Goal: Task Accomplishment & Management: Complete application form

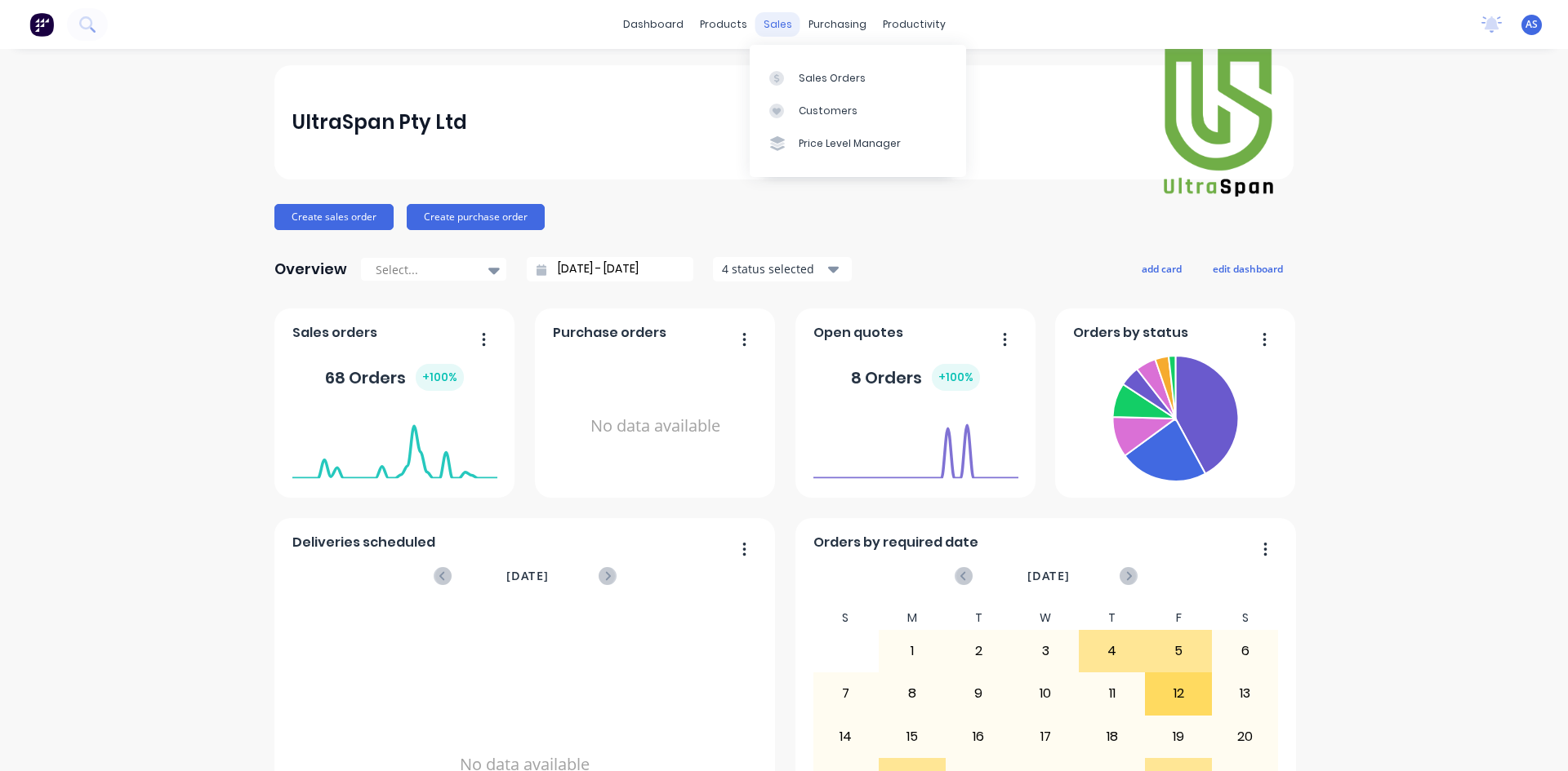
click at [772, 23] on div "sales" at bounding box center [777, 24] width 45 height 24
click at [792, 81] on div at bounding box center [781, 78] width 24 height 14
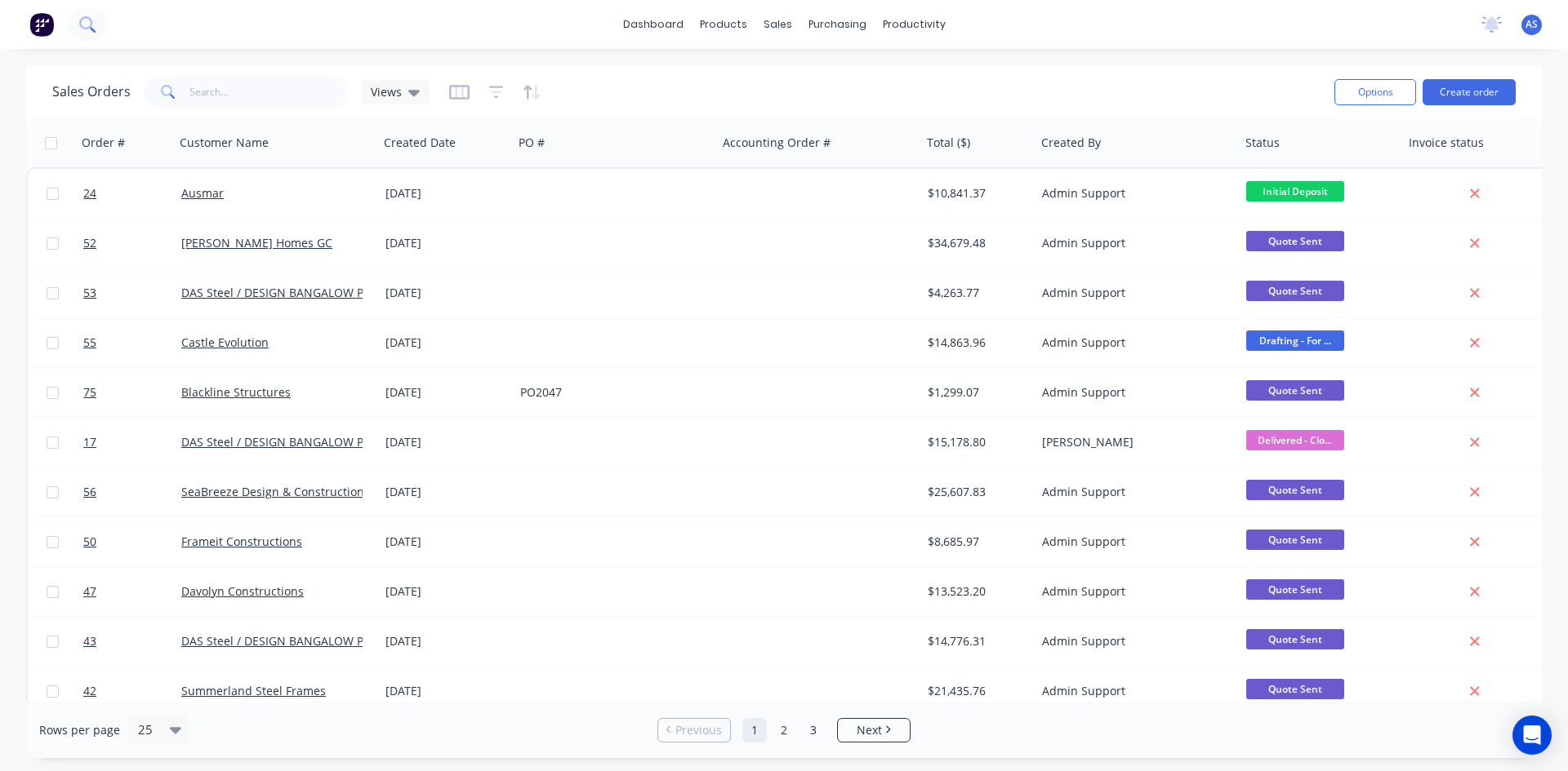
click at [91, 17] on icon at bounding box center [87, 24] width 15 height 15
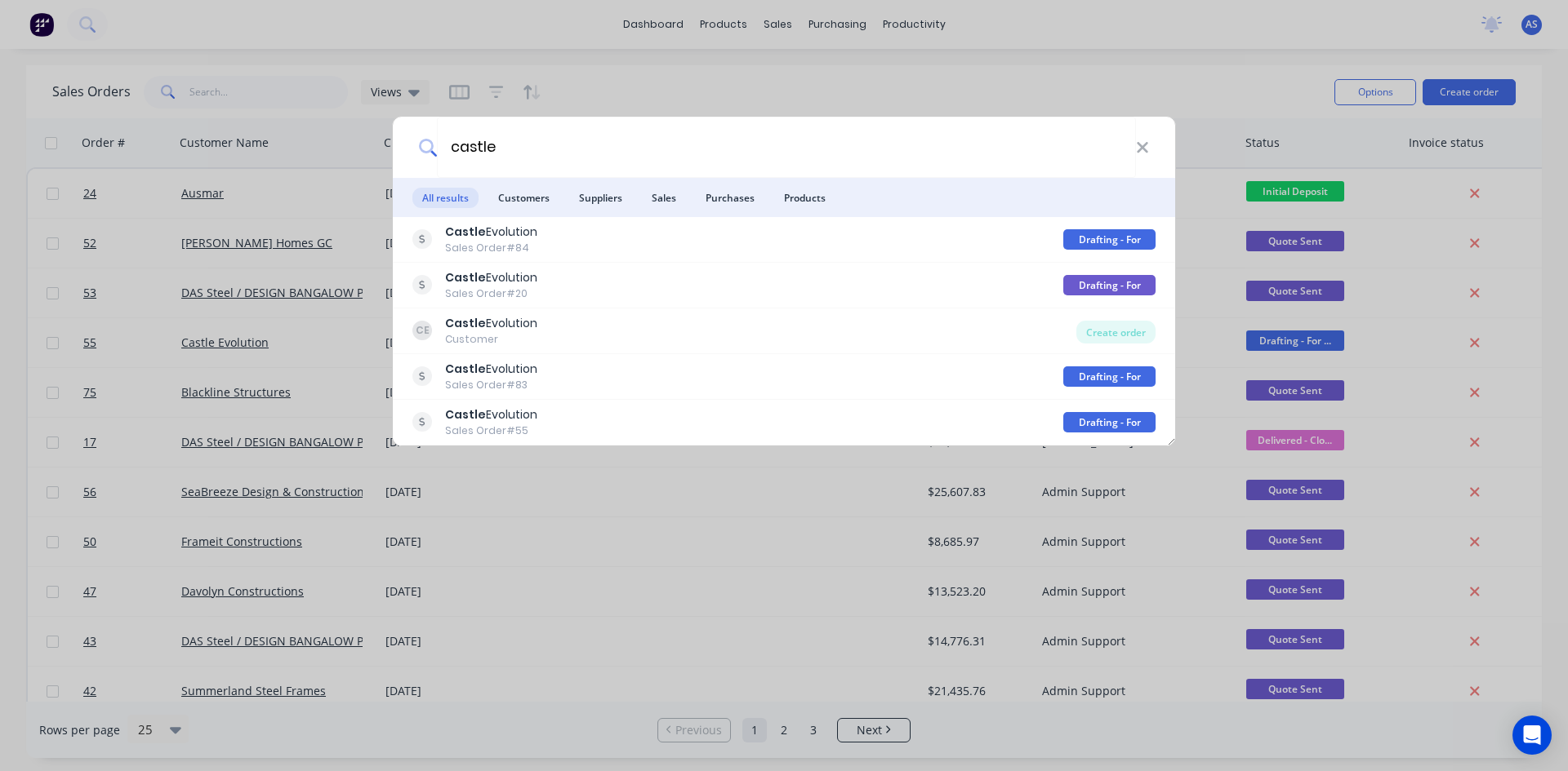
type input "castle"
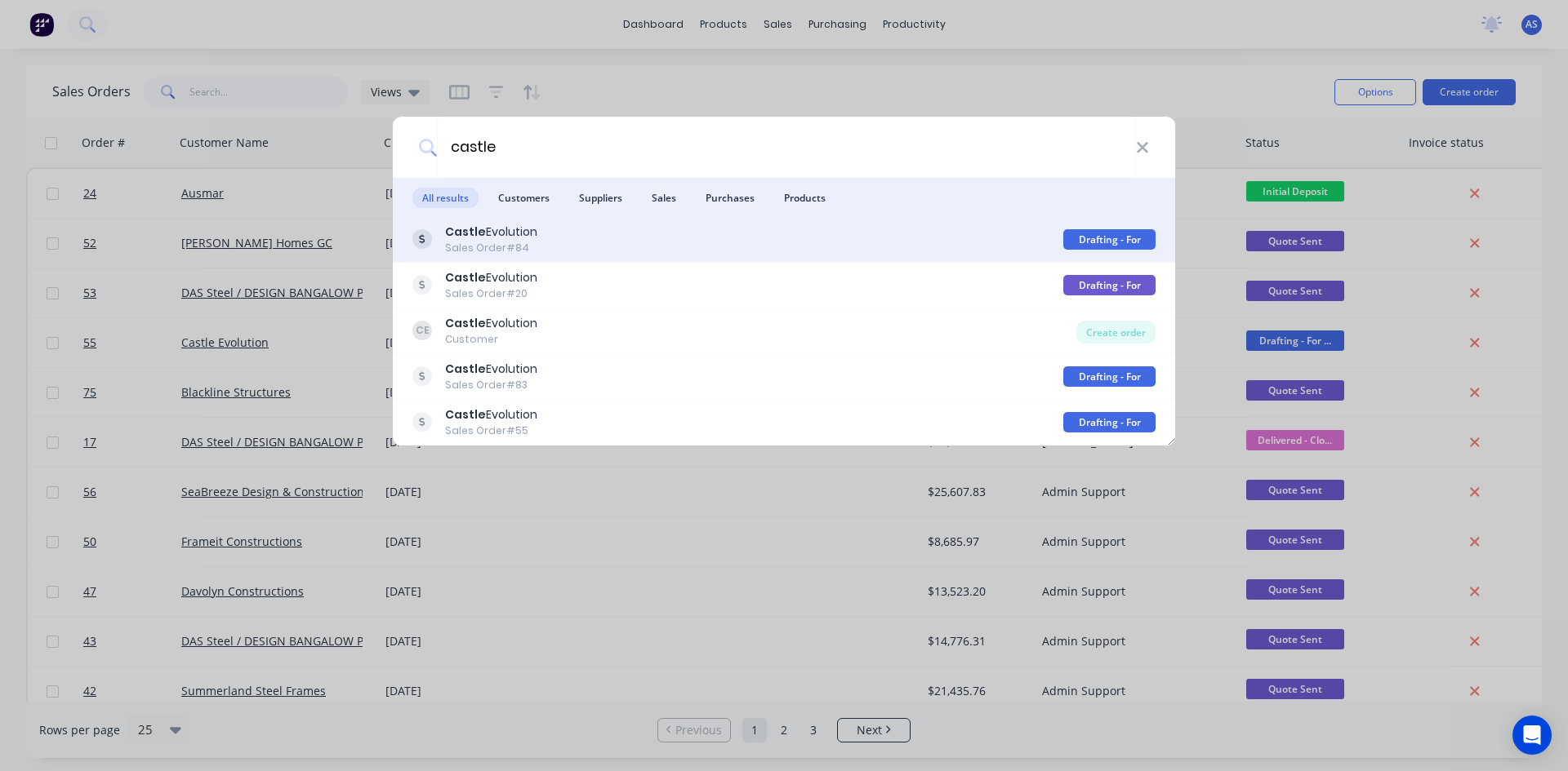
drag, startPoint x: 1115, startPoint y: 236, endPoint x: 547, endPoint y: 228, distance: 568.1
click at [547, 228] on div "Castle Evolution Sales Order #84" at bounding box center [738, 239] width 651 height 32
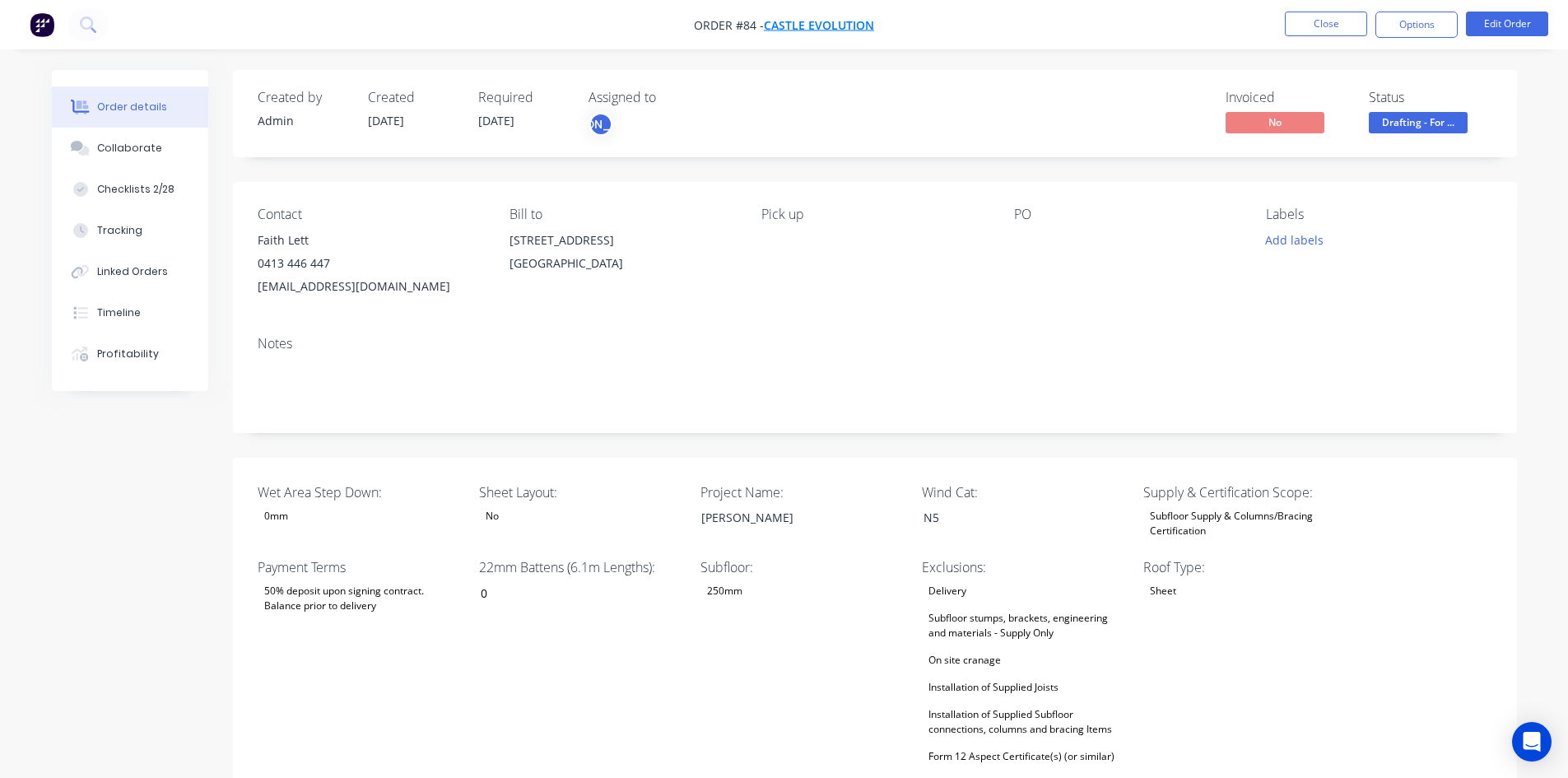
click at [831, 24] on span "Castle Evolution" at bounding box center [819, 25] width 110 height 15
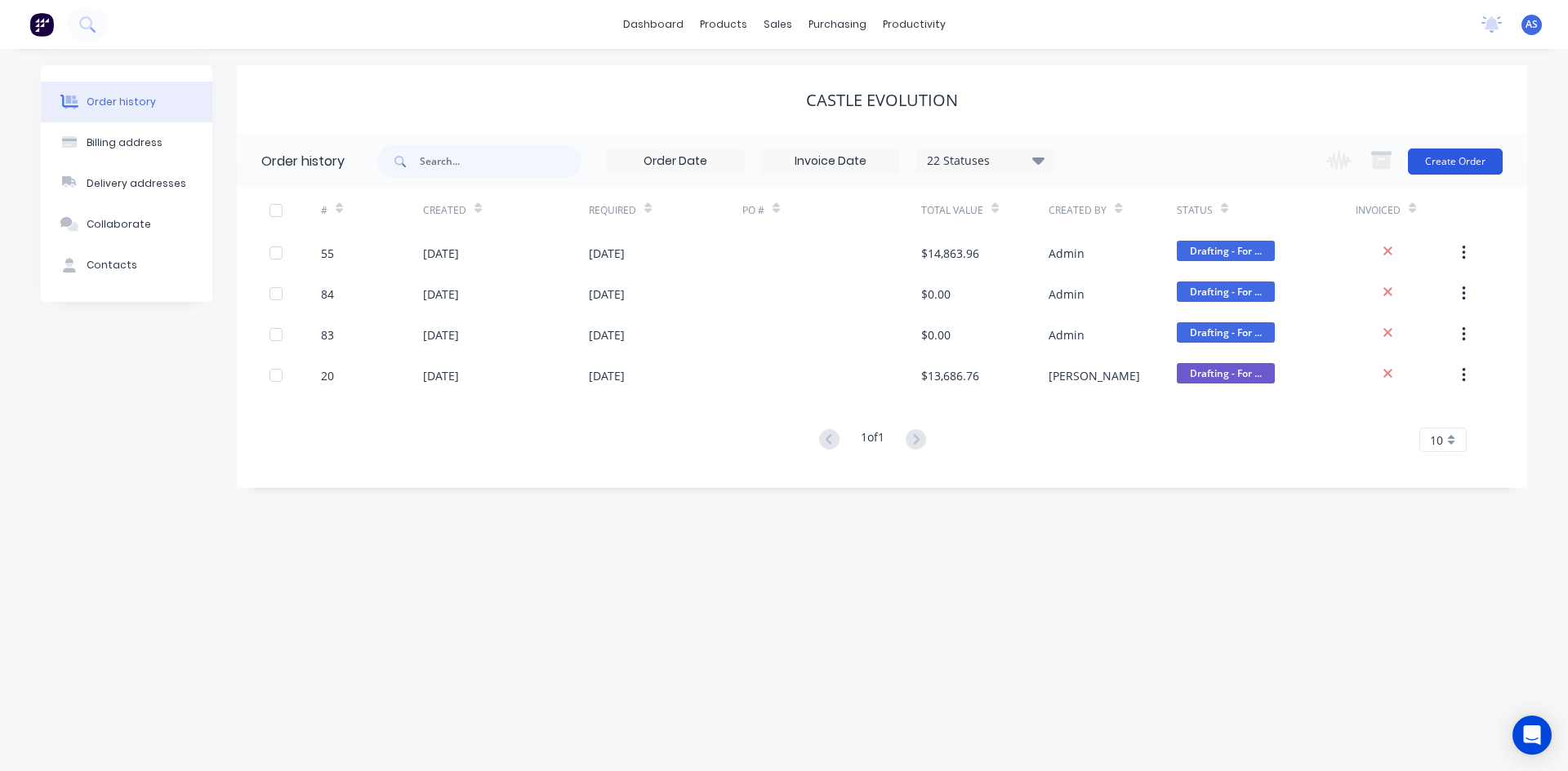
click at [1426, 164] on button "Create Order" at bounding box center [1455, 161] width 94 height 26
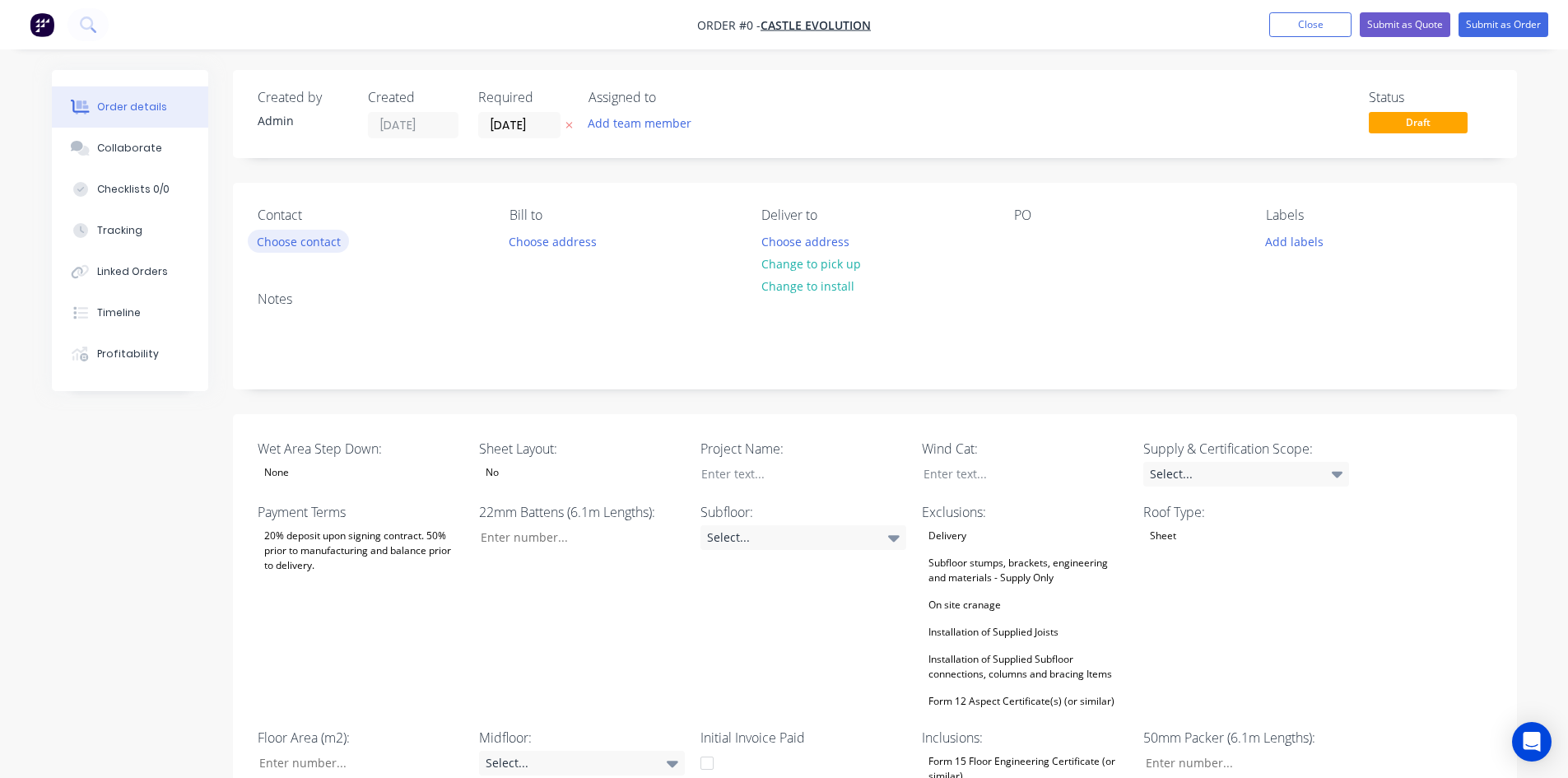
click at [307, 250] on button "Choose contact" at bounding box center [298, 241] width 101 height 22
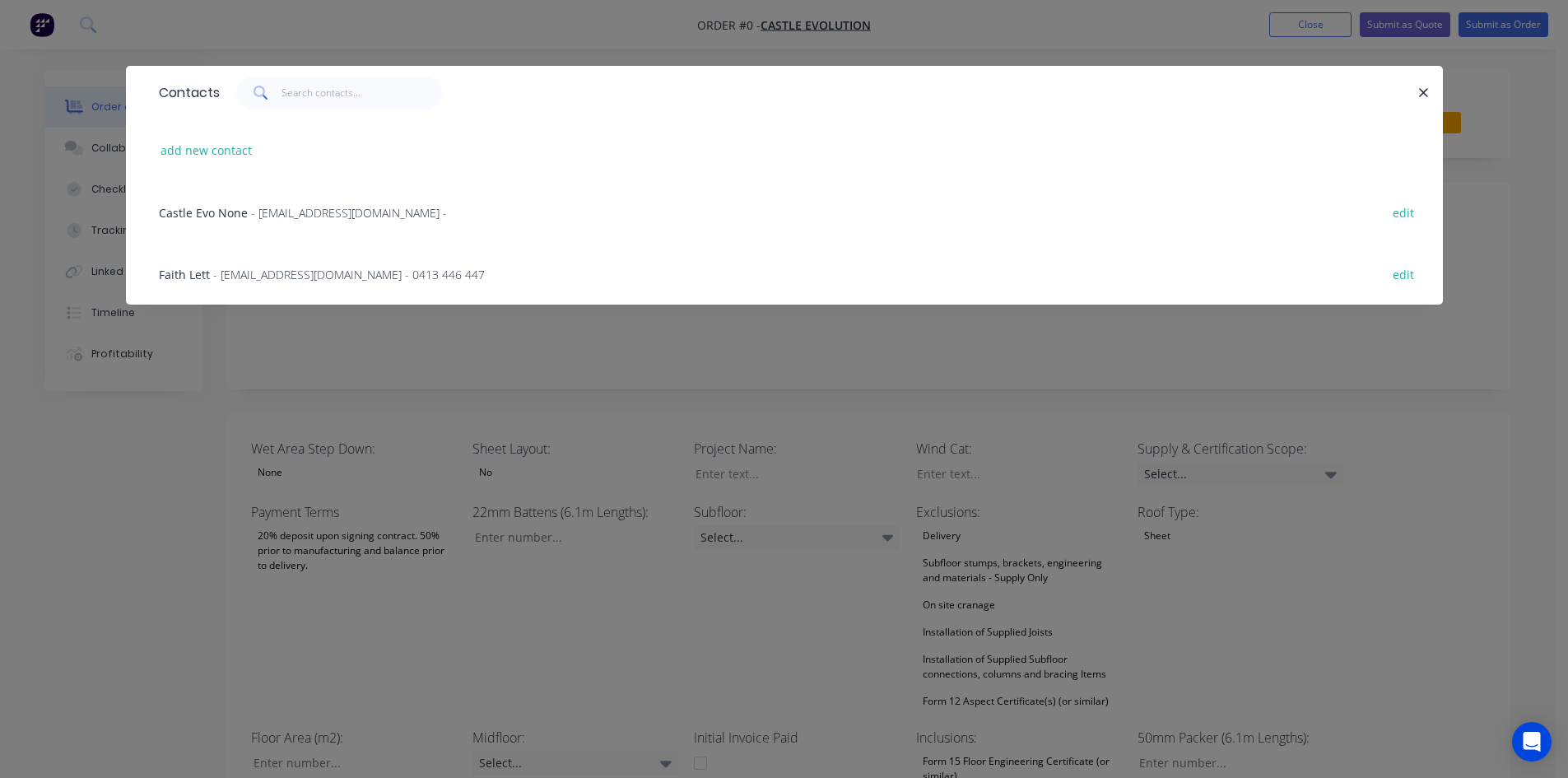
click at [275, 279] on span "- [EMAIL_ADDRESS][DOMAIN_NAME] - 0413 446 447" at bounding box center [349, 275] width 272 height 15
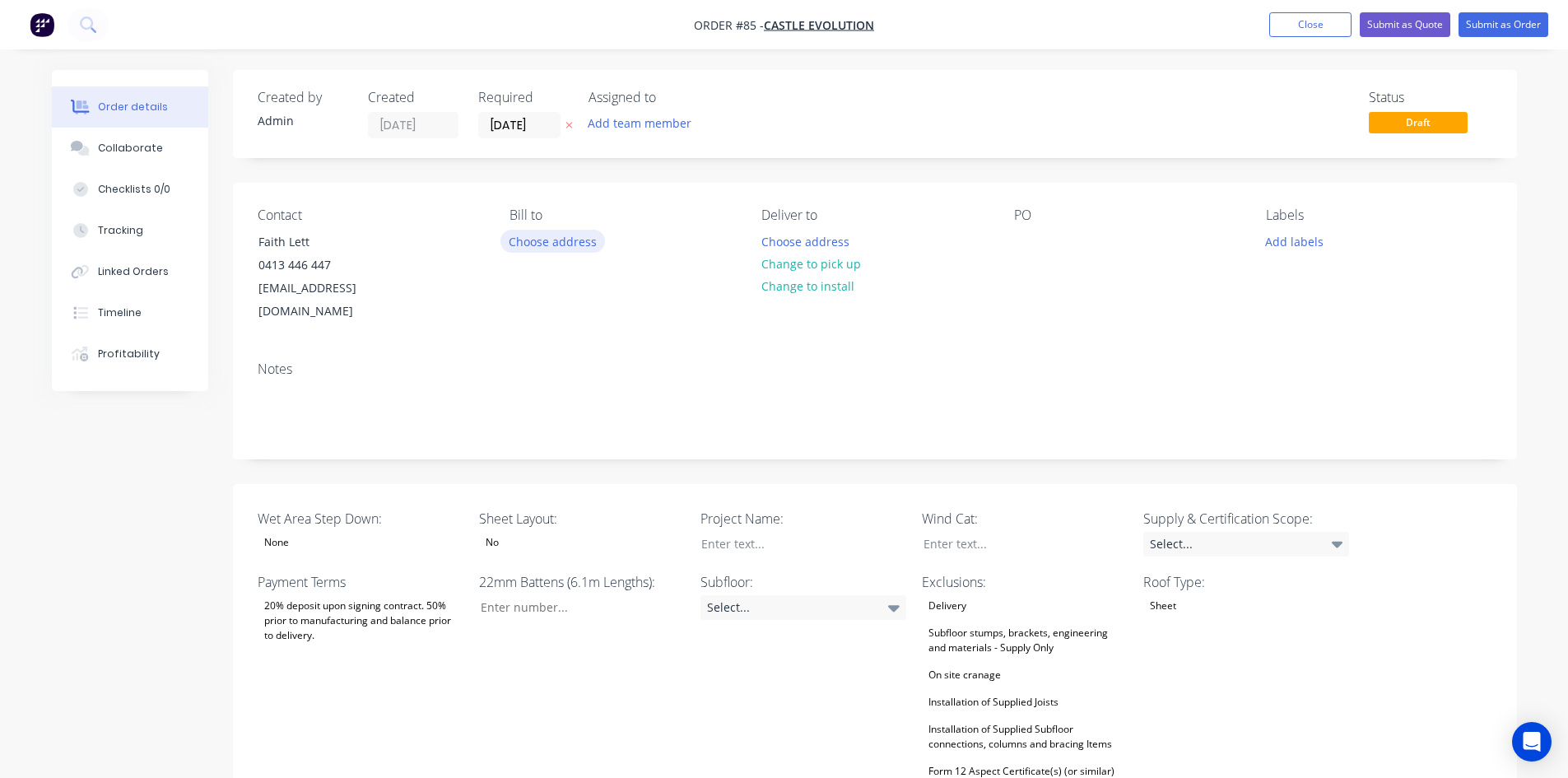
click at [562, 242] on button "Choose address" at bounding box center [553, 241] width 105 height 22
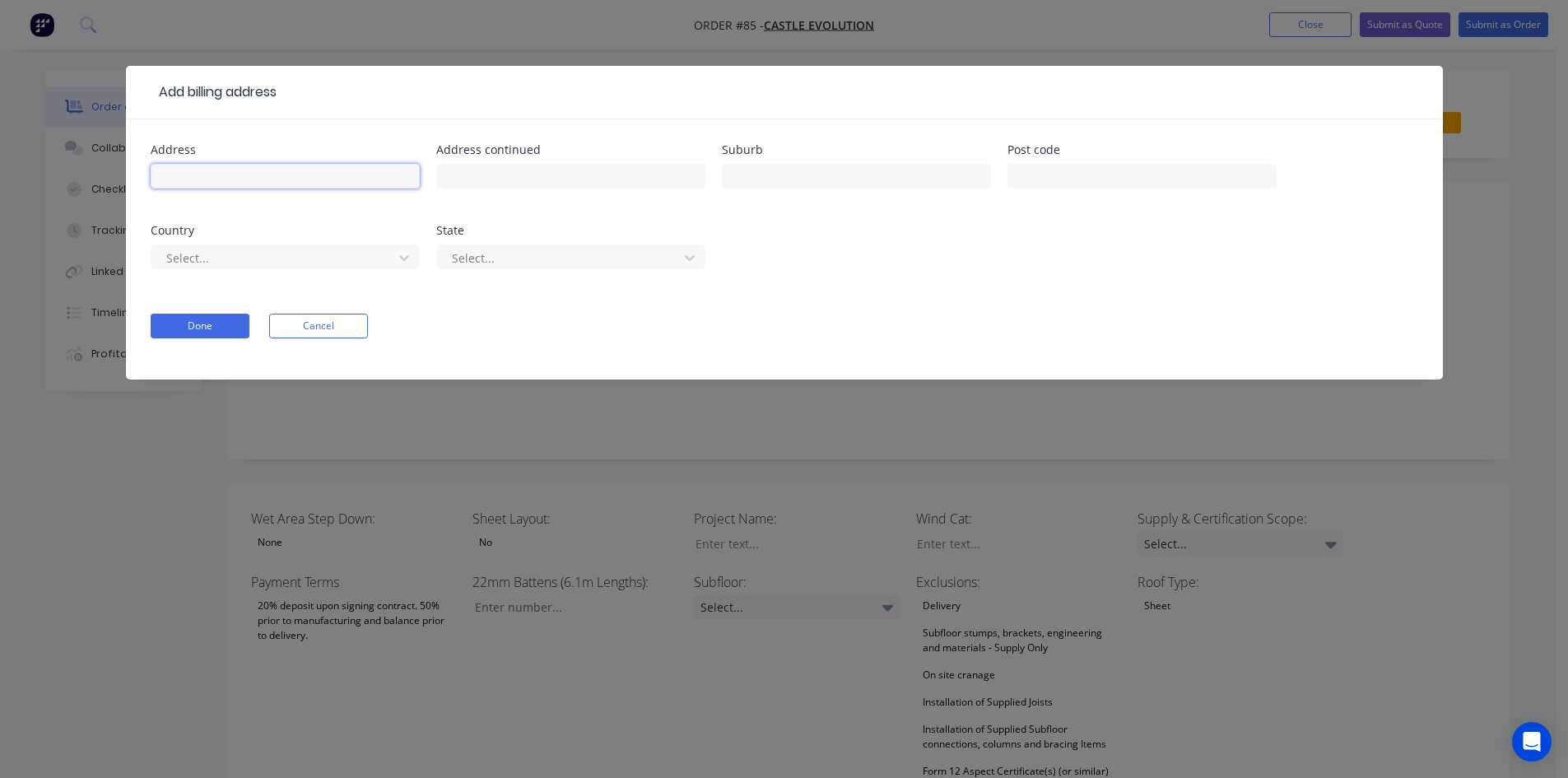
click at [241, 178] on input "text" at bounding box center [285, 176] width 269 height 25
type input "[STREET_ADDRESS]"
click at [469, 185] on input "text" at bounding box center [570, 176] width 269 height 25
click at [731, 168] on input "text" at bounding box center [857, 176] width 269 height 25
type input "[GEOGRAPHIC_DATA]"
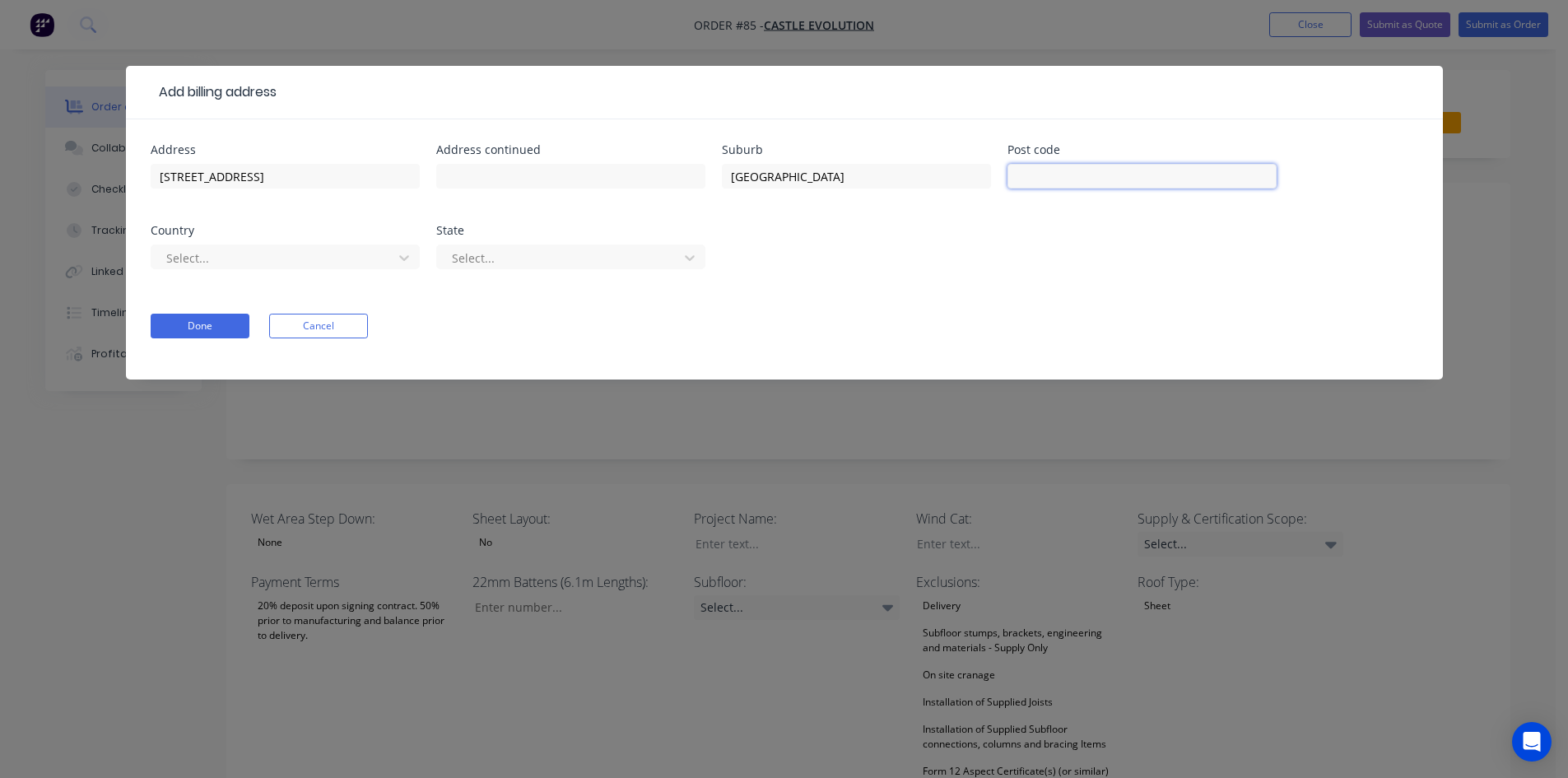
click at [1083, 179] on input "text" at bounding box center [1142, 176] width 269 height 25
type input "4701"
click at [321, 248] on div at bounding box center [275, 258] width 220 height 20
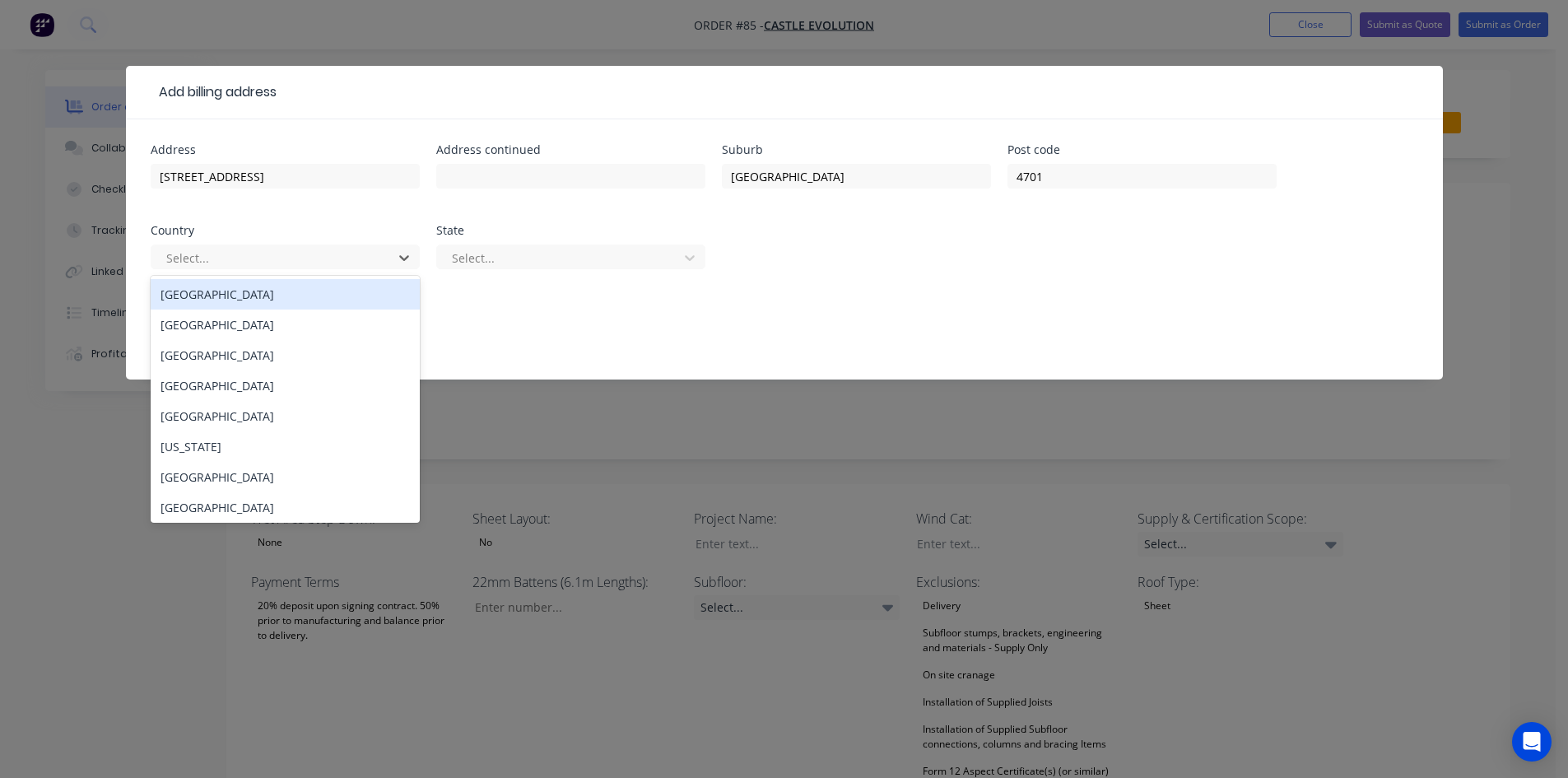
click at [281, 303] on div "[GEOGRAPHIC_DATA]" at bounding box center [285, 294] width 269 height 31
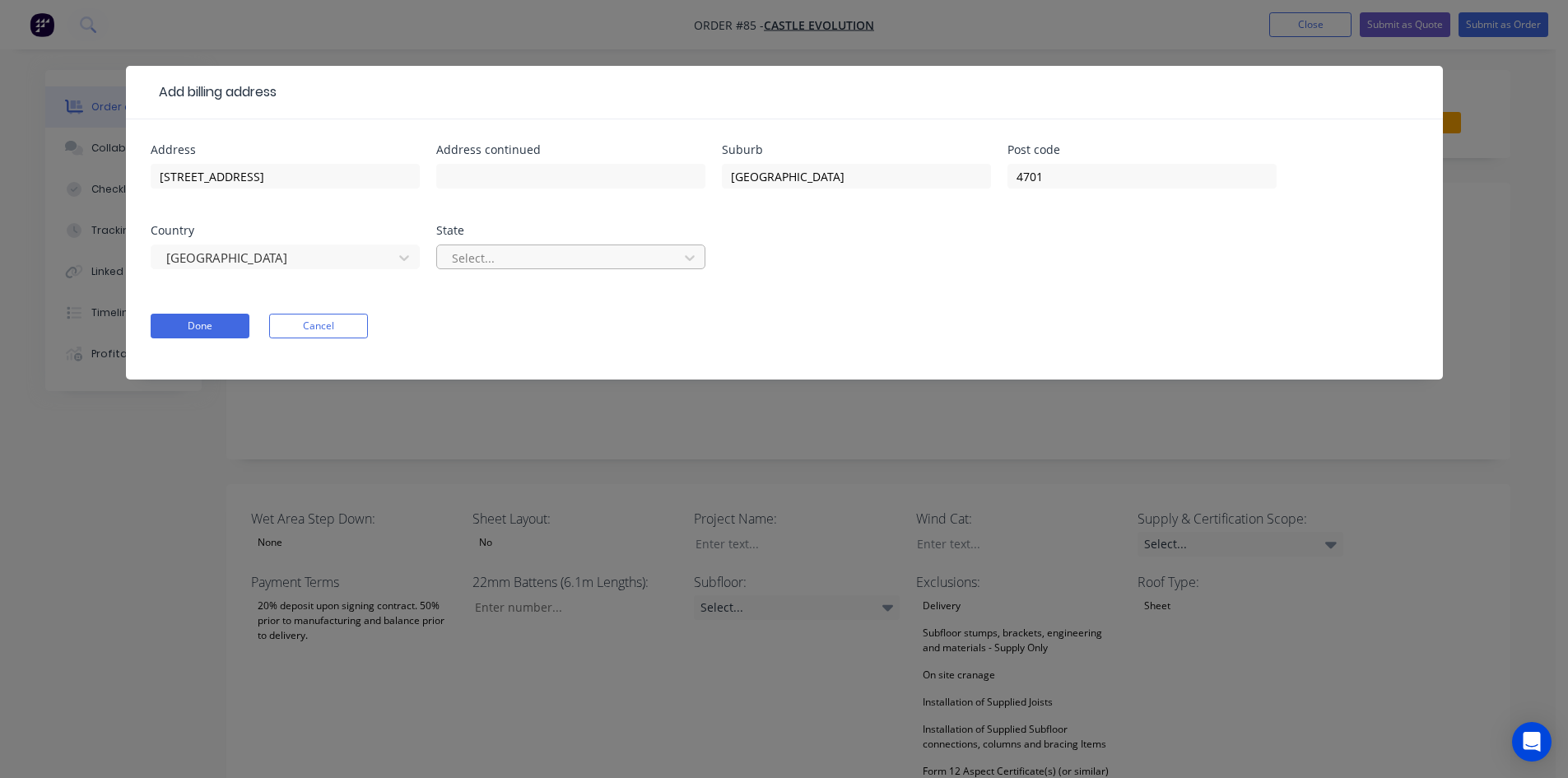
click at [512, 267] on div at bounding box center [560, 258] width 220 height 20
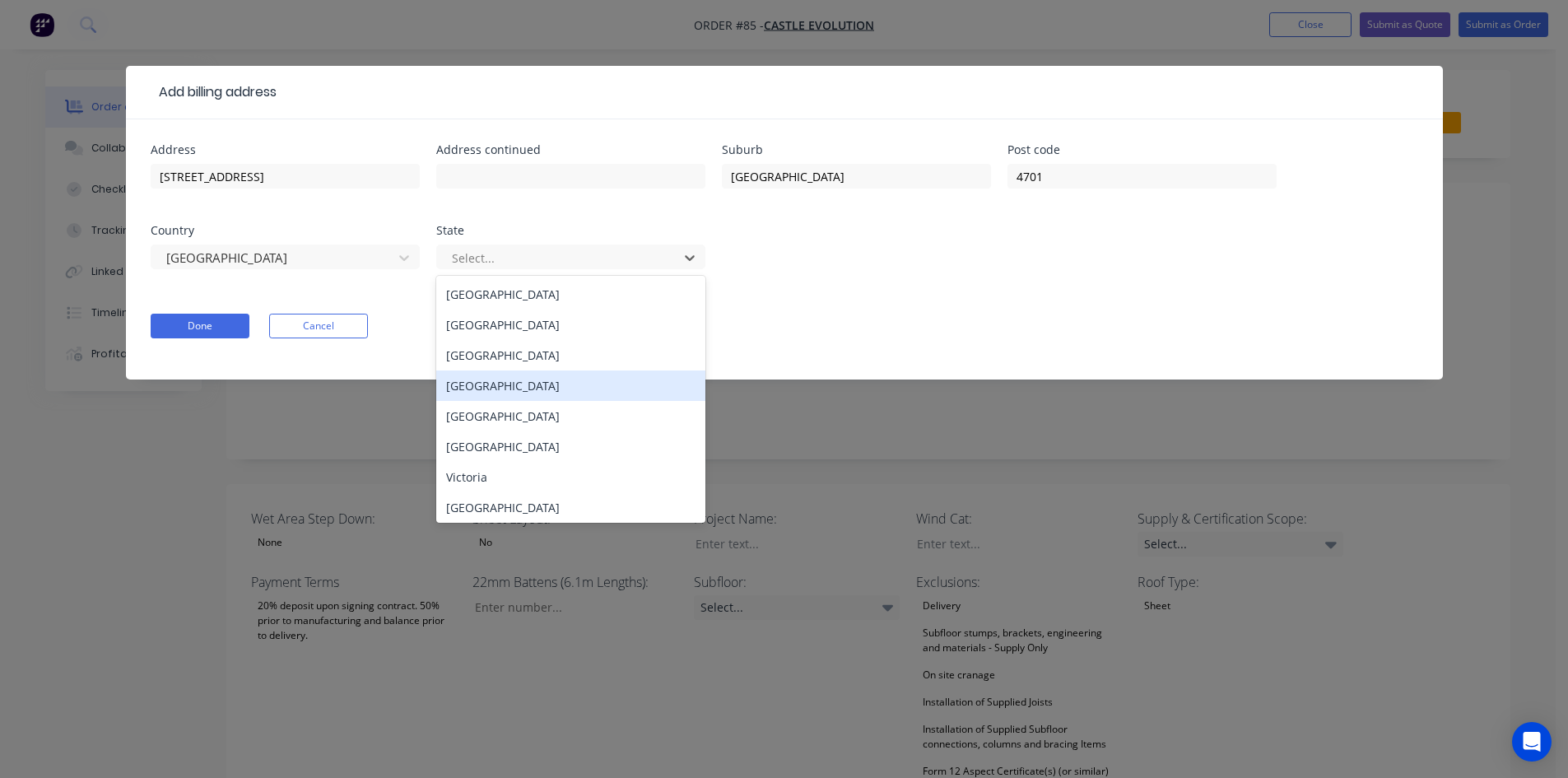
click at [491, 386] on div "[GEOGRAPHIC_DATA]" at bounding box center [570, 386] width 269 height 31
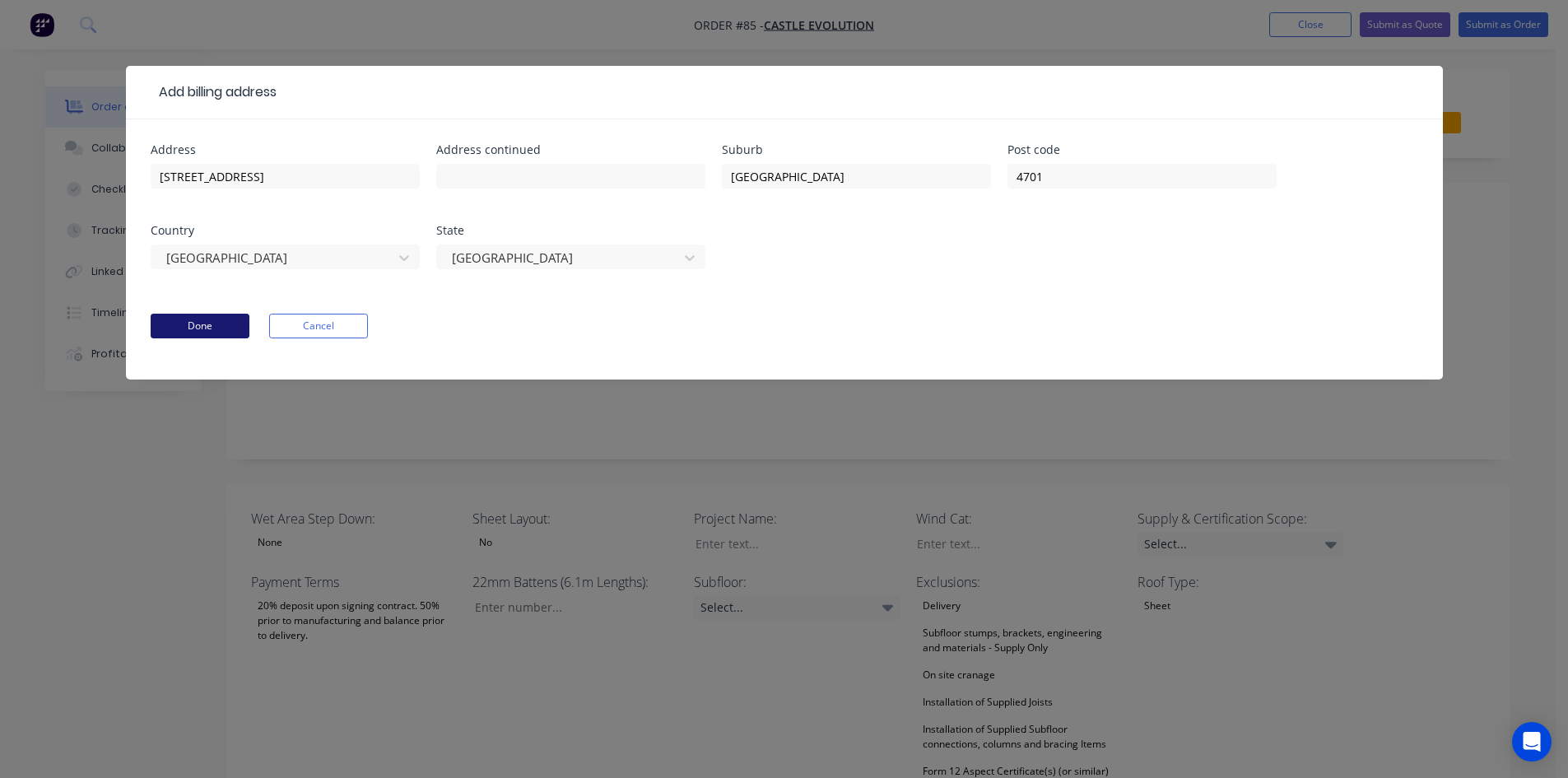
click at [193, 333] on button "Done" at bounding box center [200, 326] width 99 height 25
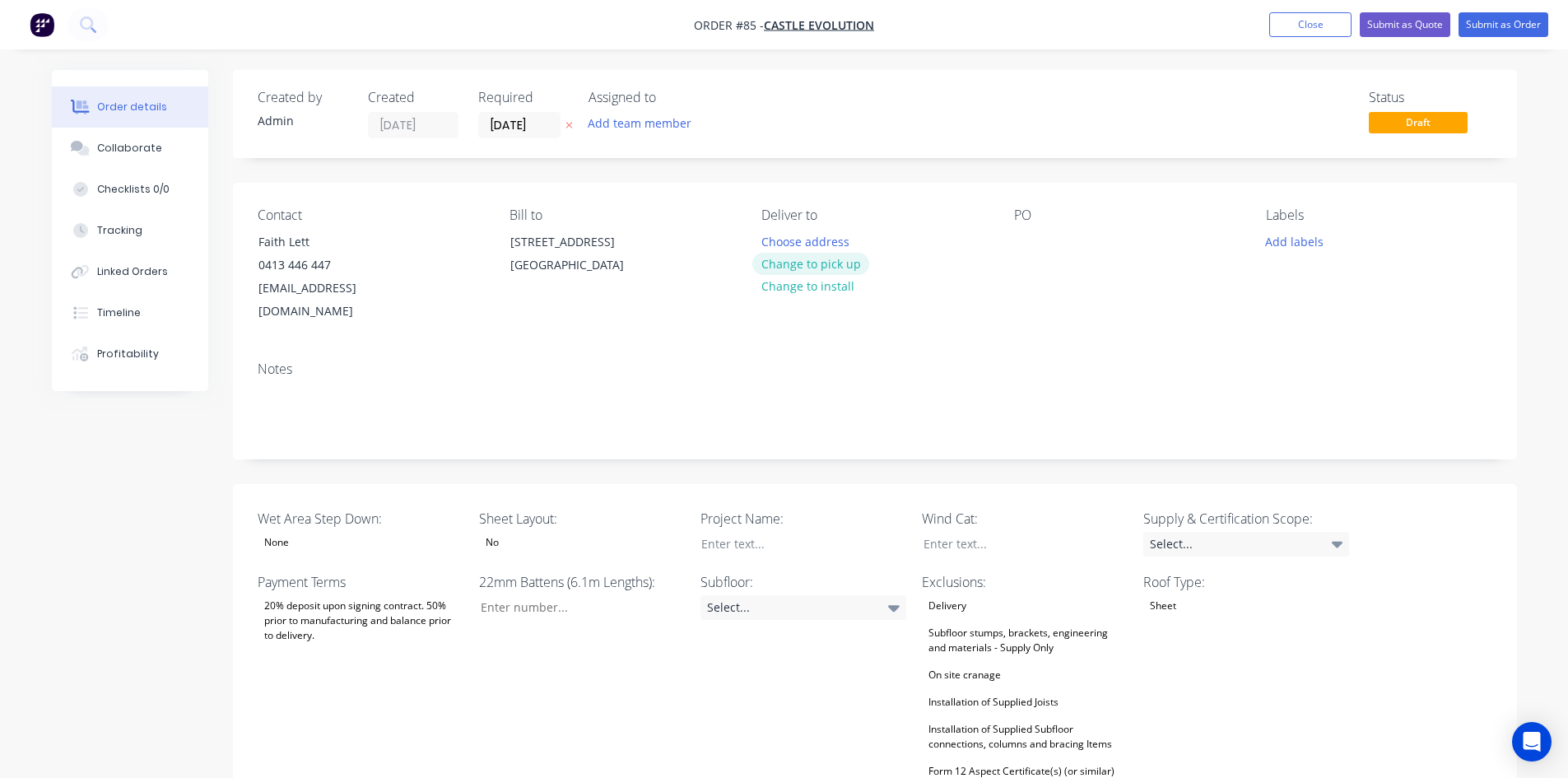
click at [811, 268] on button "Change to pick up" at bounding box center [811, 264] width 117 height 22
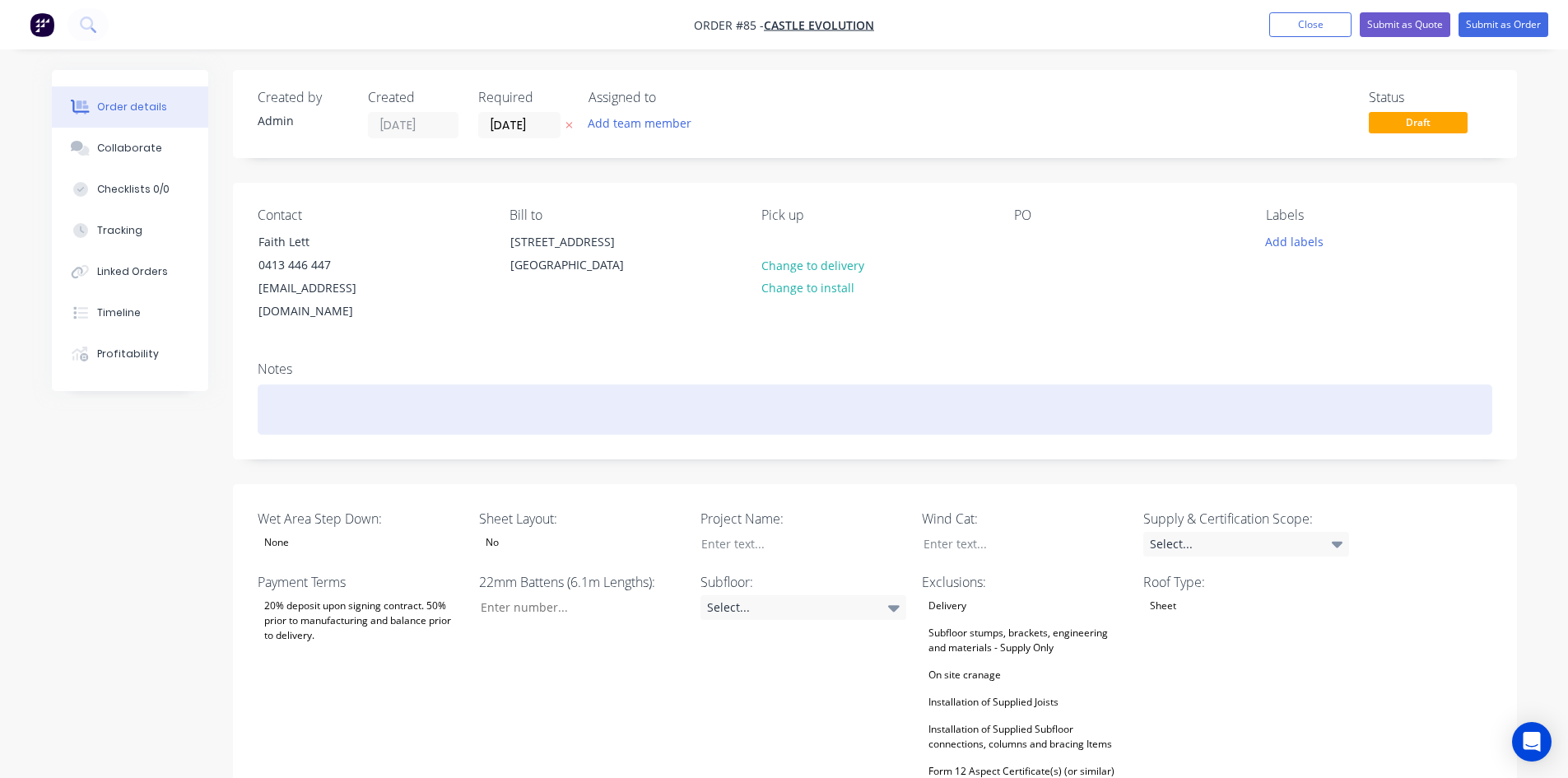
click at [574, 384] on div at bounding box center [875, 409] width 1235 height 50
click at [411, 384] on div at bounding box center [875, 409] width 1235 height 50
paste div
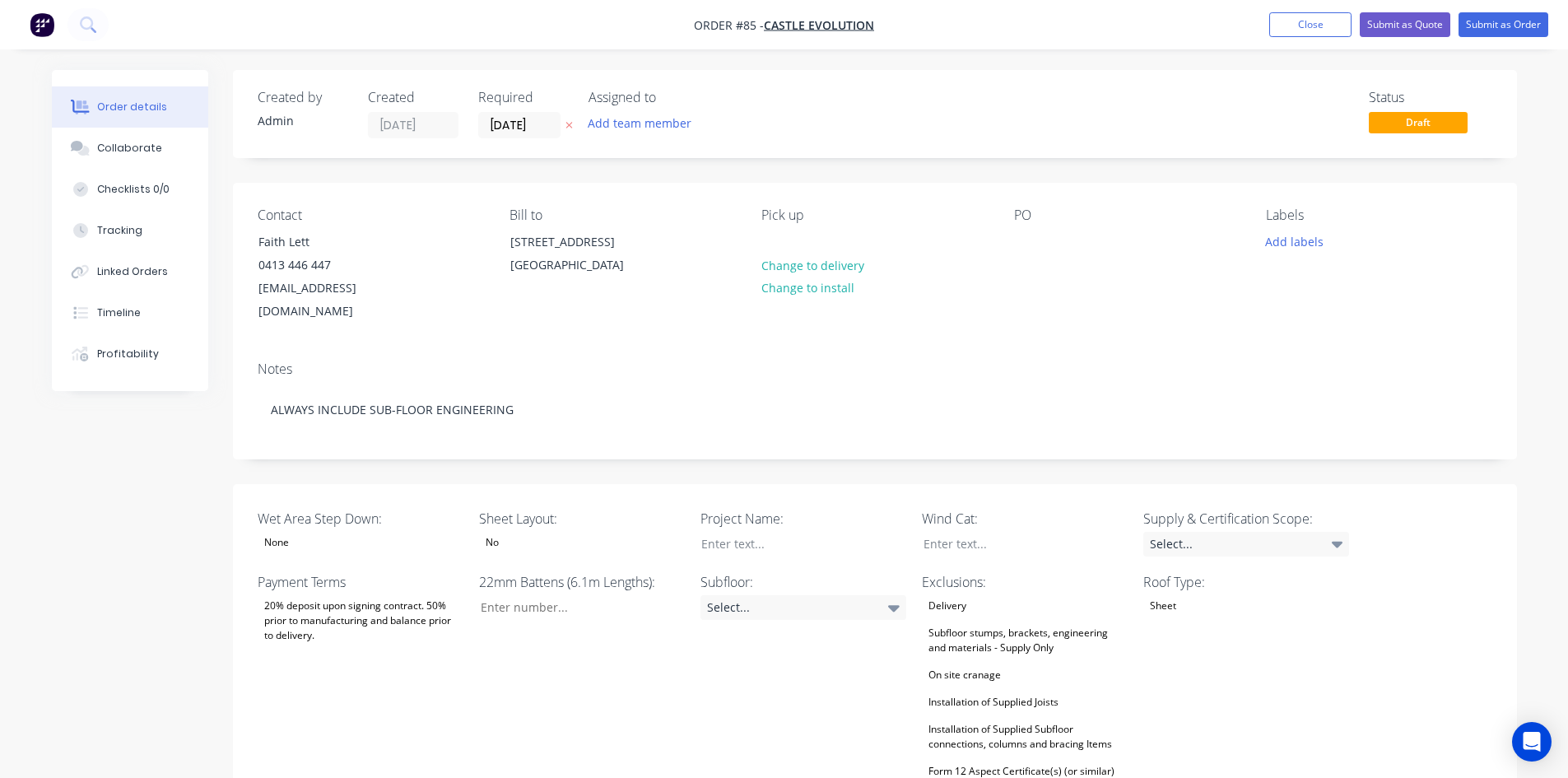
click at [323, 532] on div "None" at bounding box center [360, 542] width 206 height 21
click at [306, 578] on div "None" at bounding box center [289, 585] width 38 height 21
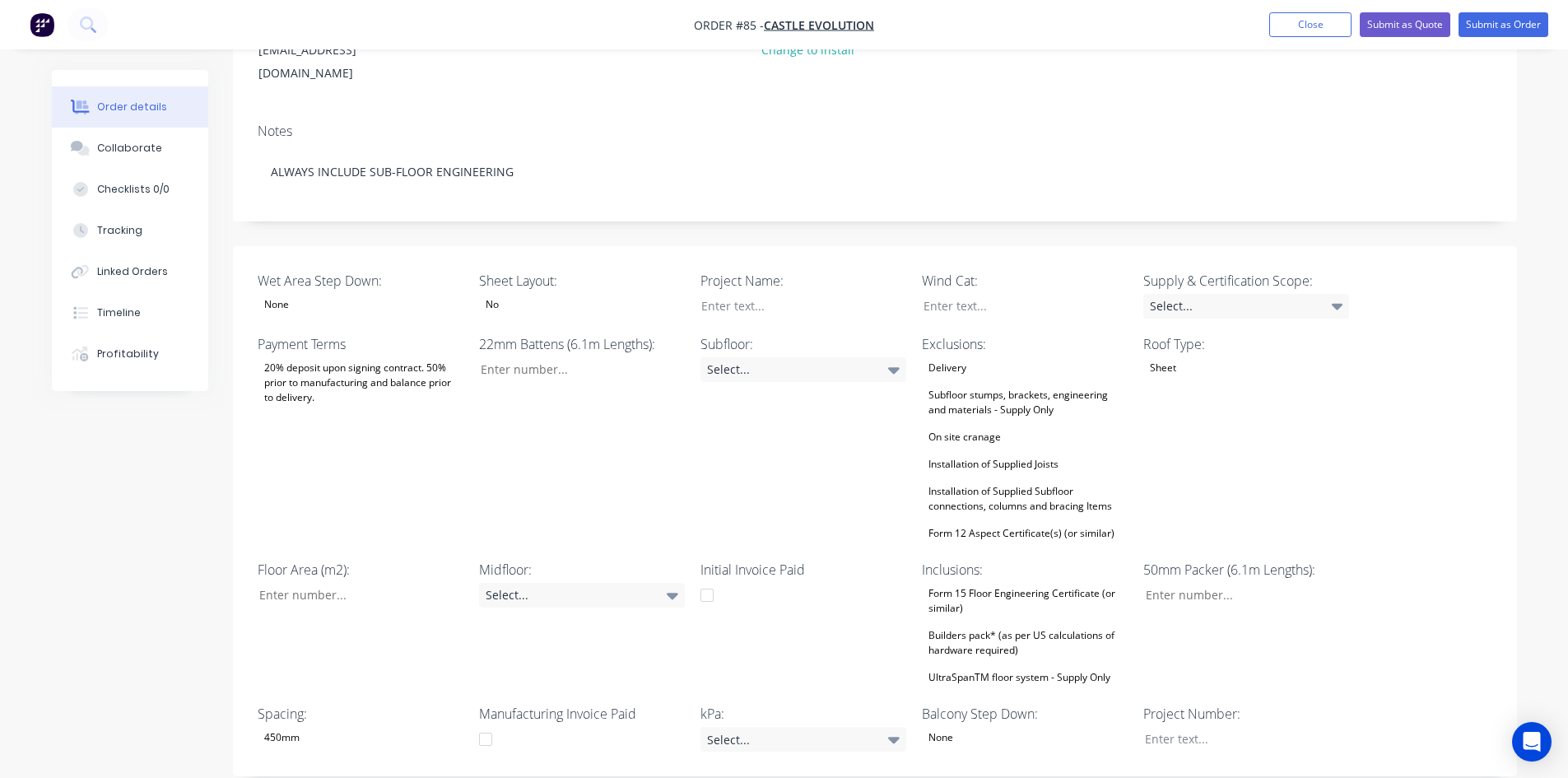
scroll to position [247, 0]
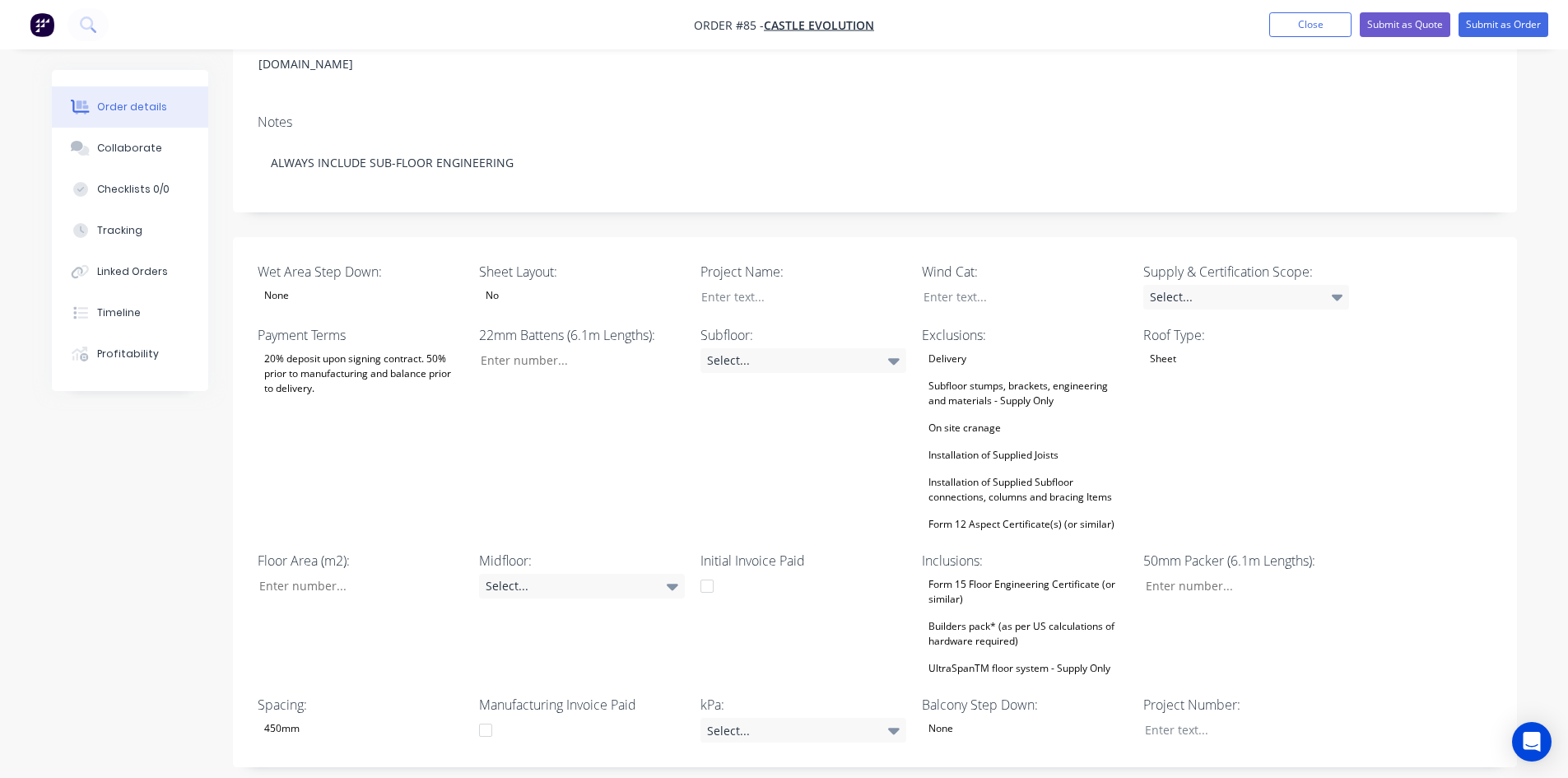
click at [365, 354] on div "20% deposit upon signing contract. 50% prior to manufacturing and balance prior…" at bounding box center [360, 374] width 206 height 51
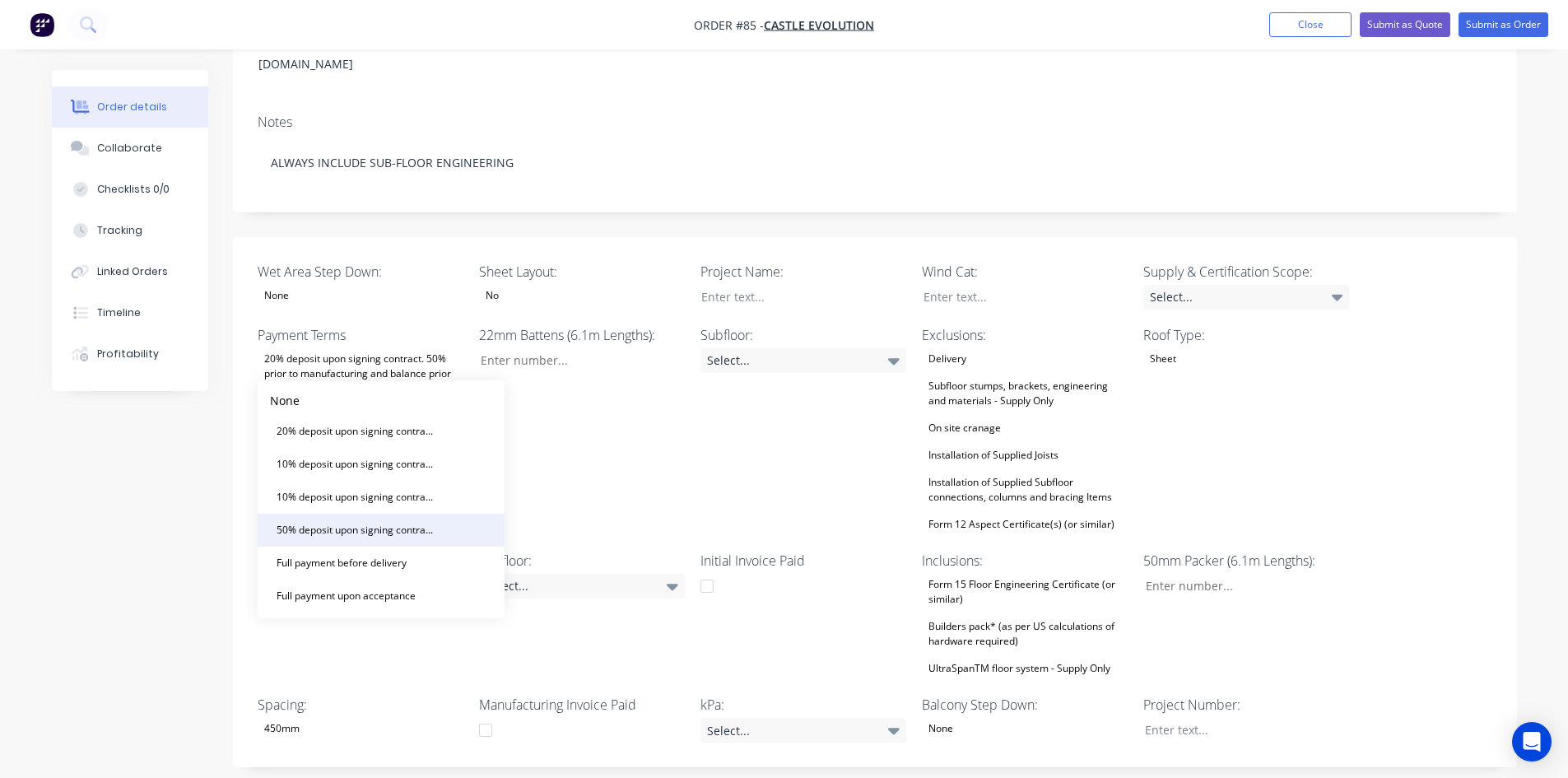
click at [314, 536] on div "50% deposit upon signing contract. Balance prior to delivery" at bounding box center [356, 530] width 173 height 21
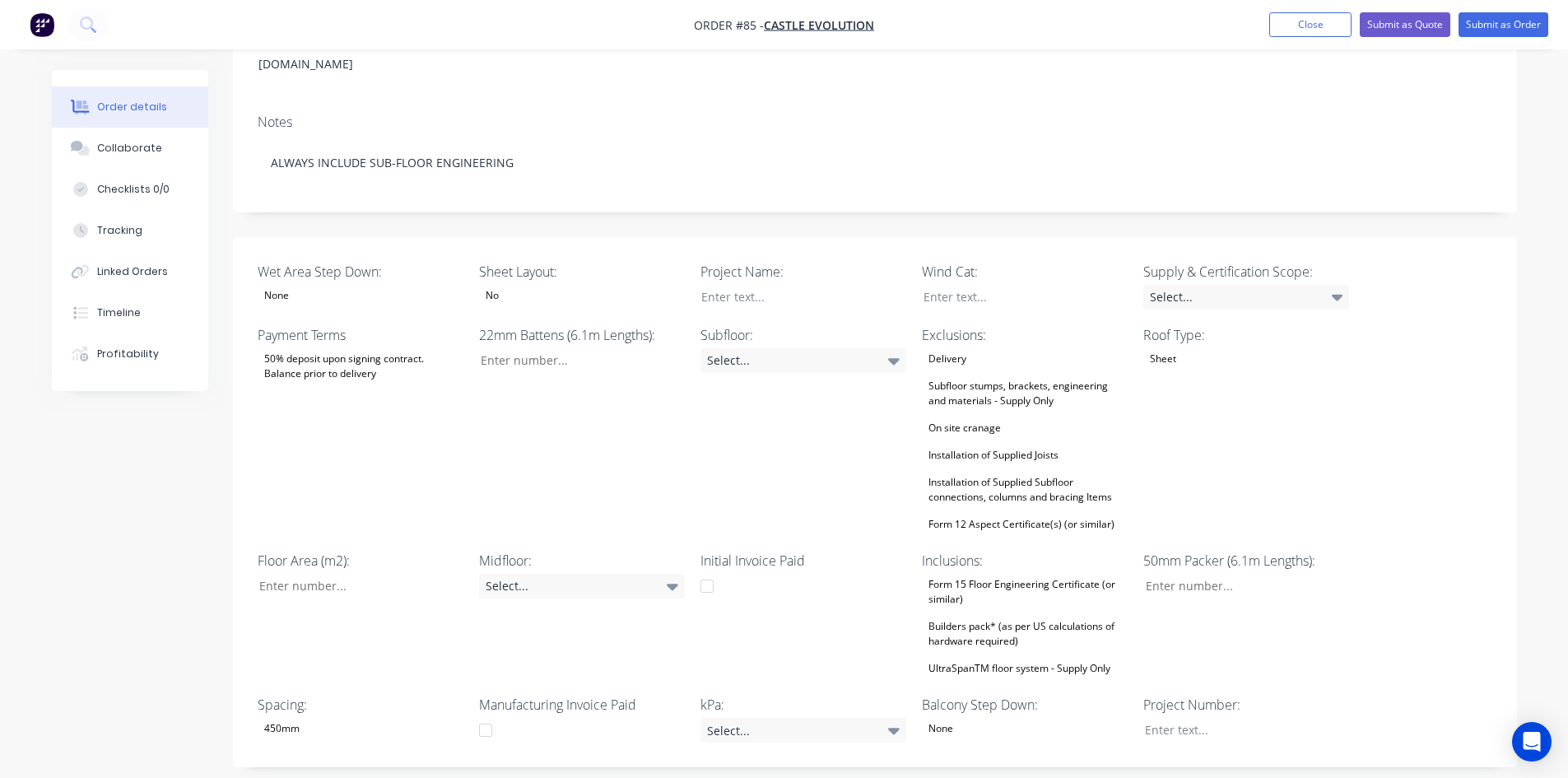
click at [487, 285] on div "No" at bounding box center [492, 295] width 26 height 21
click at [509, 285] on div "No" at bounding box center [582, 295] width 206 height 21
click at [286, 574] on input "Wet Area Step Down:" at bounding box center [354, 586] width 218 height 25
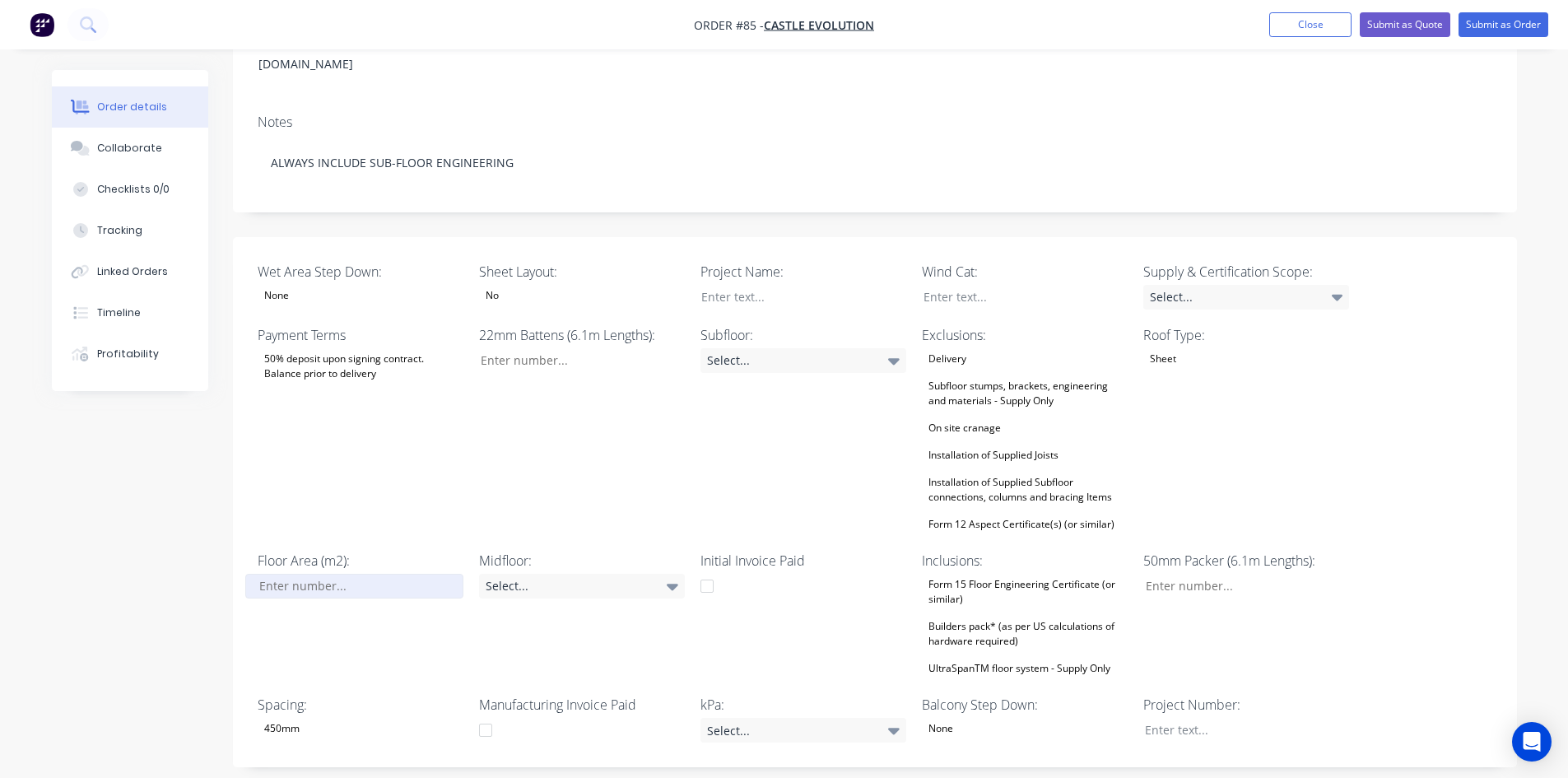
click at [280, 574] on input "Wet Area Step Down:" at bounding box center [354, 586] width 218 height 25
type input "74"
click at [184, 542] on div "Created by Admin Created [DATE] Required [DATE] Assigned to Add team member Sta…" at bounding box center [784, 575] width 1465 height 1504
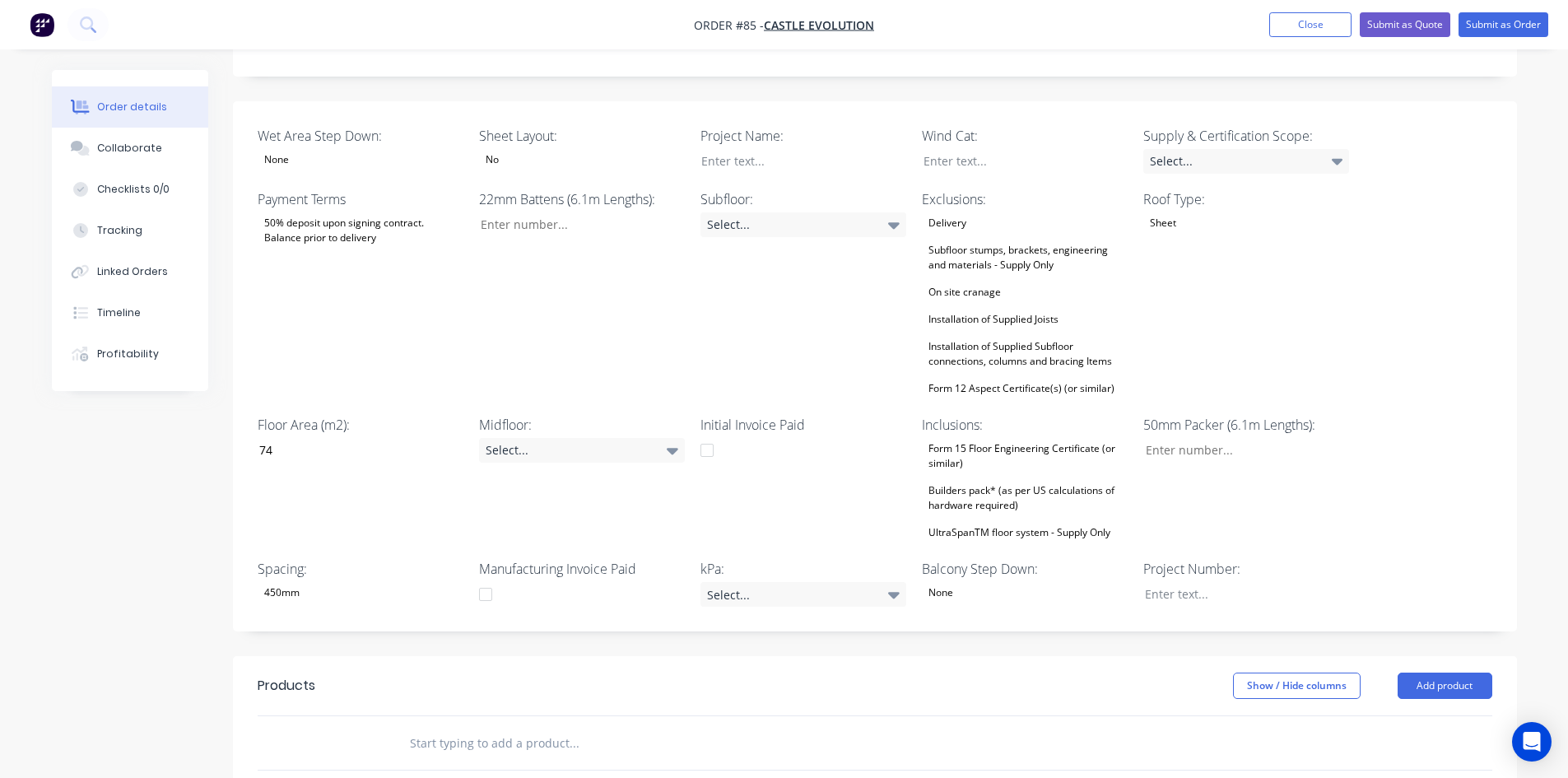
scroll to position [494, 0]
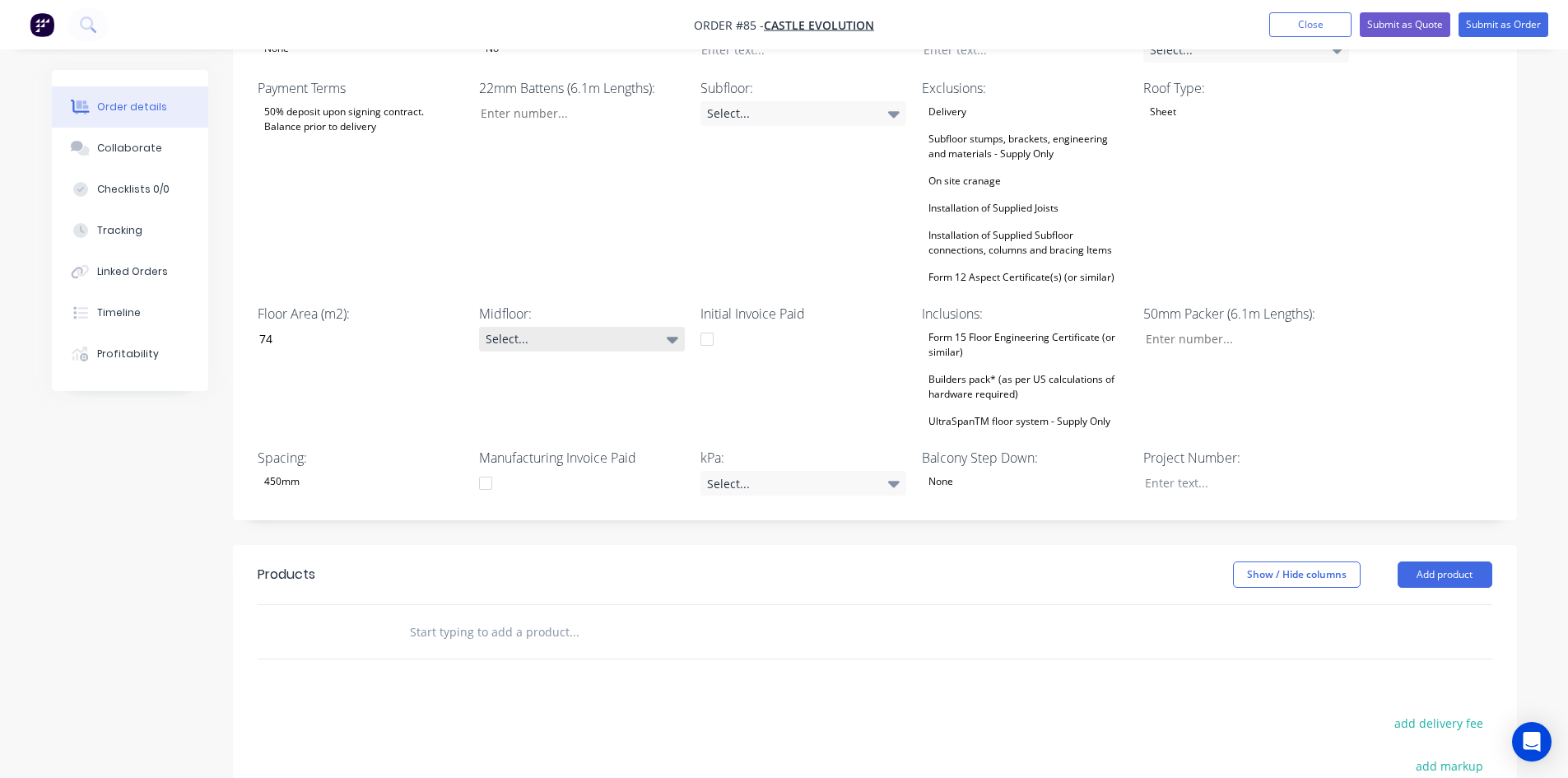
click at [524, 327] on div "Select..." at bounding box center [582, 339] width 206 height 25
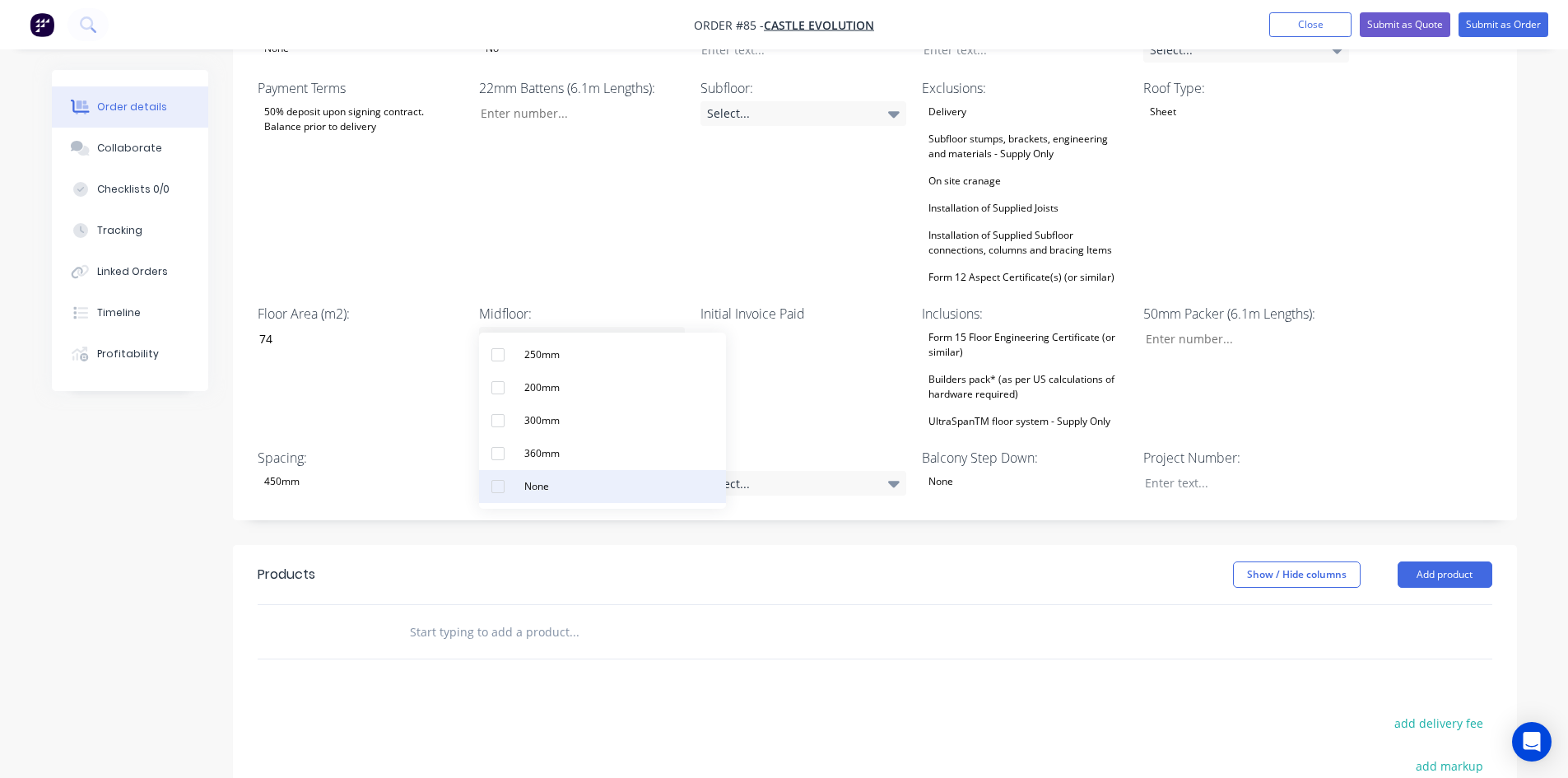
click at [547, 472] on button "None" at bounding box center [603, 486] width 247 height 33
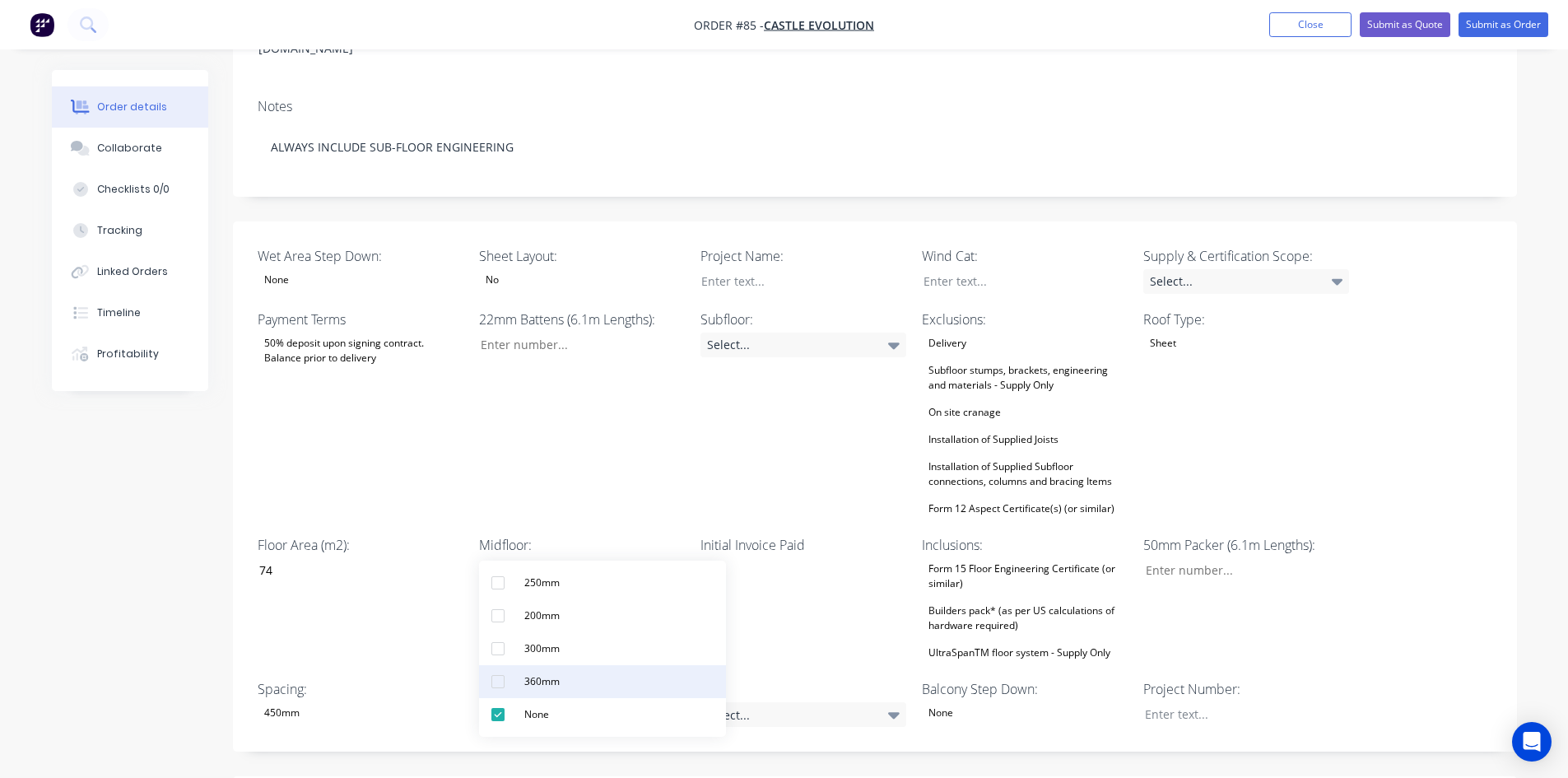
scroll to position [247, 0]
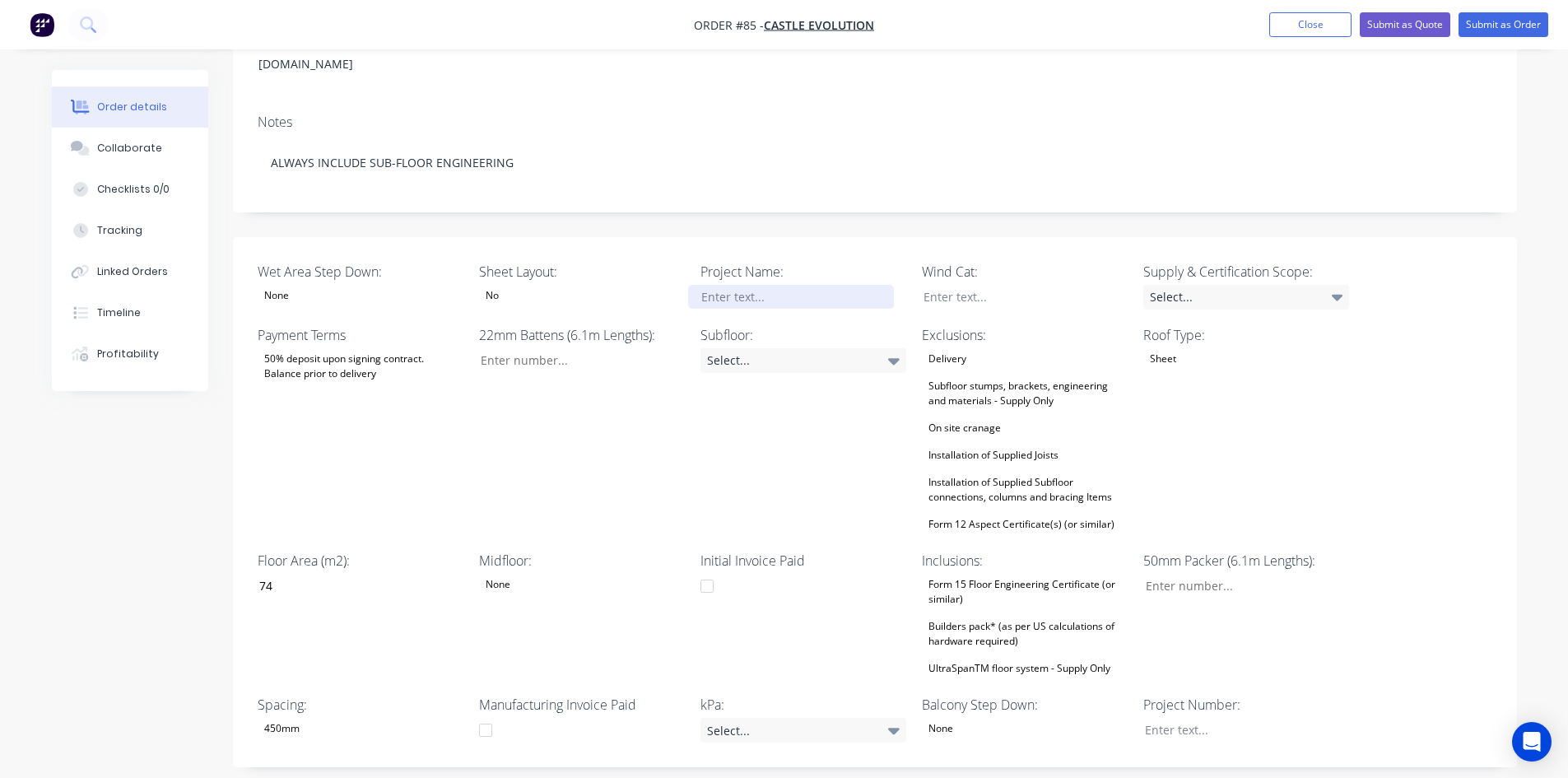
click at [757, 285] on div at bounding box center [791, 297] width 206 height 24
click at [730, 349] on div "Select..." at bounding box center [803, 361] width 206 height 25
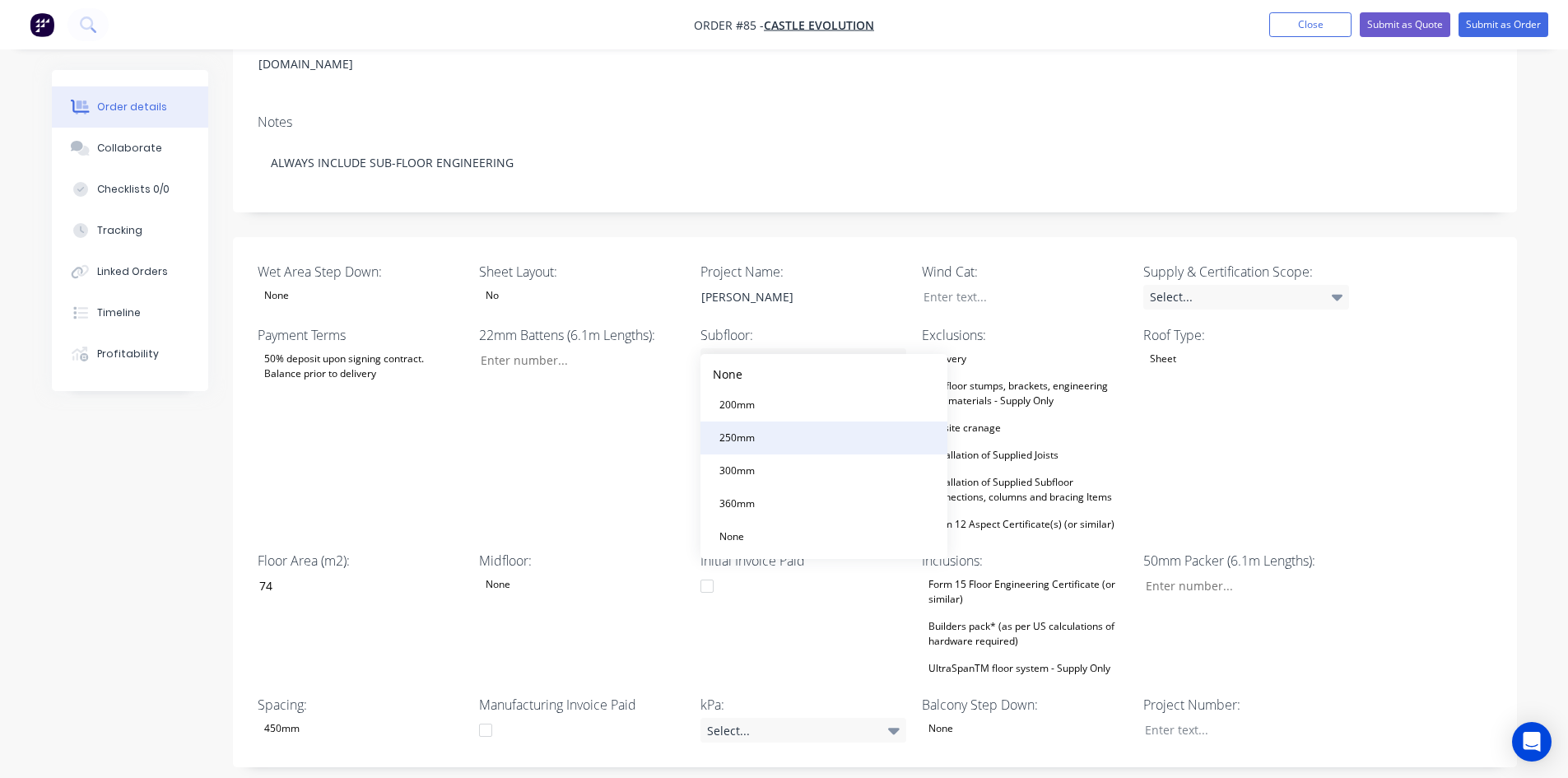
click at [735, 427] on button "250mm" at bounding box center [824, 438] width 247 height 33
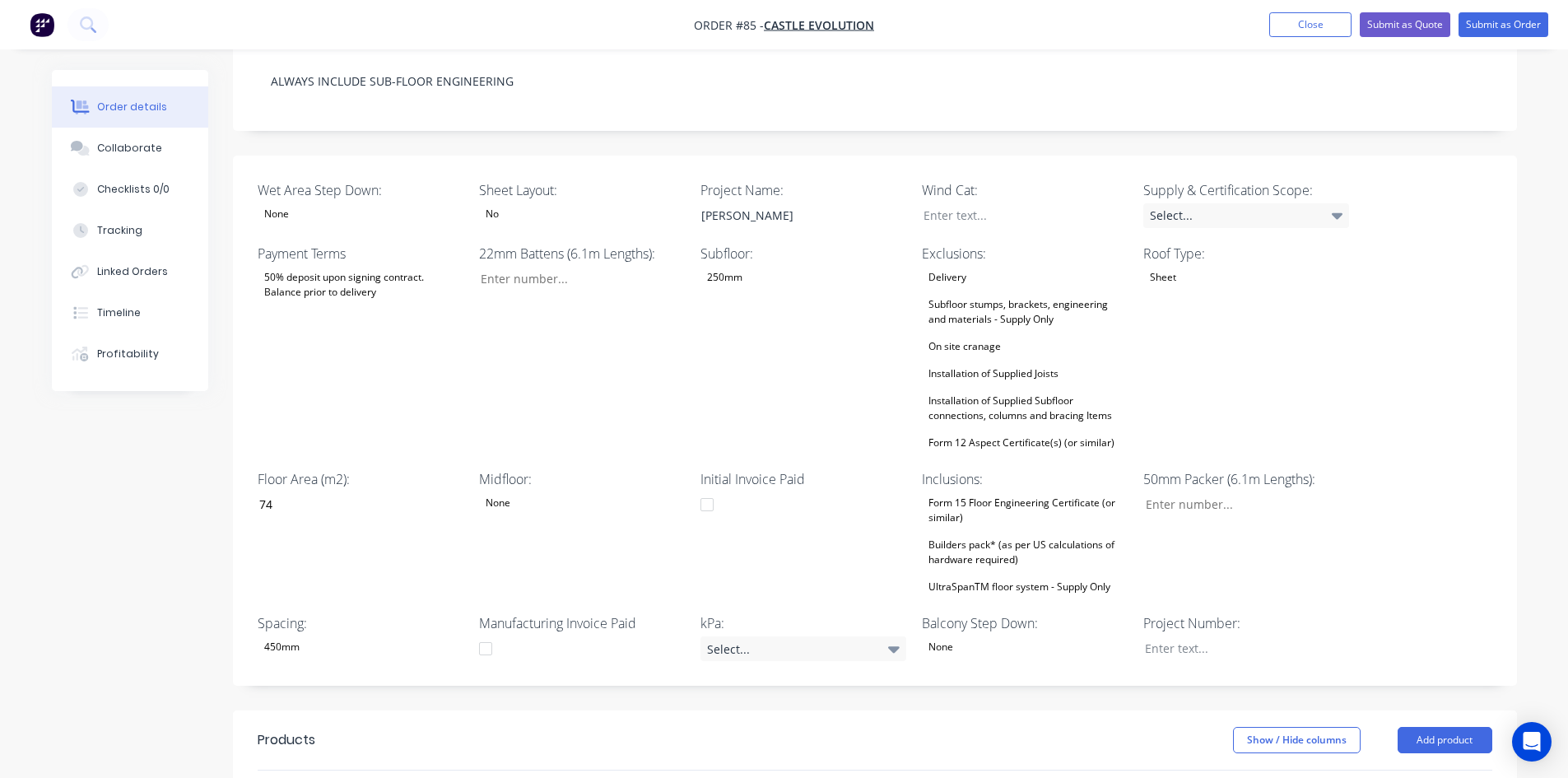
scroll to position [329, 0]
click at [722, 636] on div "Select..." at bounding box center [803, 648] width 206 height 25
click at [758, 525] on button "2kPa" at bounding box center [824, 520] width 247 height 33
click at [950, 202] on div at bounding box center [1013, 214] width 206 height 24
click at [954, 296] on div "Subfloor stumps, brackets, engineering and materials - Supply Only" at bounding box center [1025, 311] width 206 height 37
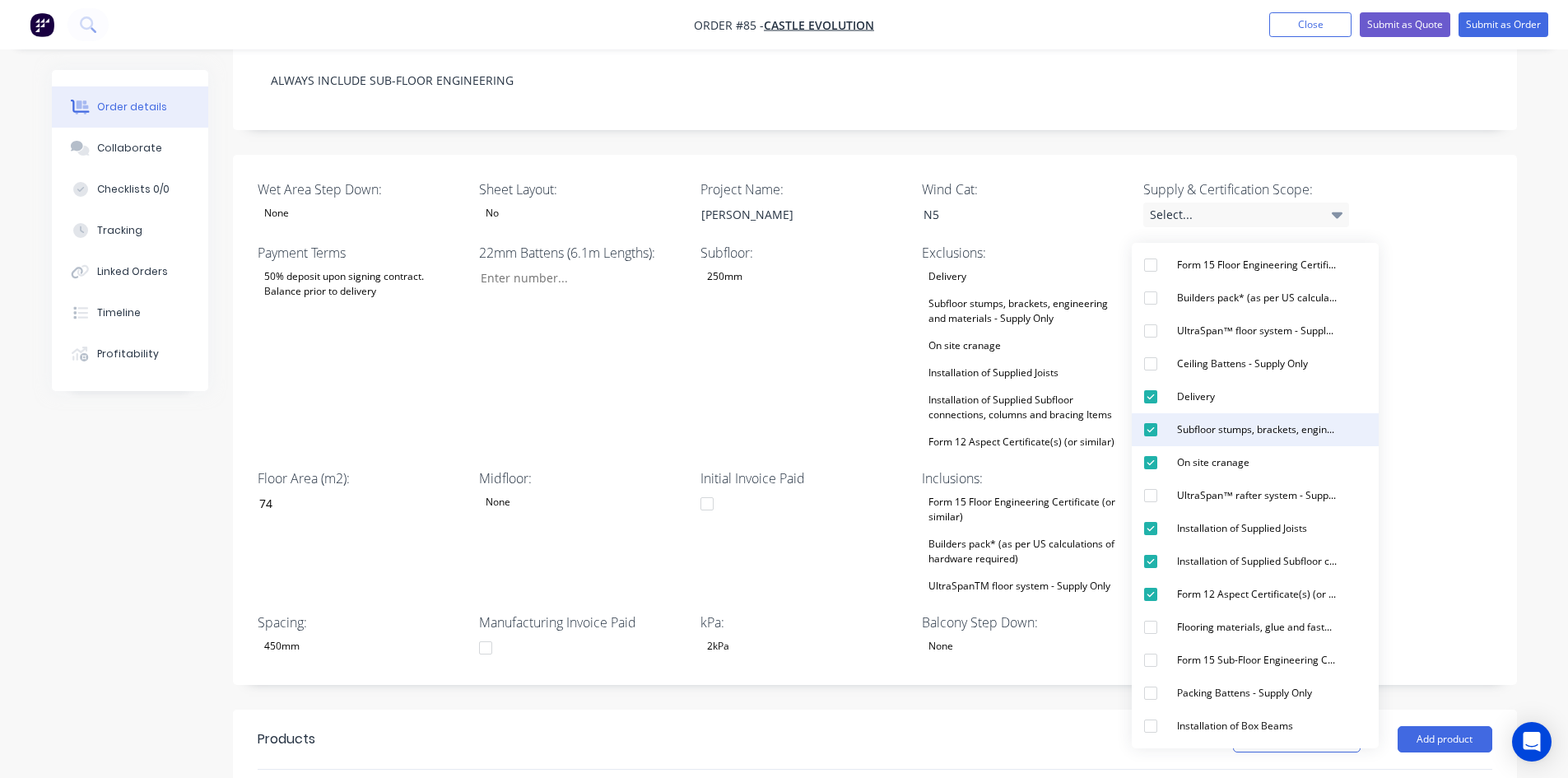
click at [1180, 431] on div "Subfloor stumps, brackets, engineering and materials - Supply Only" at bounding box center [1256, 429] width 173 height 21
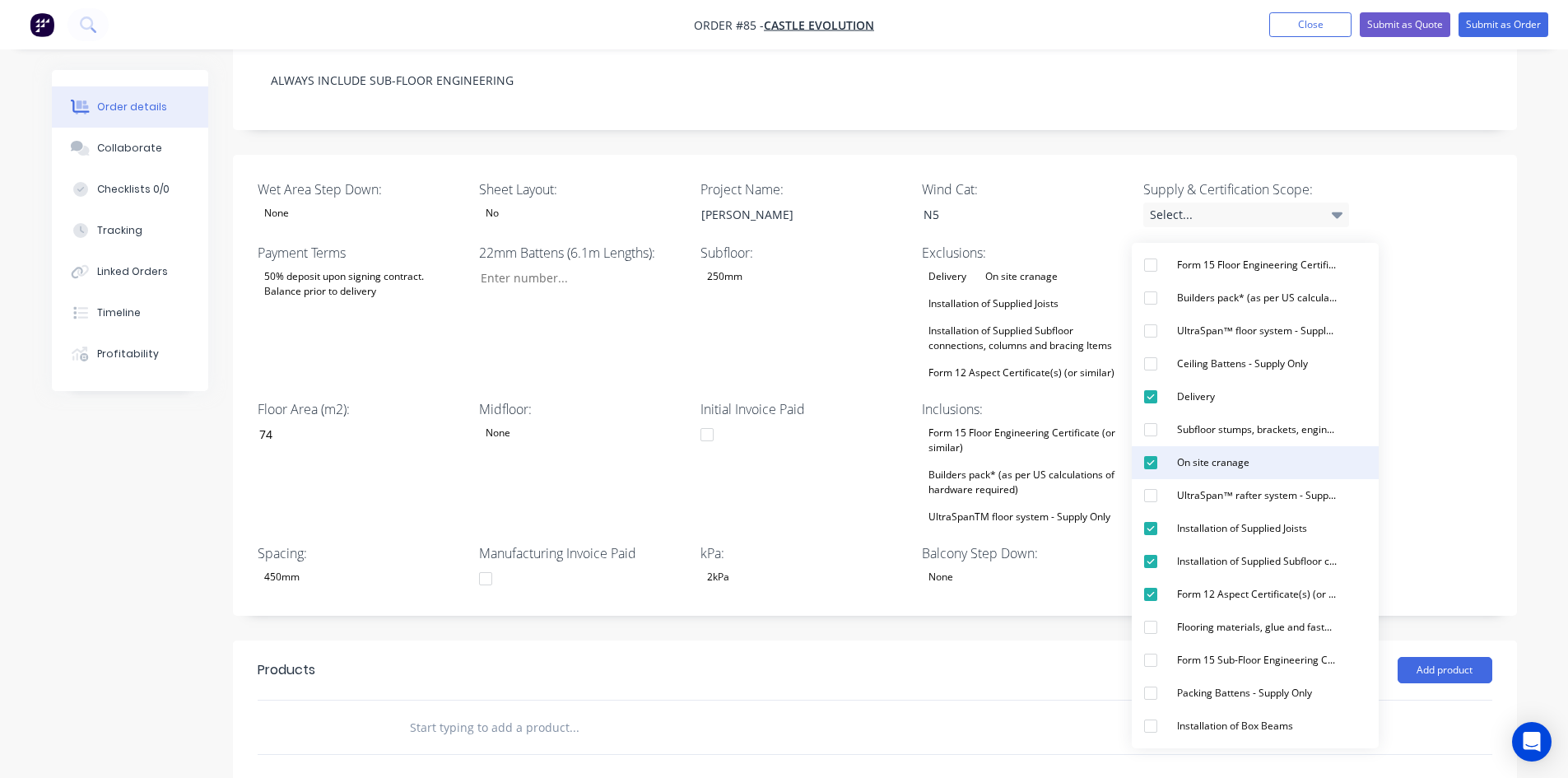
click at [1182, 466] on div "On site cranage" at bounding box center [1213, 463] width 86 height 21
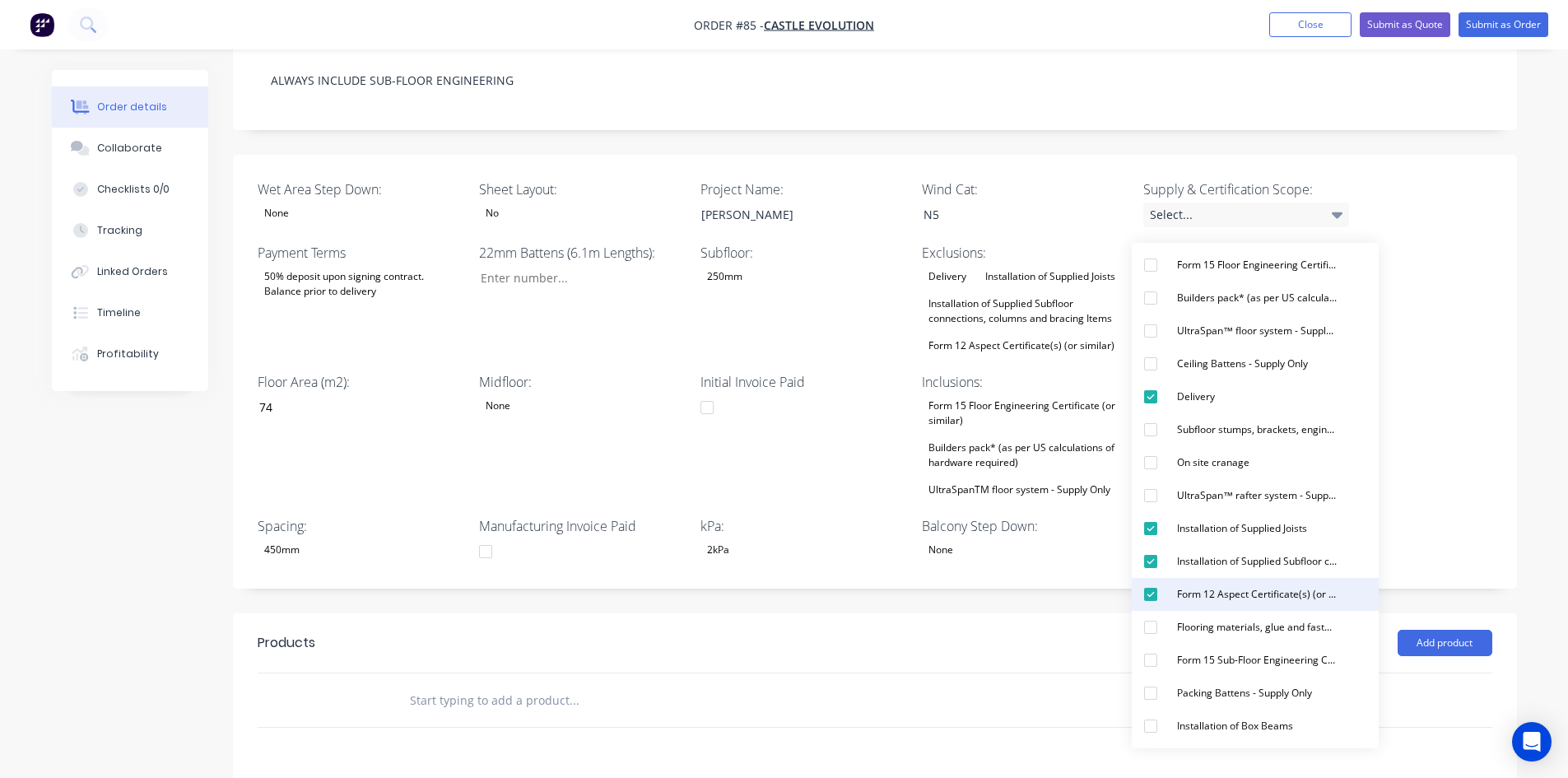
click at [1195, 591] on div "Form 12 Aspect Certificate(s) (or similar)" at bounding box center [1256, 594] width 173 height 21
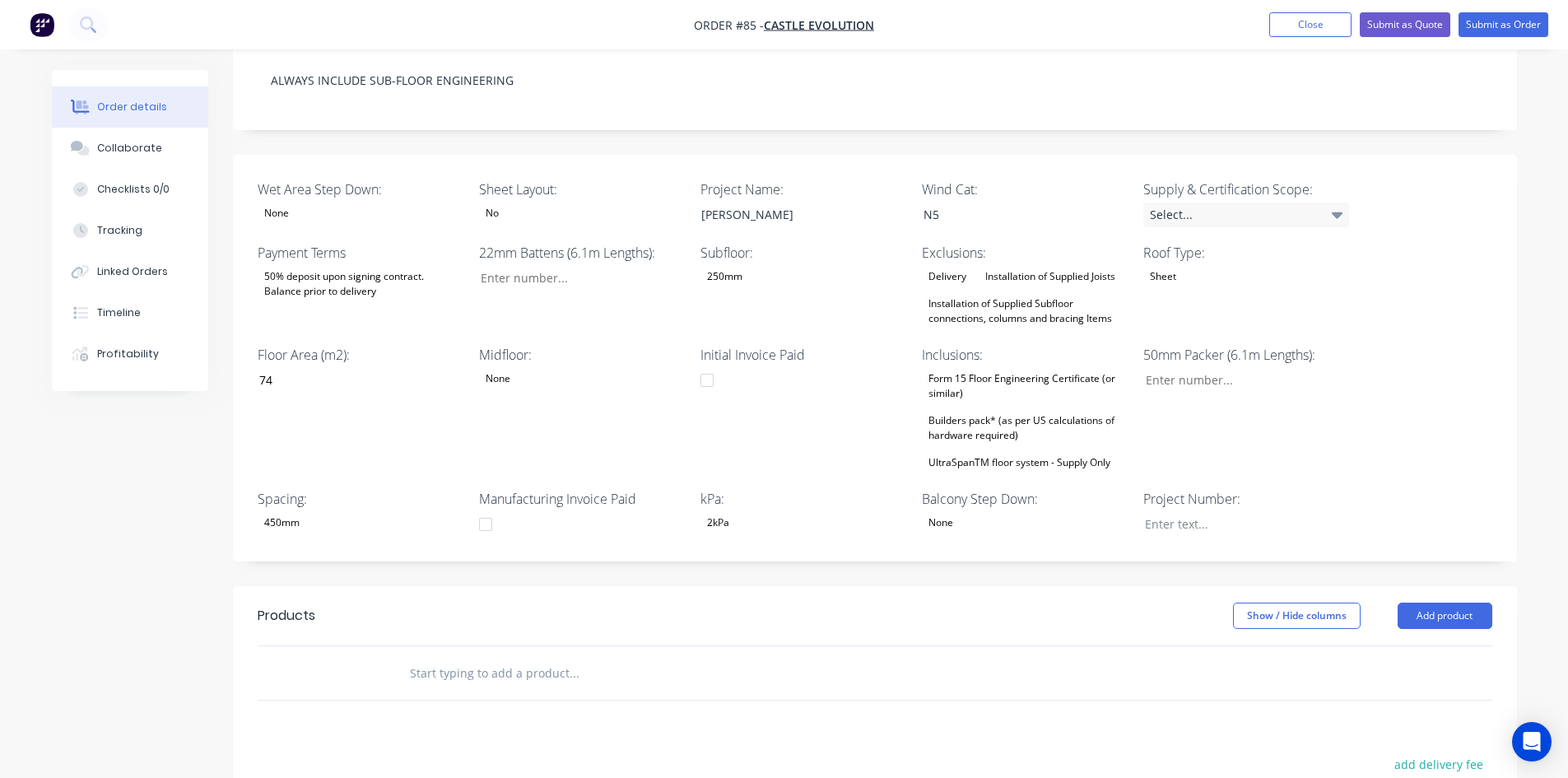
click at [888, 587] on header "Products Show / Hide columns Add product" at bounding box center [875, 616] width 1284 height 60
click at [1008, 370] on div "Form 15 Floor Engineering Certificate (or similar)" at bounding box center [1025, 386] width 206 height 37
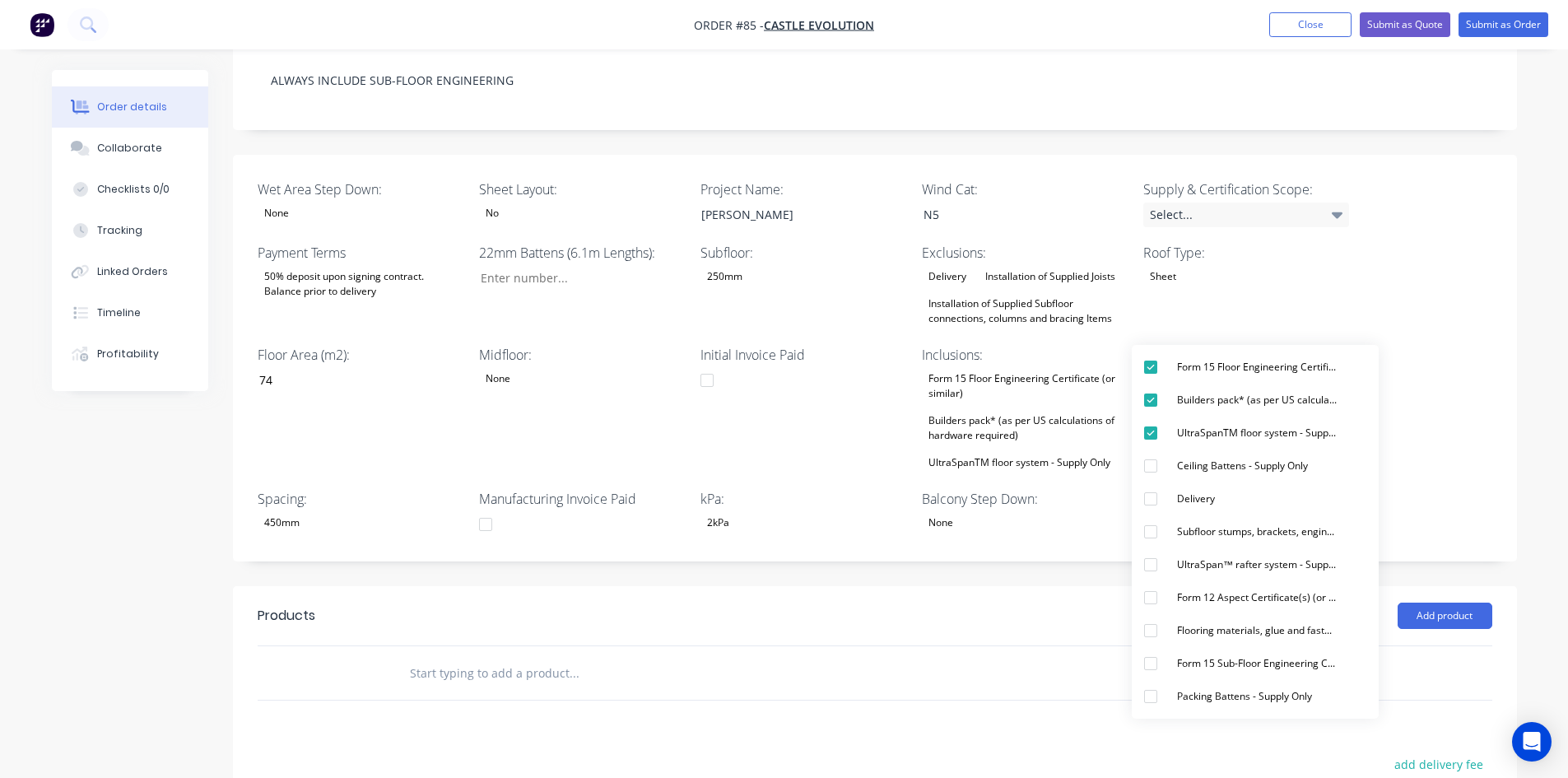
click at [923, 534] on div "Wet Area Step Down: None Sheet Layout: No Project Name: [PERSON_NAME] Wind Cat:…" at bounding box center [875, 358] width 1284 height 407
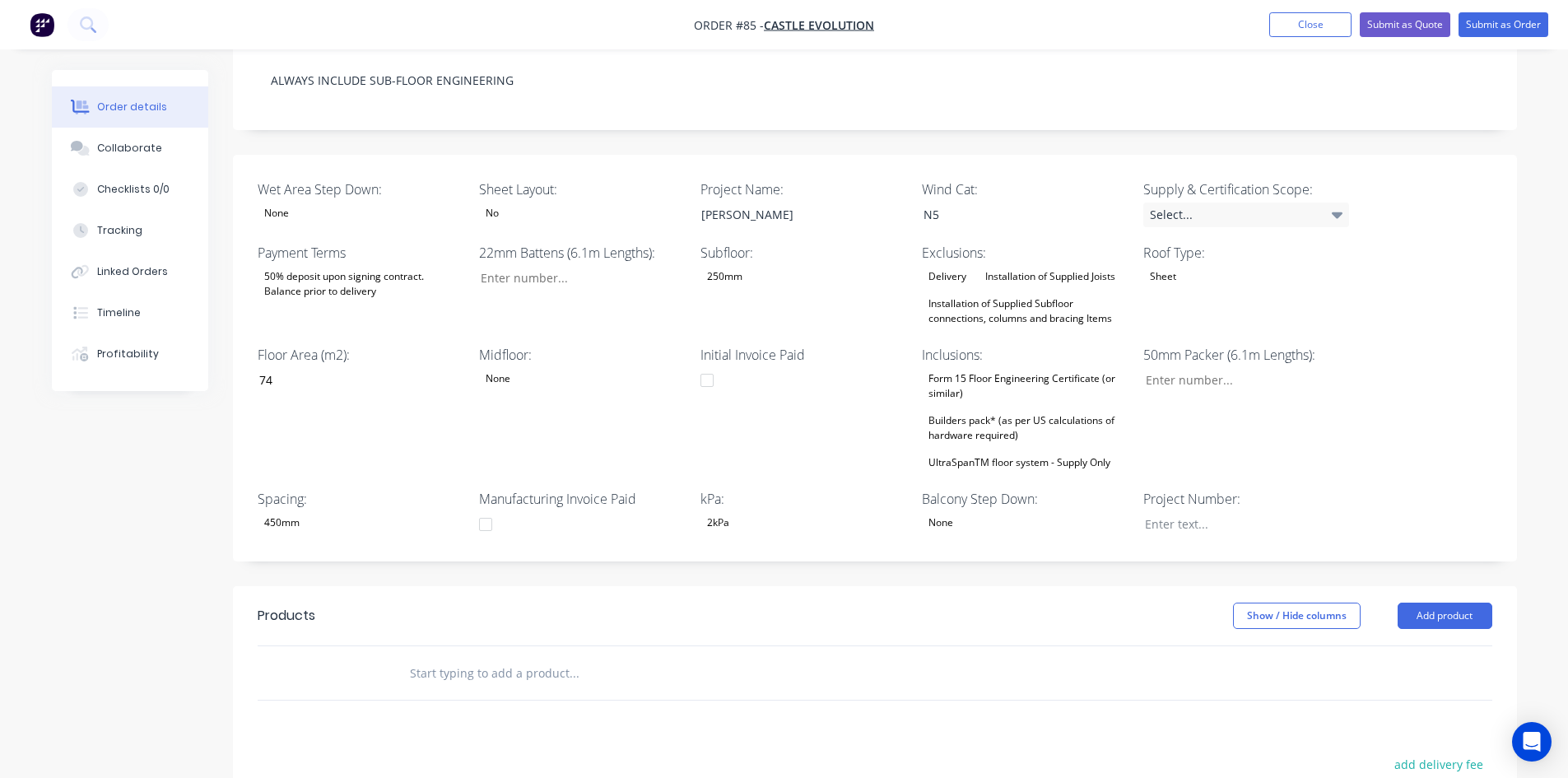
click at [952, 513] on div "None" at bounding box center [941, 523] width 38 height 21
click at [971, 559] on div "None" at bounding box center [953, 565] width 38 height 21
click at [1253, 202] on div "Select..." at bounding box center [1246, 214] width 206 height 25
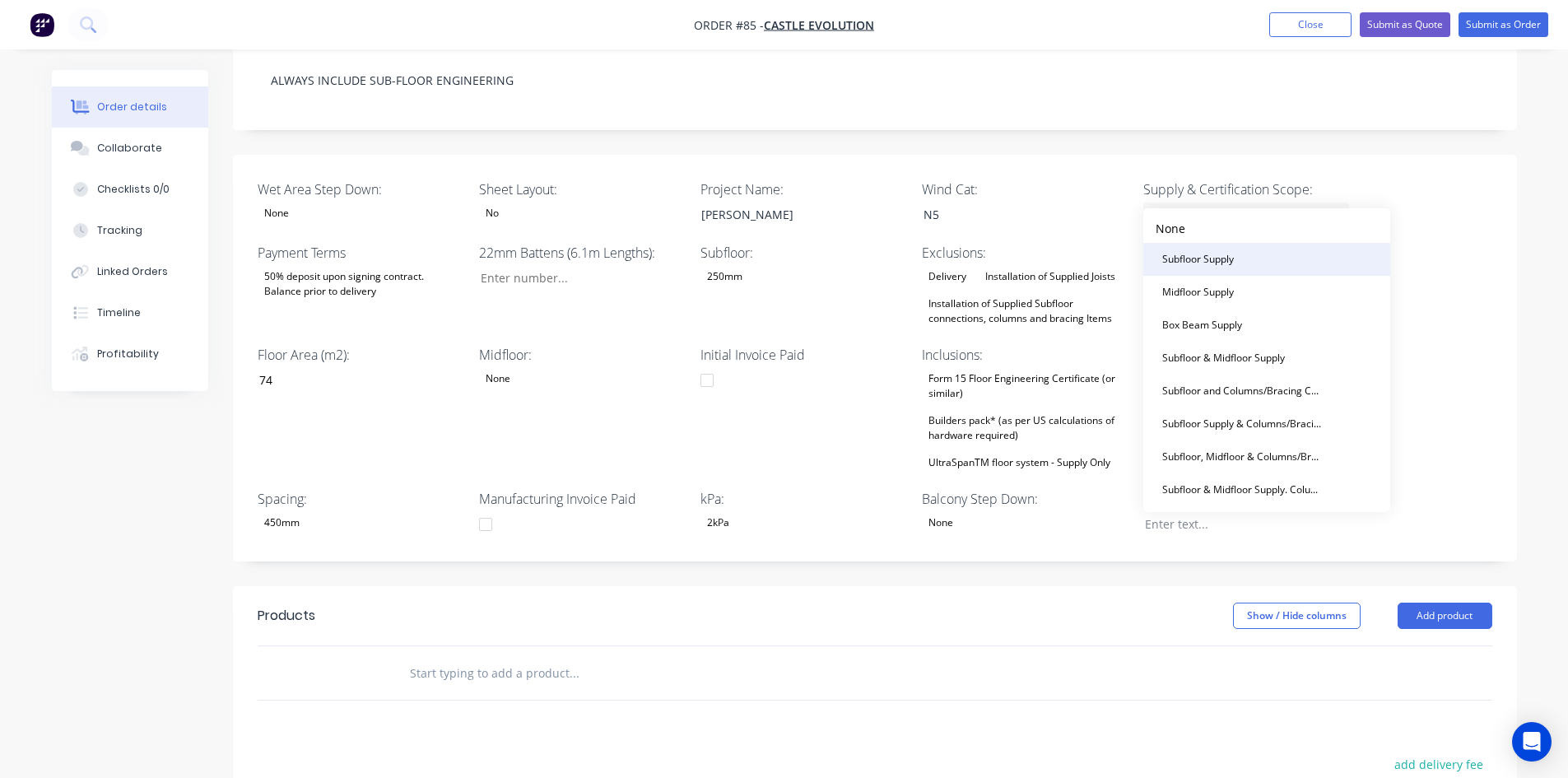
click at [1209, 267] on div "Subfloor Supply" at bounding box center [1198, 259] width 85 height 21
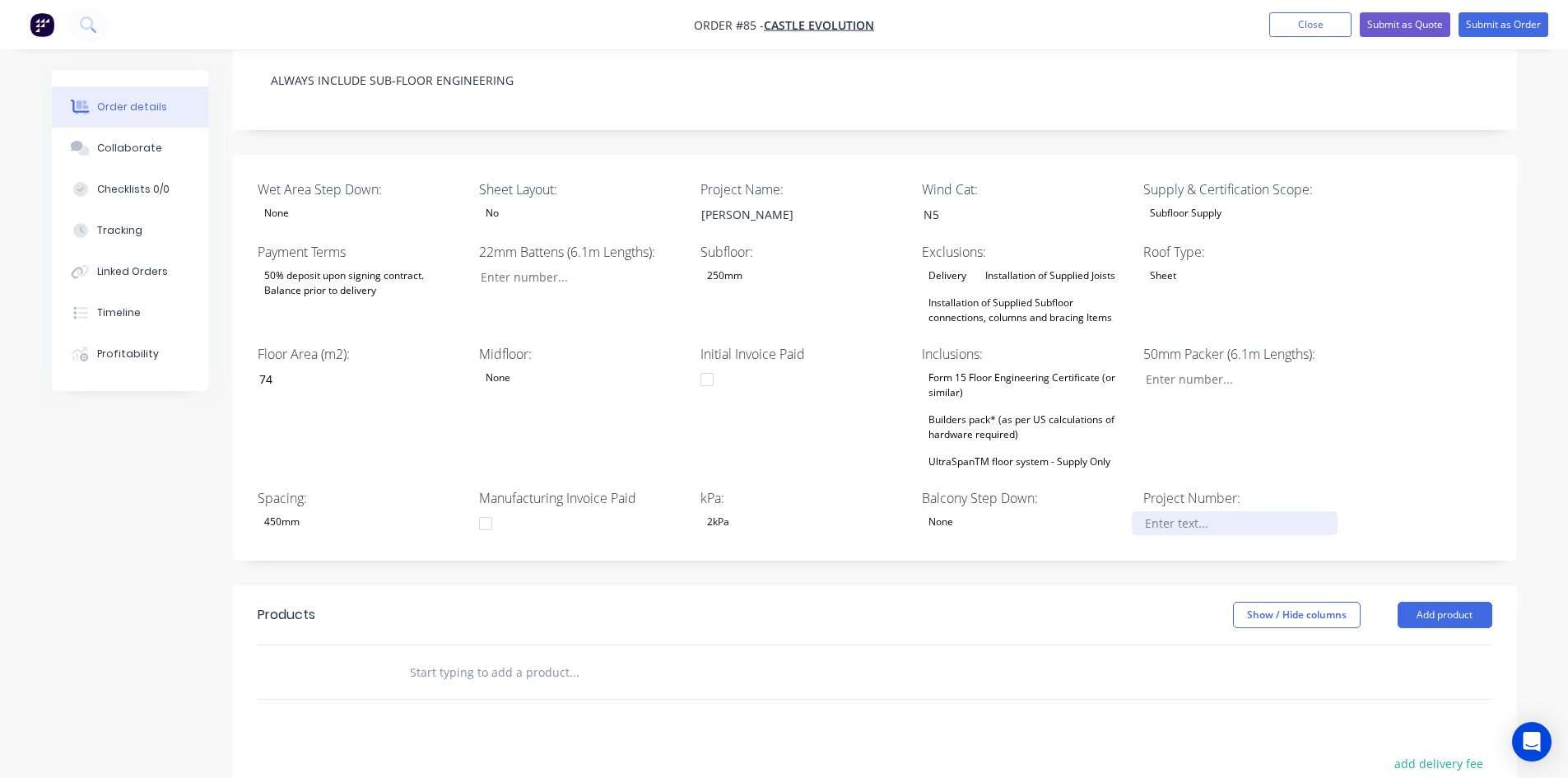
click at [1186, 512] on div at bounding box center [1235, 524] width 206 height 24
click at [1103, 516] on div "Wet Area Step Down: None Sheet Layout: No Project Name: [PERSON_NAME] Wind Cat:…" at bounding box center [875, 358] width 1284 height 407
click at [567, 265] on input "Wet Area Step Down:" at bounding box center [575, 277] width 218 height 25
type input "0"
click at [1201, 367] on input "Wet Area Step Down:" at bounding box center [1241, 379] width 218 height 25
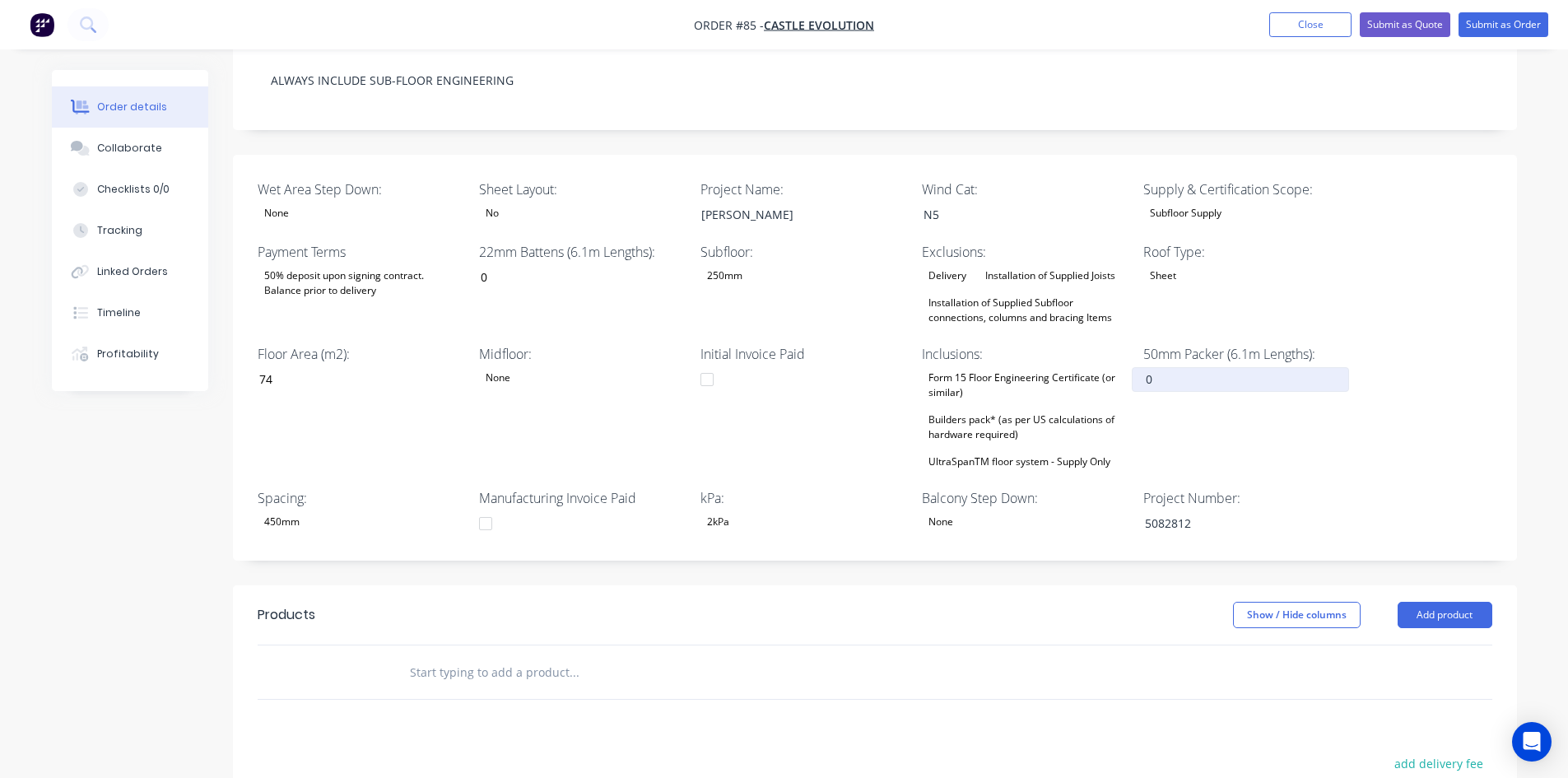
type input "0"
click at [1375, 426] on div "Wet Area Step Down: None Sheet Layout: No Project Name: [PERSON_NAME] Wind Cat:…" at bounding box center [875, 358] width 1284 height 407
click at [115, 198] on button "Checklists 0/0" at bounding box center [130, 190] width 156 height 41
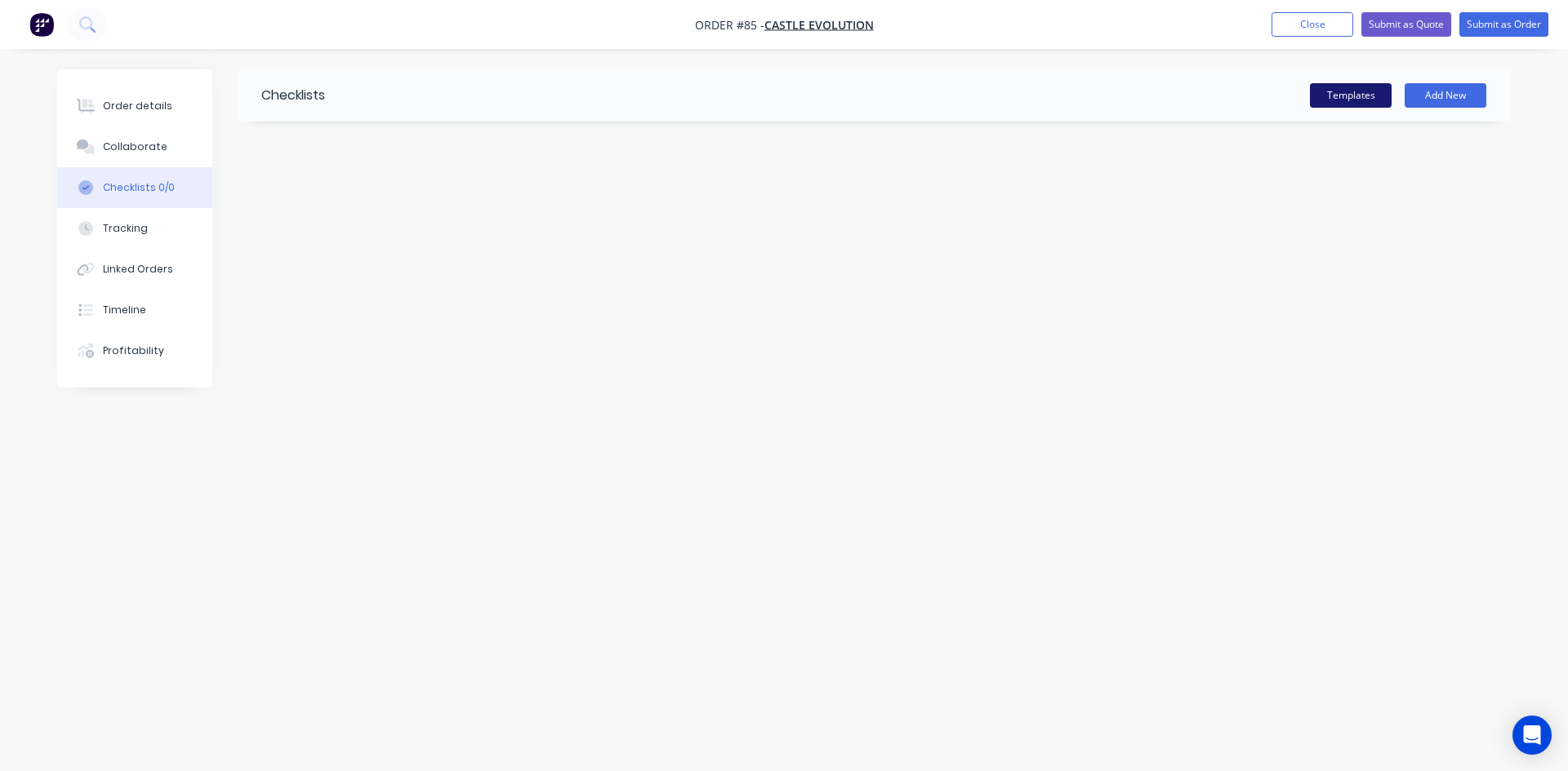
click at [1340, 87] on button "Templates" at bounding box center [1351, 95] width 82 height 24
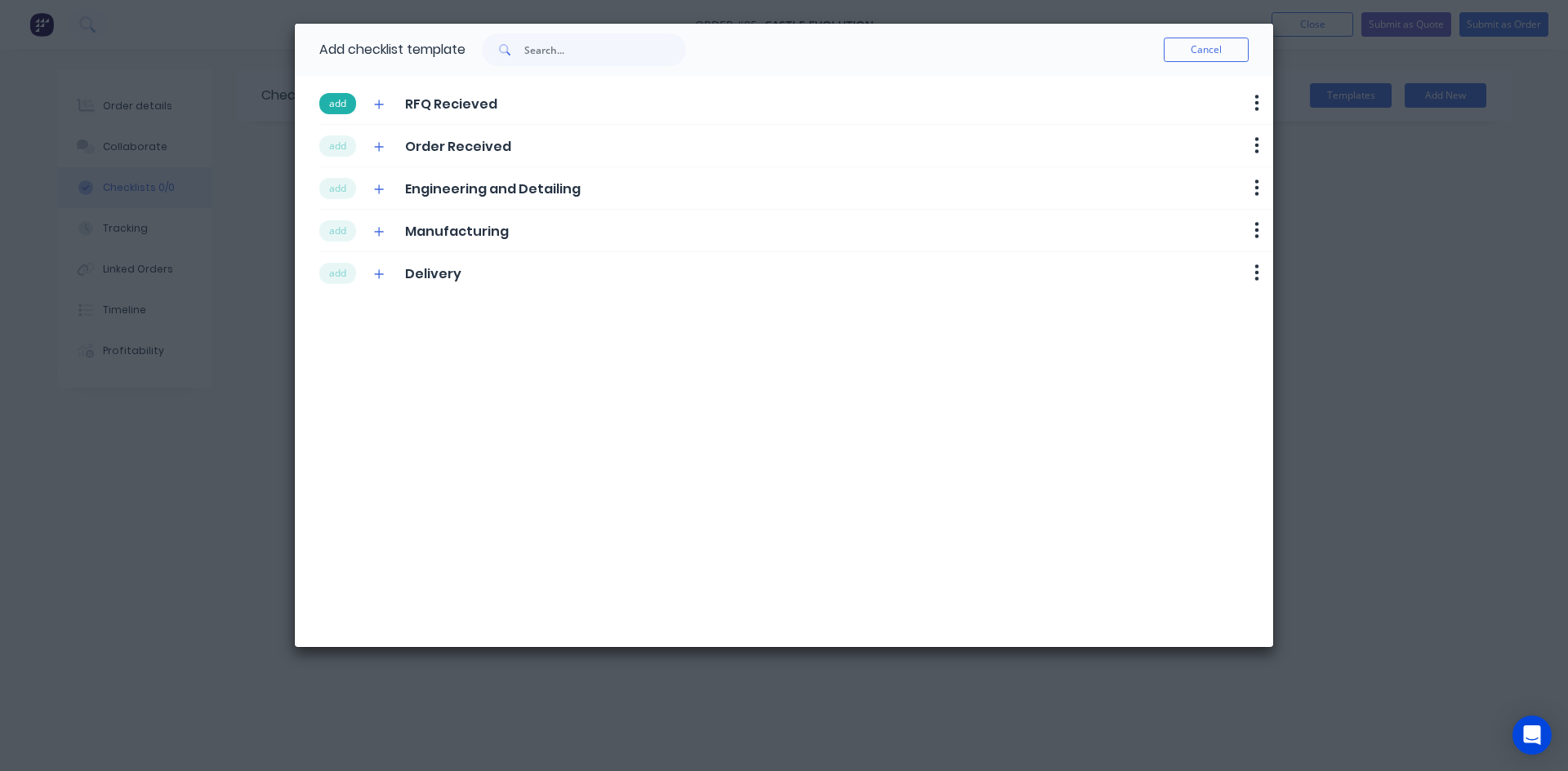
click at [340, 106] on button "add" at bounding box center [338, 103] width 37 height 21
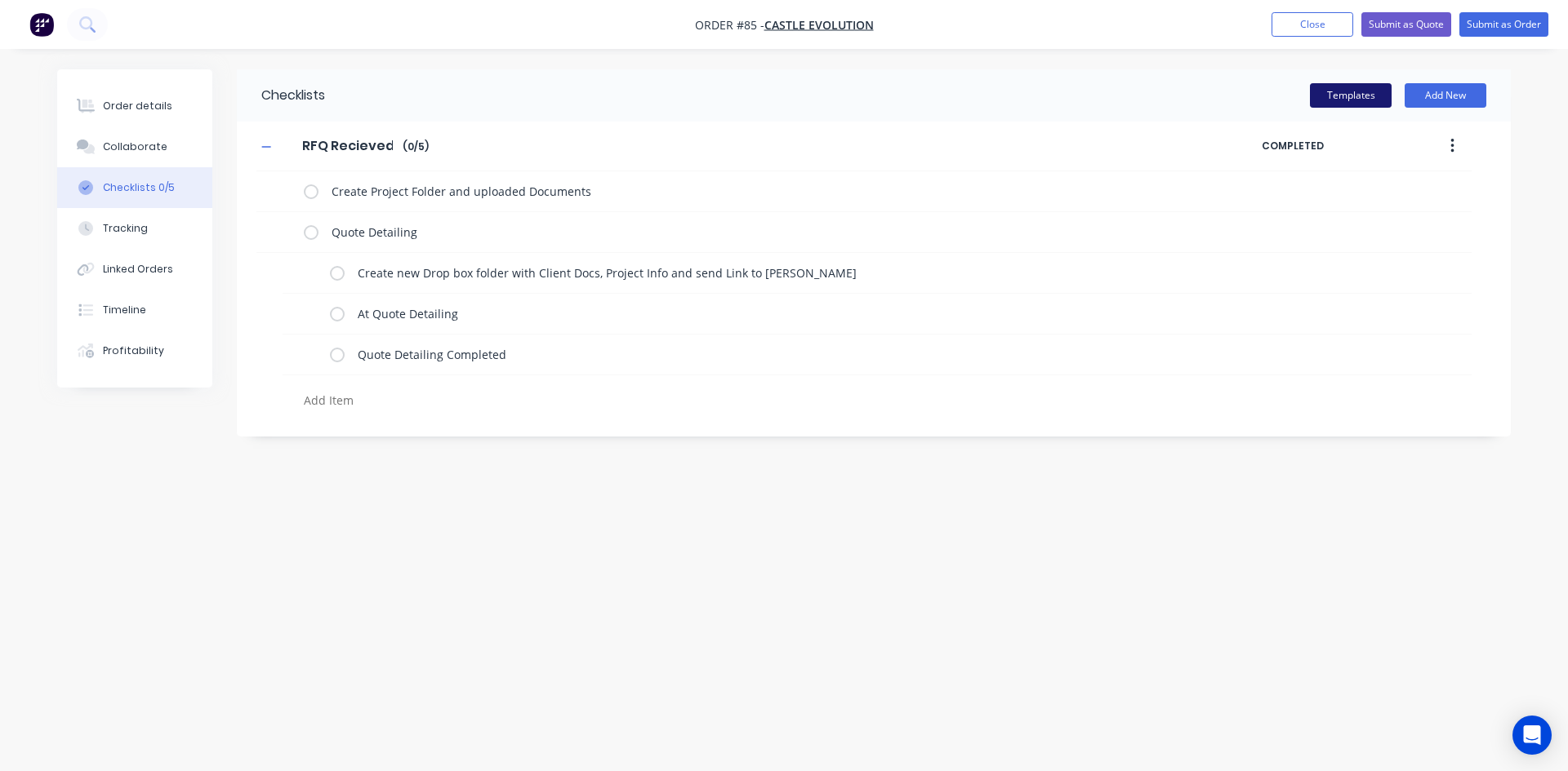
click at [1363, 103] on button "Templates" at bounding box center [1351, 95] width 82 height 24
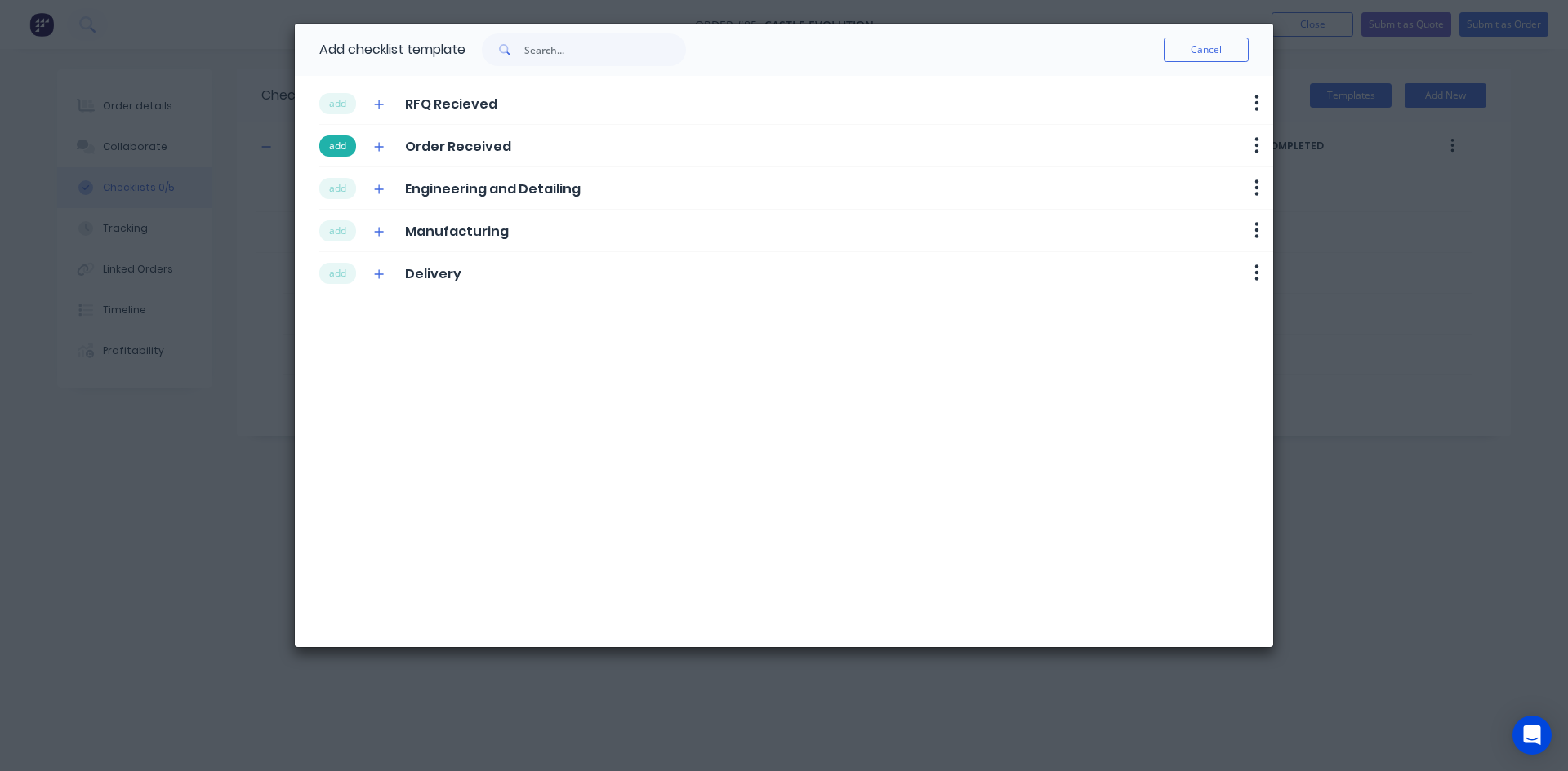
click at [341, 143] on button "add" at bounding box center [338, 146] width 37 height 21
click at [331, 180] on button "add" at bounding box center [338, 188] width 37 height 21
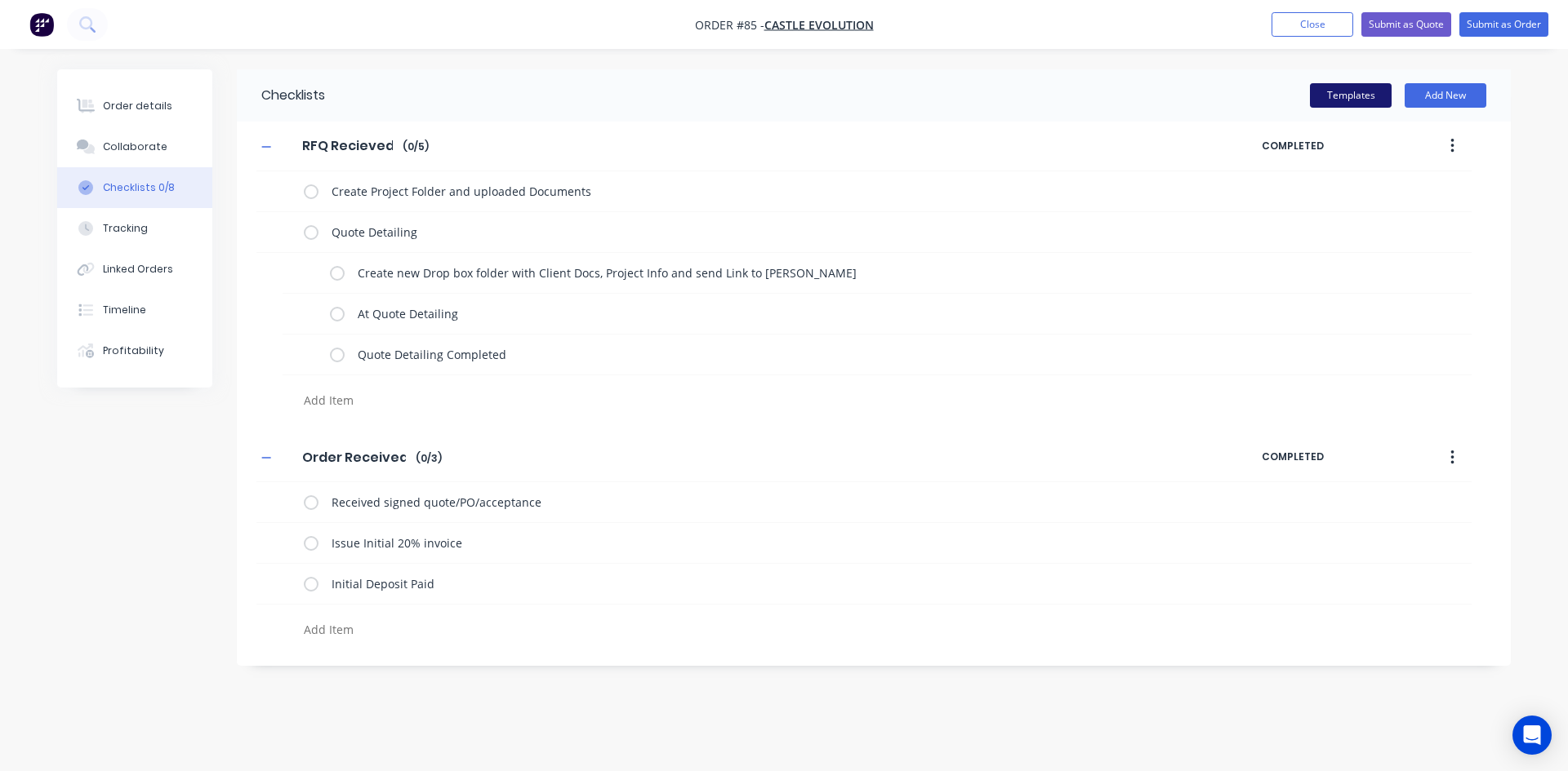
click at [1334, 85] on button "Templates" at bounding box center [1351, 95] width 82 height 24
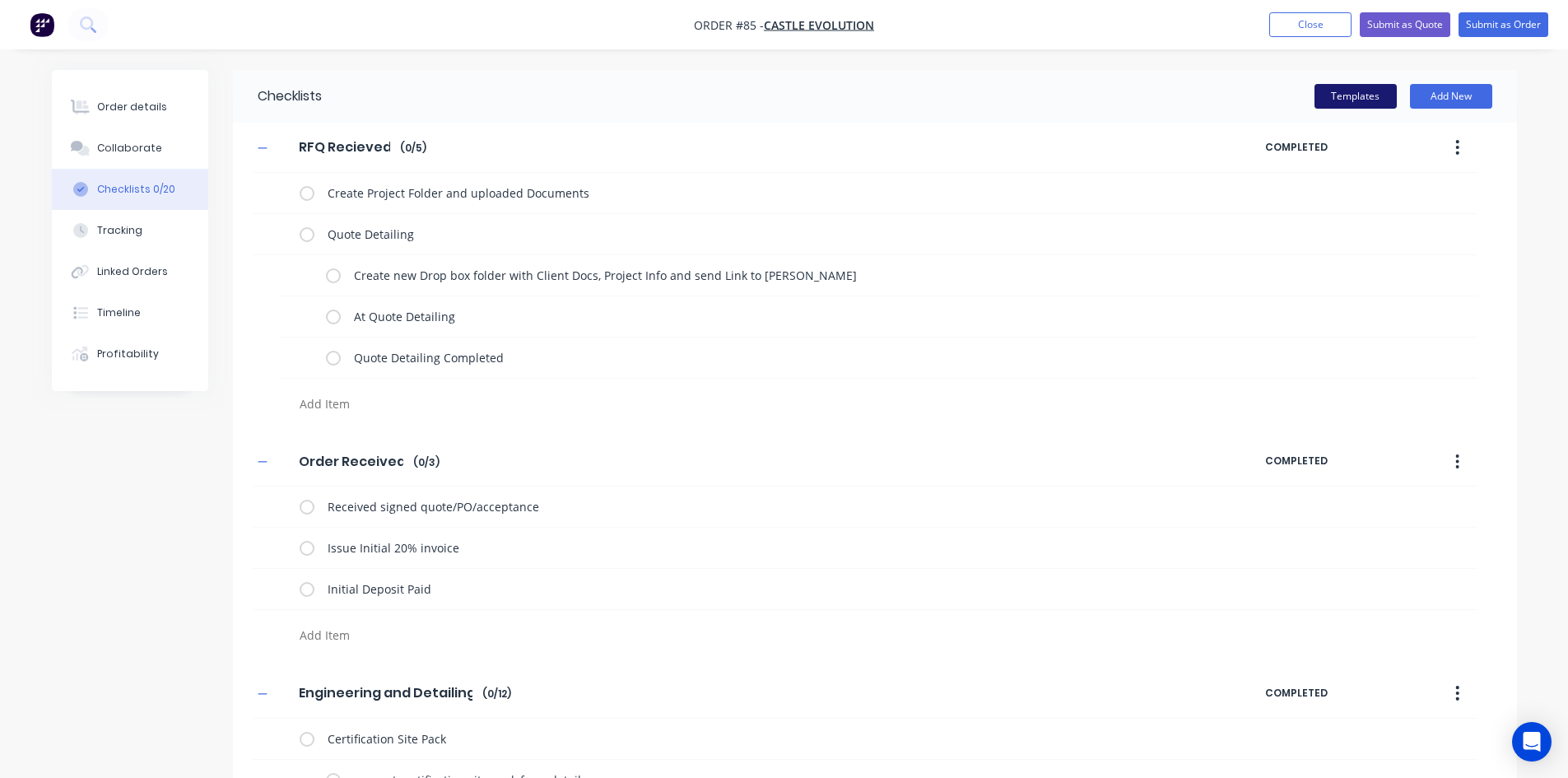
click at [1379, 108] on button "Templates" at bounding box center [1356, 96] width 82 height 25
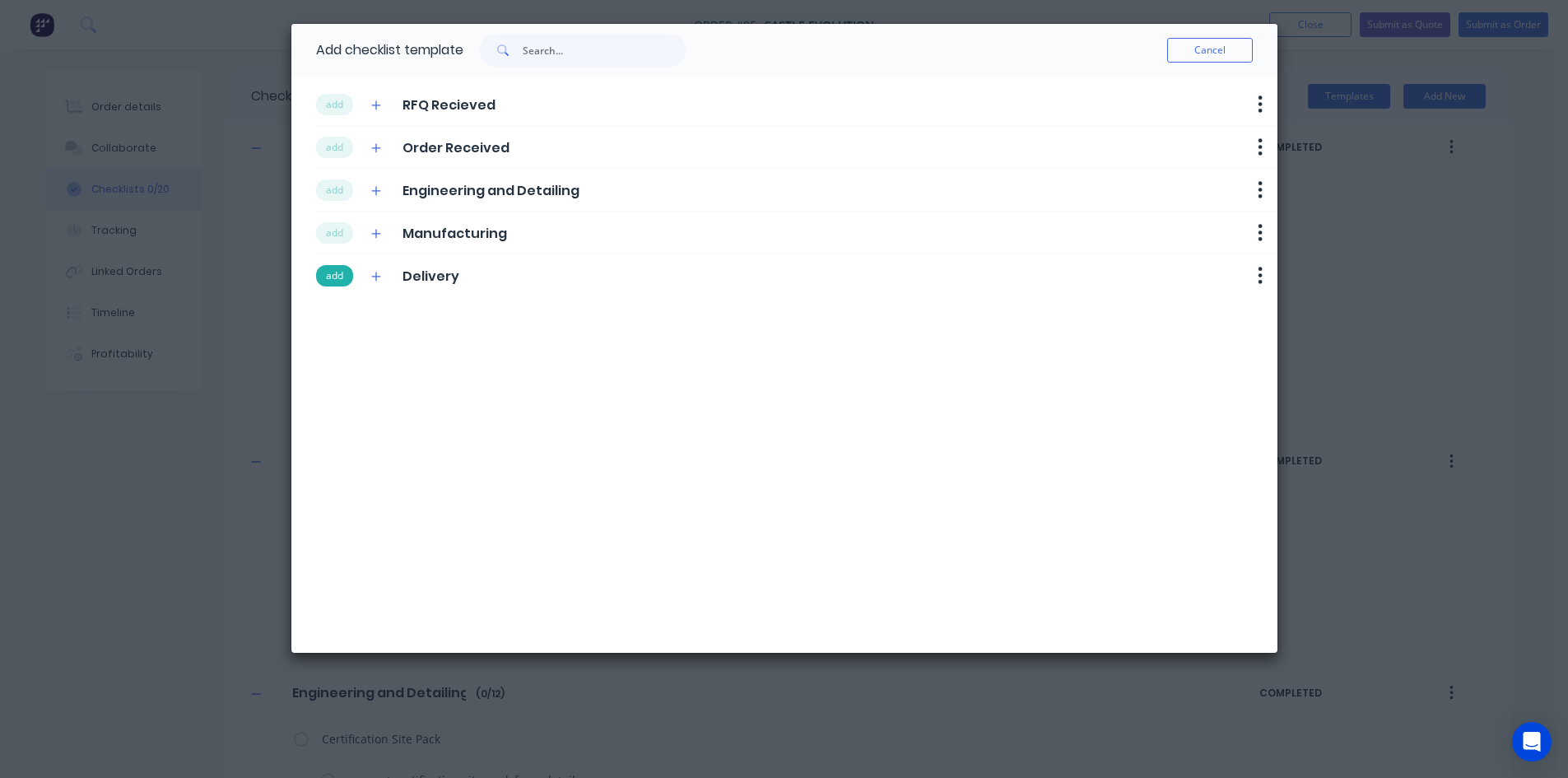
drag, startPoint x: 335, startPoint y: 238, endPoint x: 340, endPoint y: 281, distance: 43.3
click at [337, 245] on div "add Manufacturing Delete" at bounding box center [796, 233] width 961 height 43
click at [340, 281] on button "add" at bounding box center [335, 275] width 37 height 21
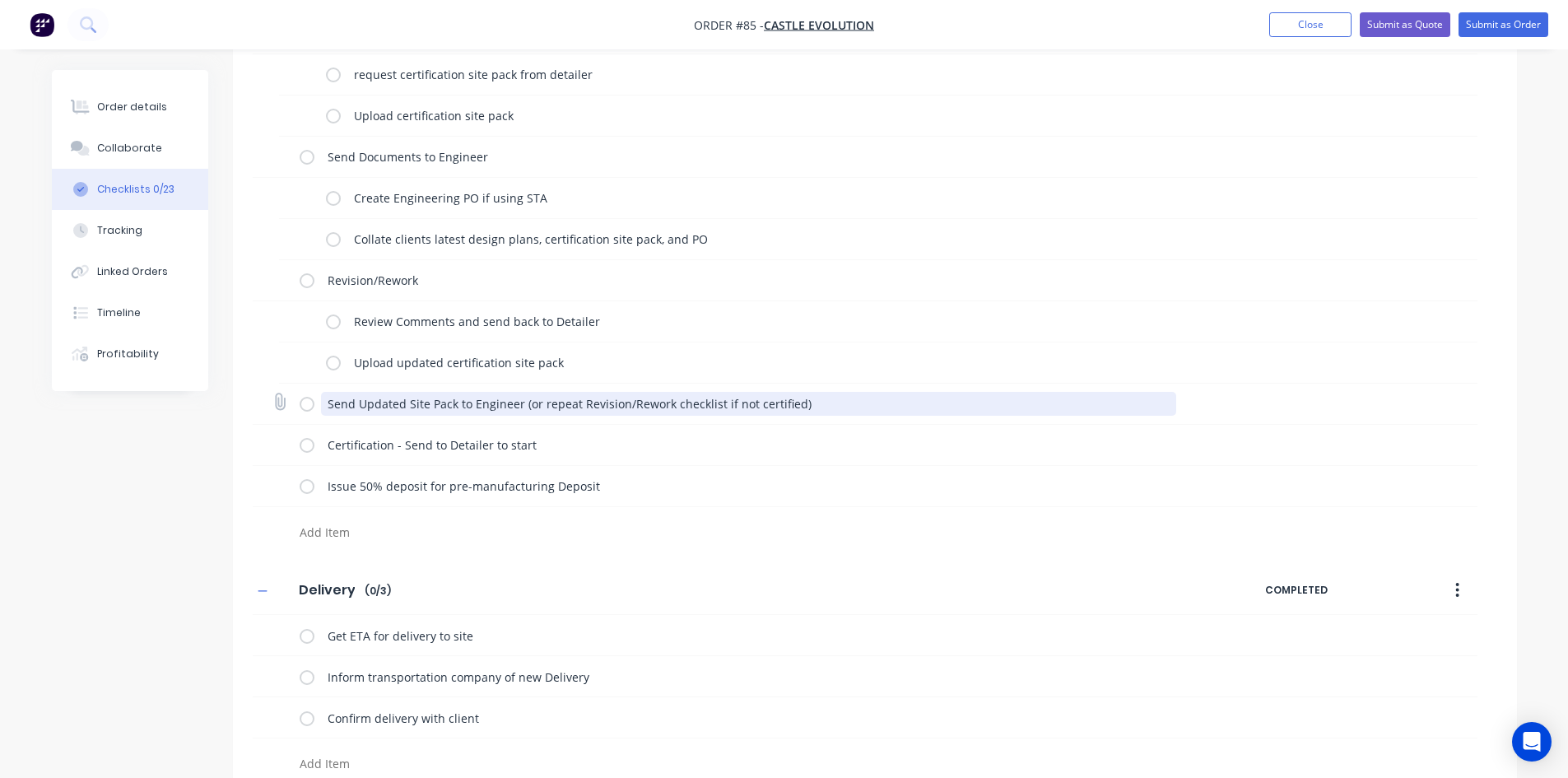
scroll to position [728, 0]
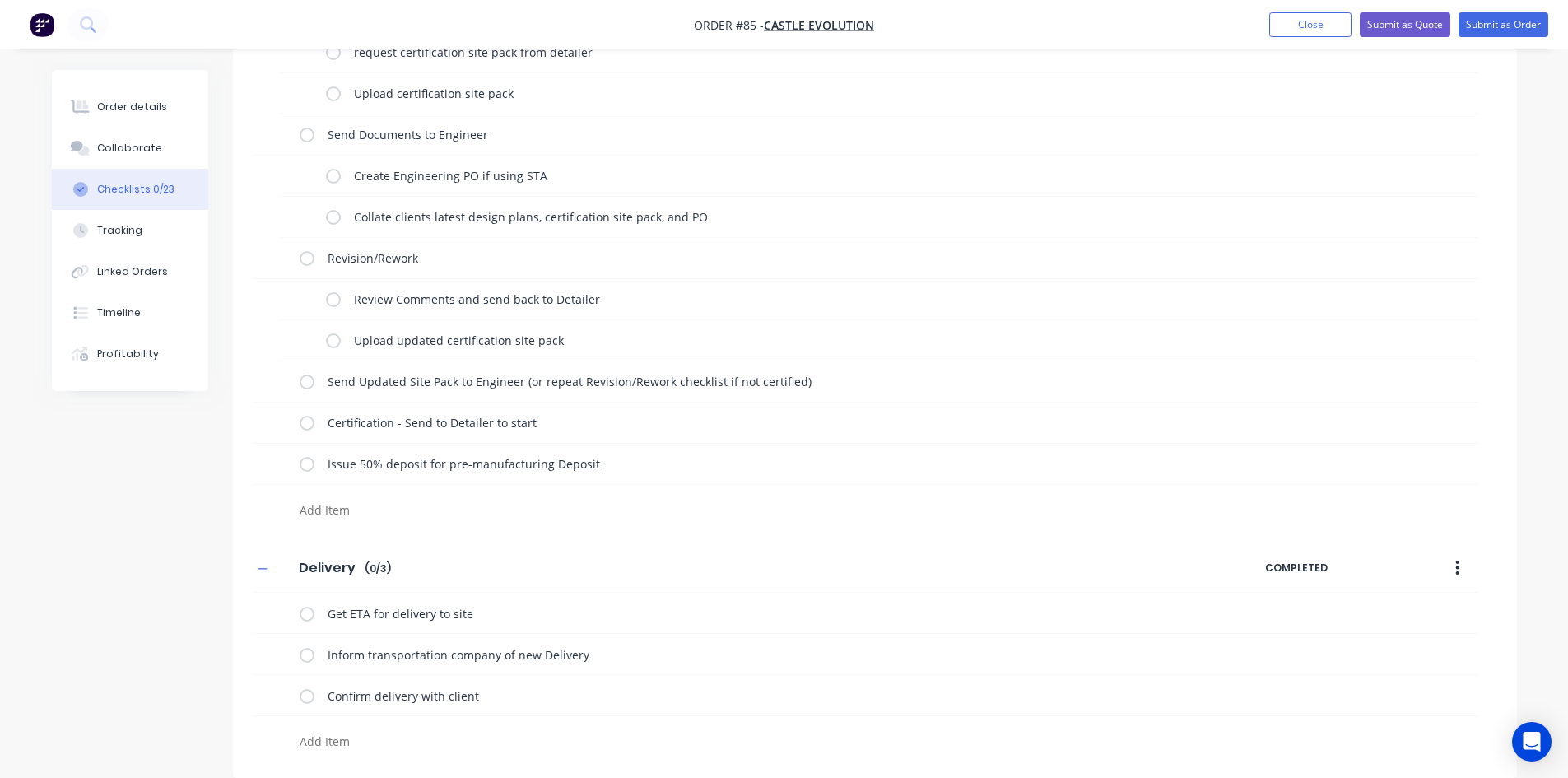
click at [1459, 576] on icon "button" at bounding box center [1458, 568] width 4 height 18
click at [1356, 638] on div "Delete" at bounding box center [1399, 645] width 127 height 24
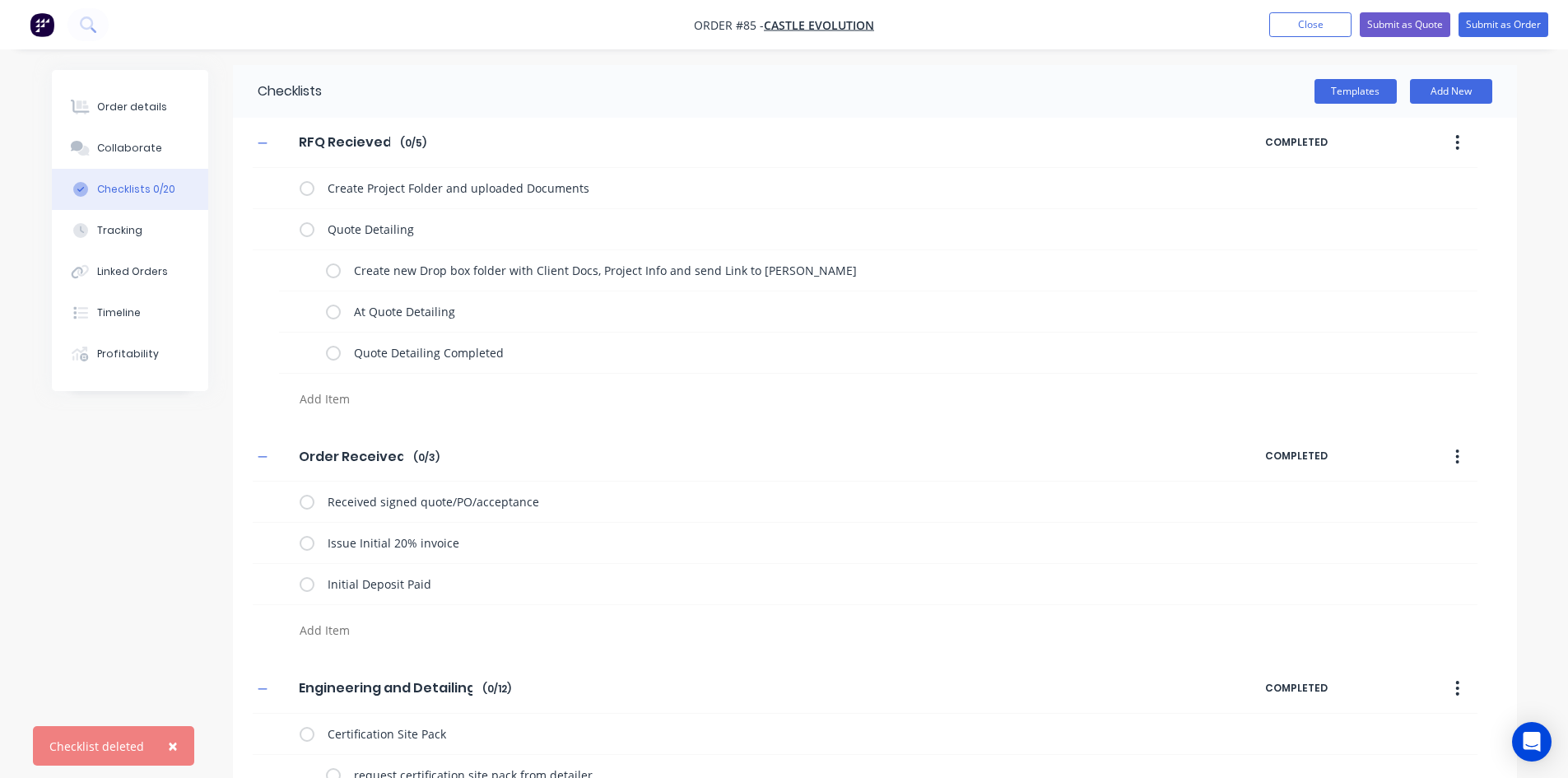
scroll to position [0, 0]
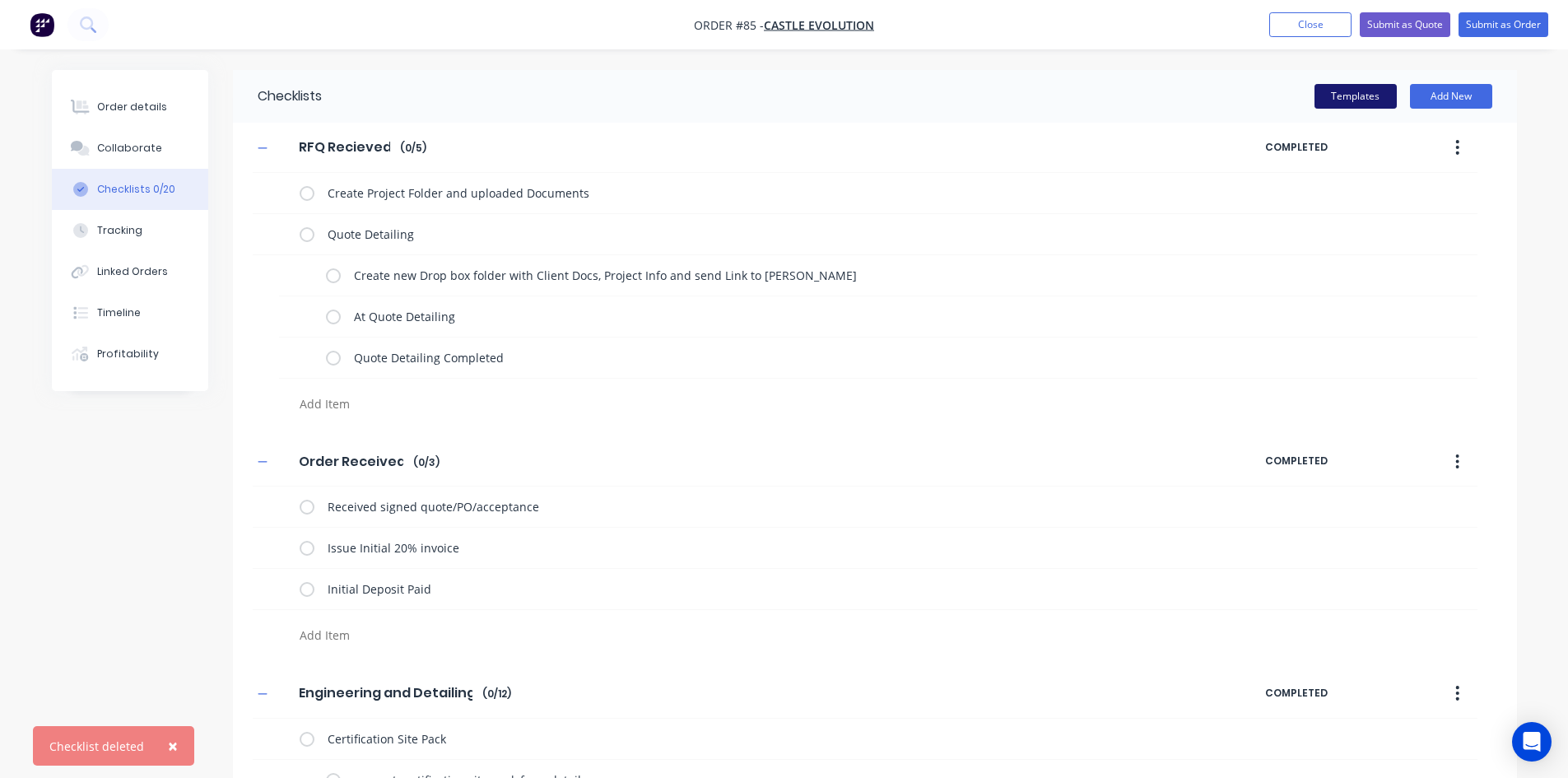
click at [1369, 102] on button "Templates" at bounding box center [1356, 96] width 82 height 25
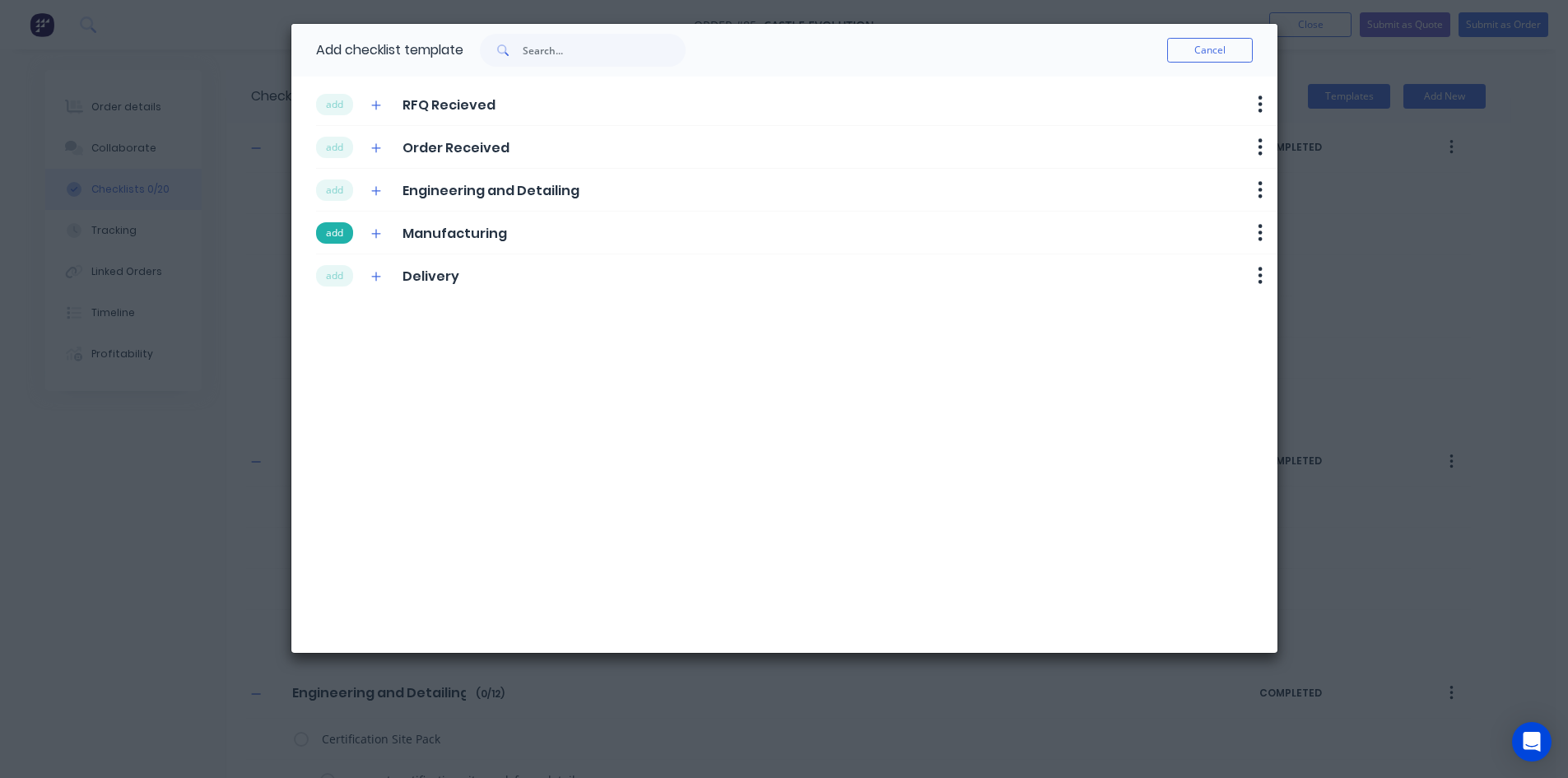
click at [333, 229] on button "add" at bounding box center [335, 233] width 37 height 21
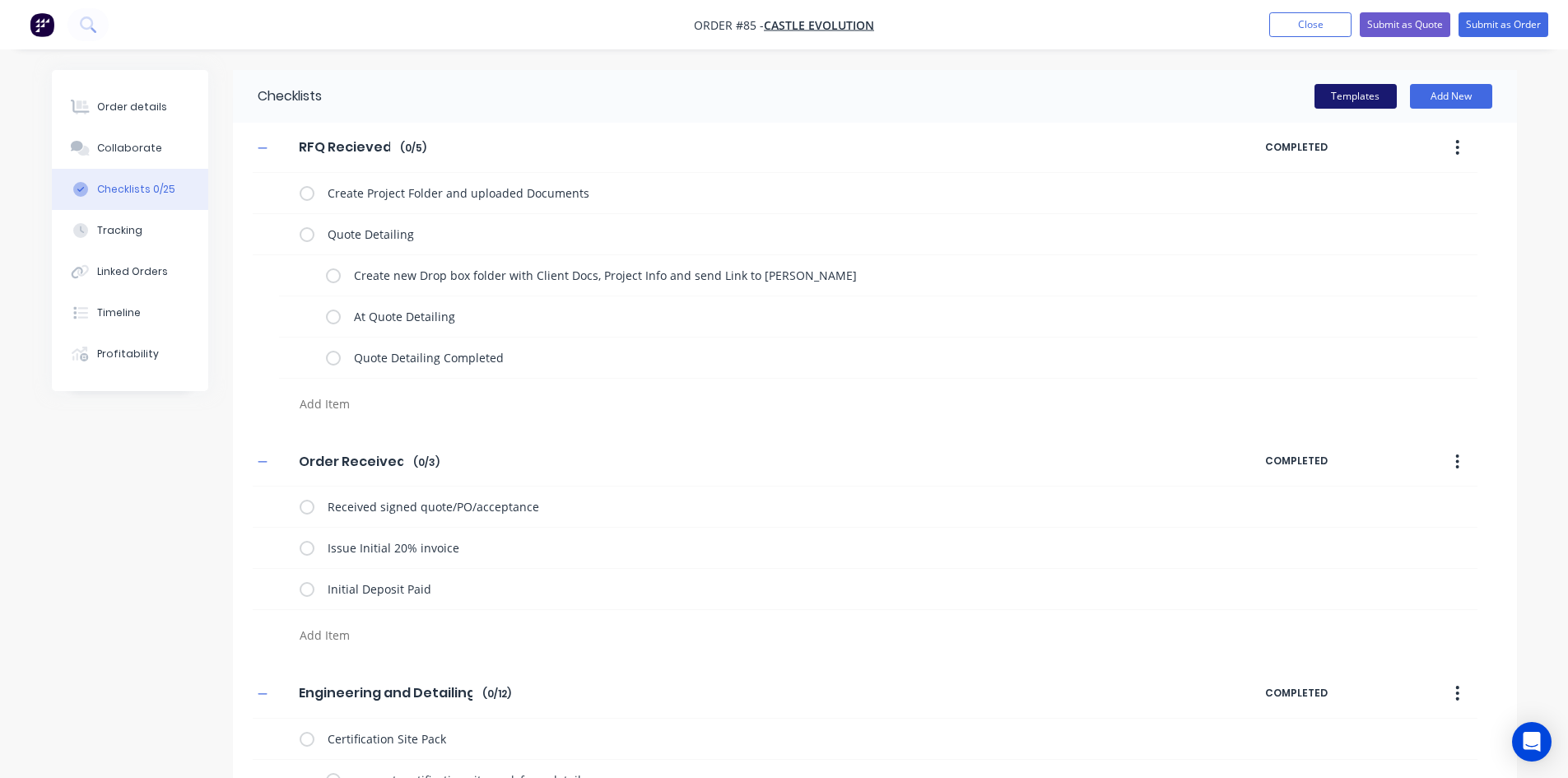
click at [1372, 91] on button "Templates" at bounding box center [1356, 96] width 82 height 25
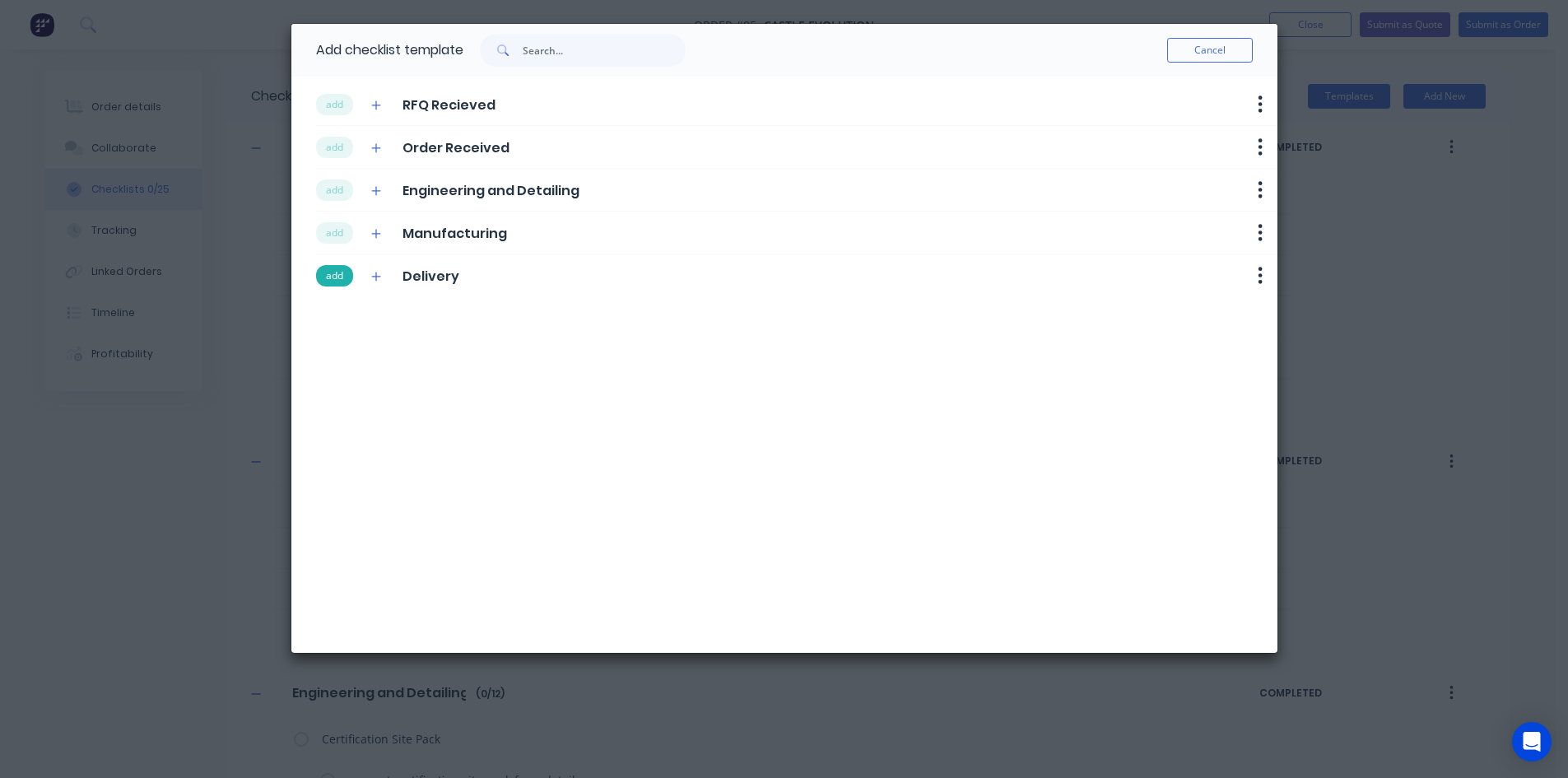
click at [336, 270] on button "add" at bounding box center [335, 275] width 37 height 21
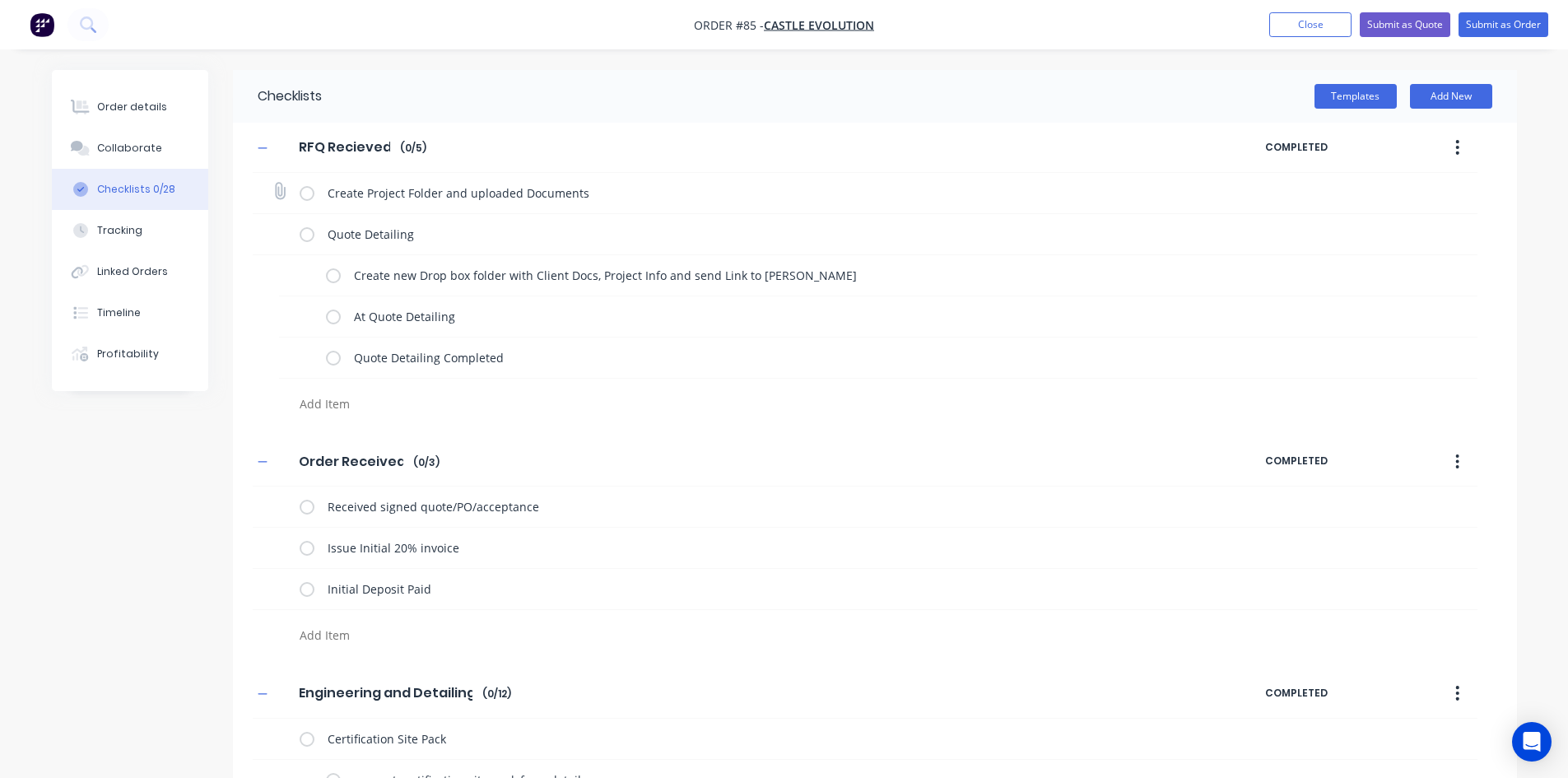
click at [303, 193] on label at bounding box center [307, 193] width 14 height 17
click at [0, 0] on input "checkbox" at bounding box center [0, 0] width 0 height 0
click at [333, 276] on label at bounding box center [333, 275] width 14 height 17
click at [0, 0] on input "checkbox" at bounding box center [0, 0] width 0 height 0
type textarea "x"
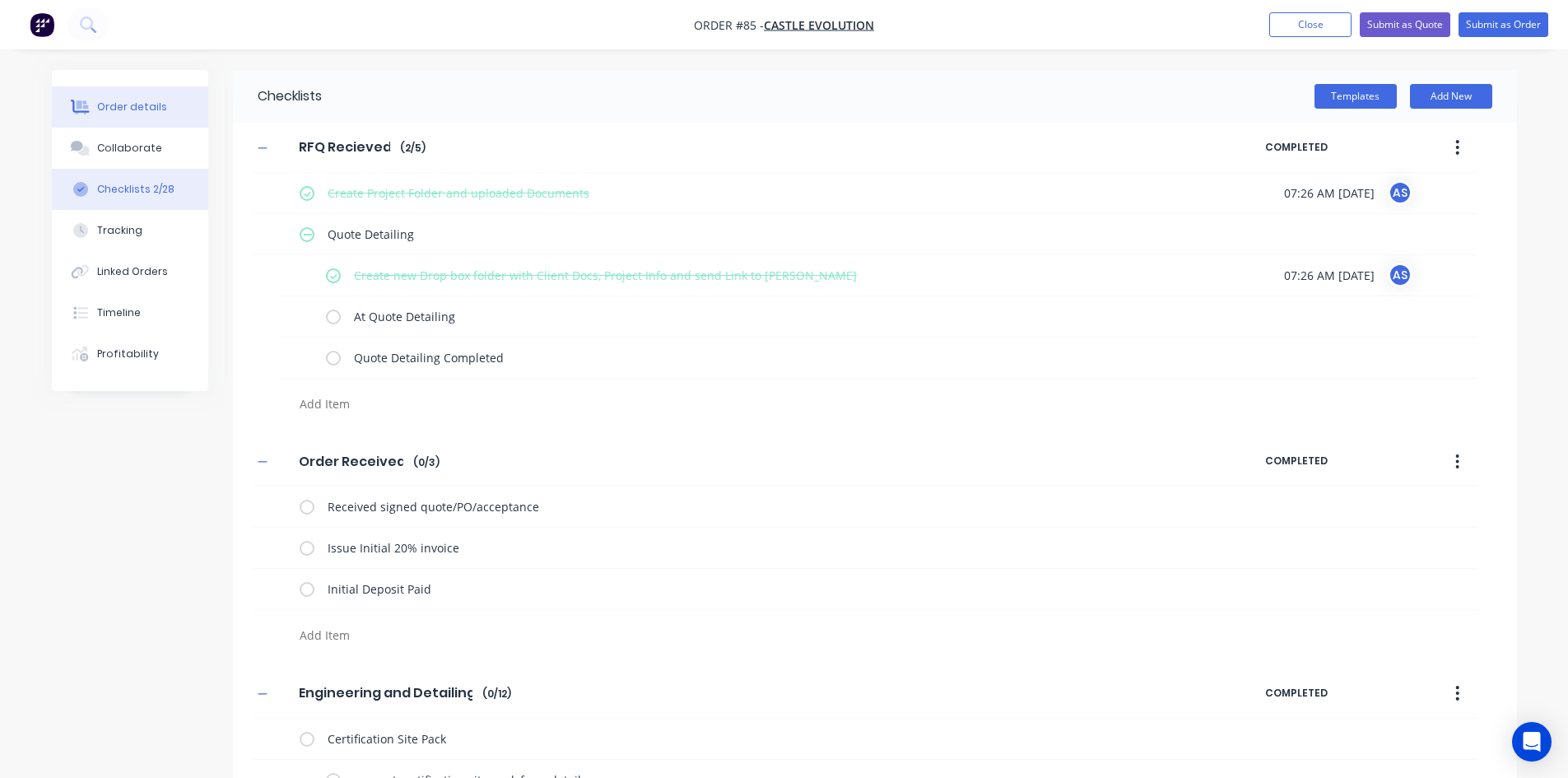
click at [116, 102] on div "Order details" at bounding box center [132, 106] width 70 height 14
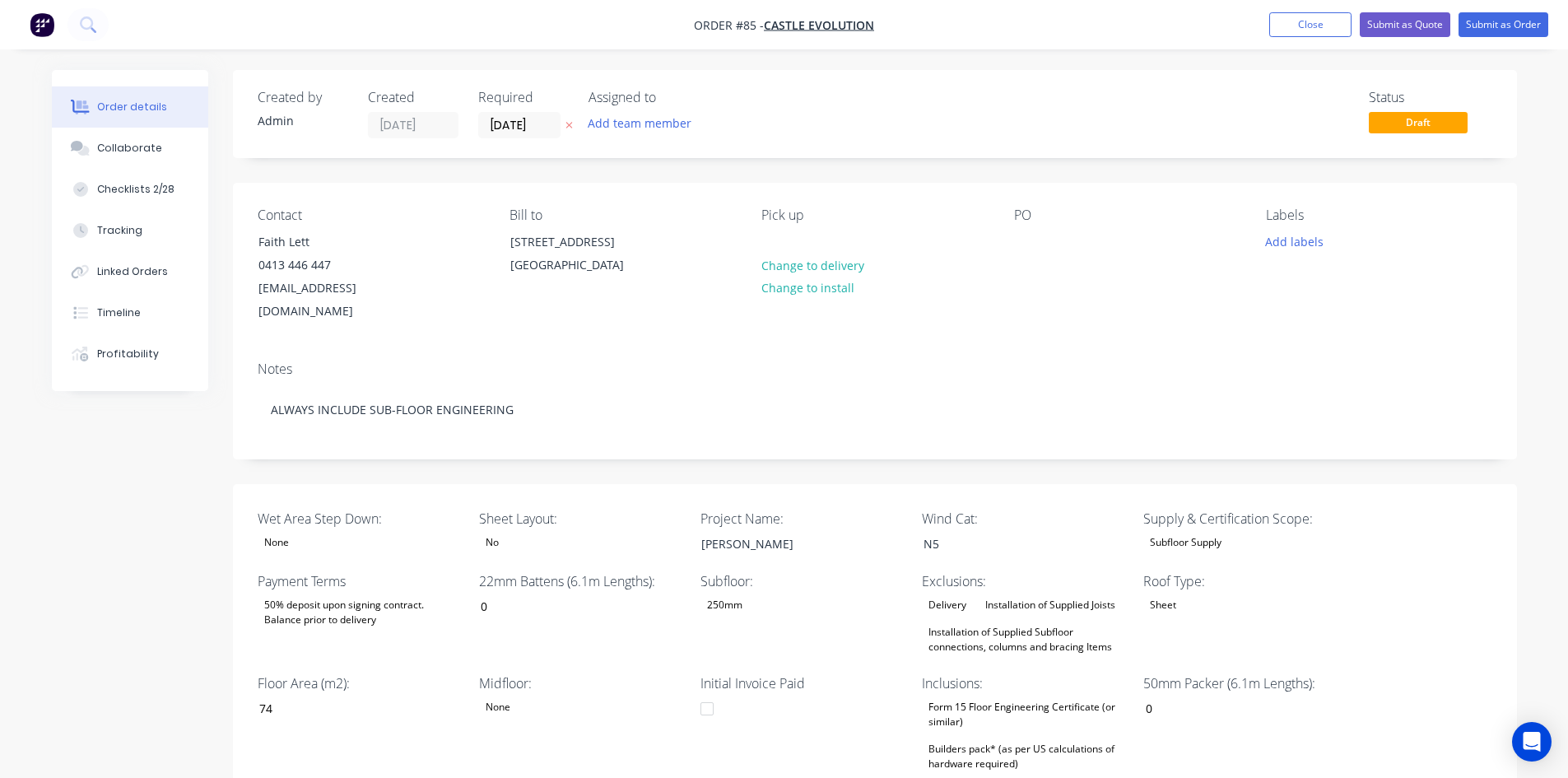
click at [176, 460] on div "Created by Admin Created [DATE] Required [DATE] Assigned to Add team member Sta…" at bounding box center [784, 759] width 1465 height 1380
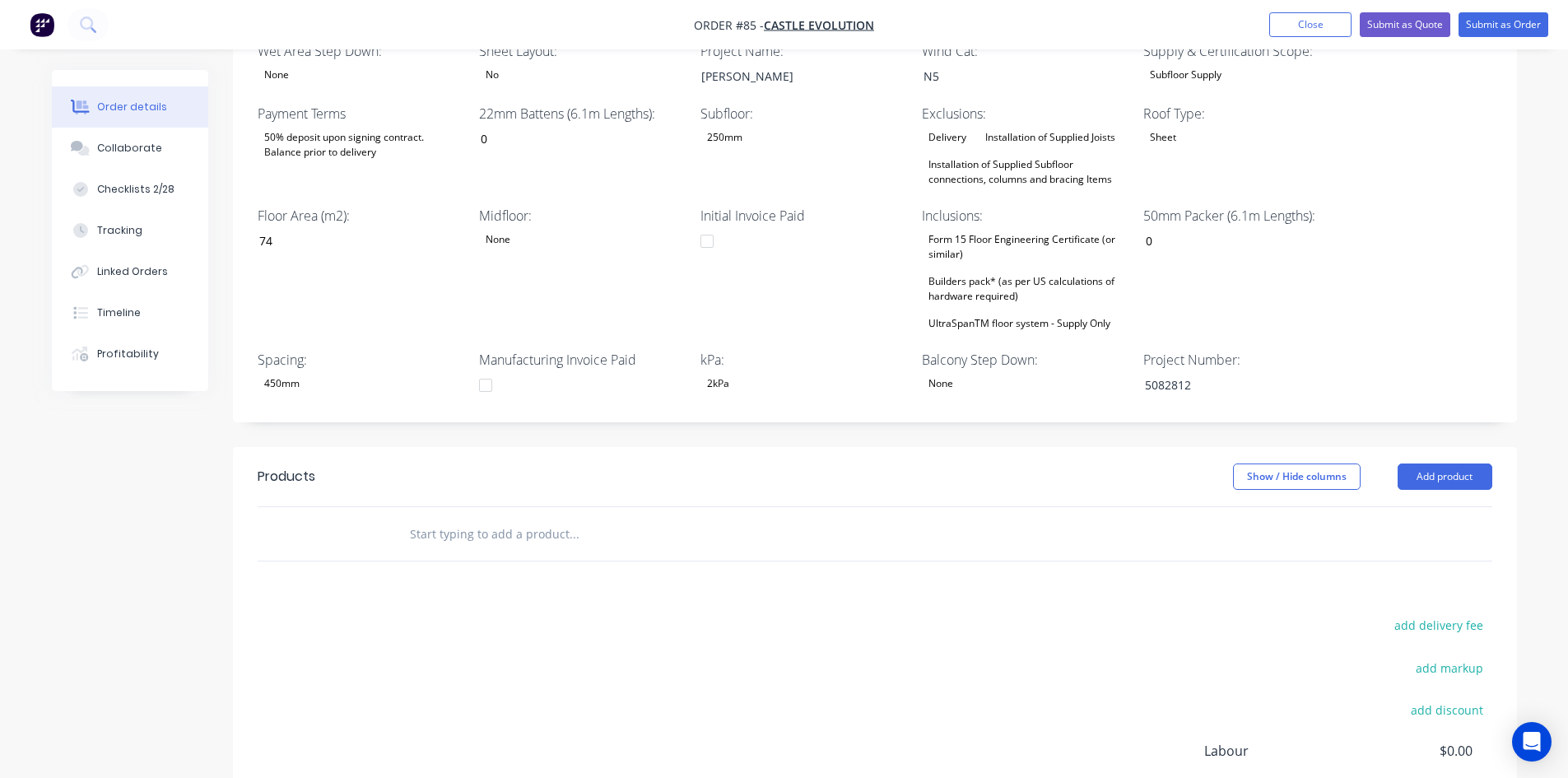
scroll to position [401, 0]
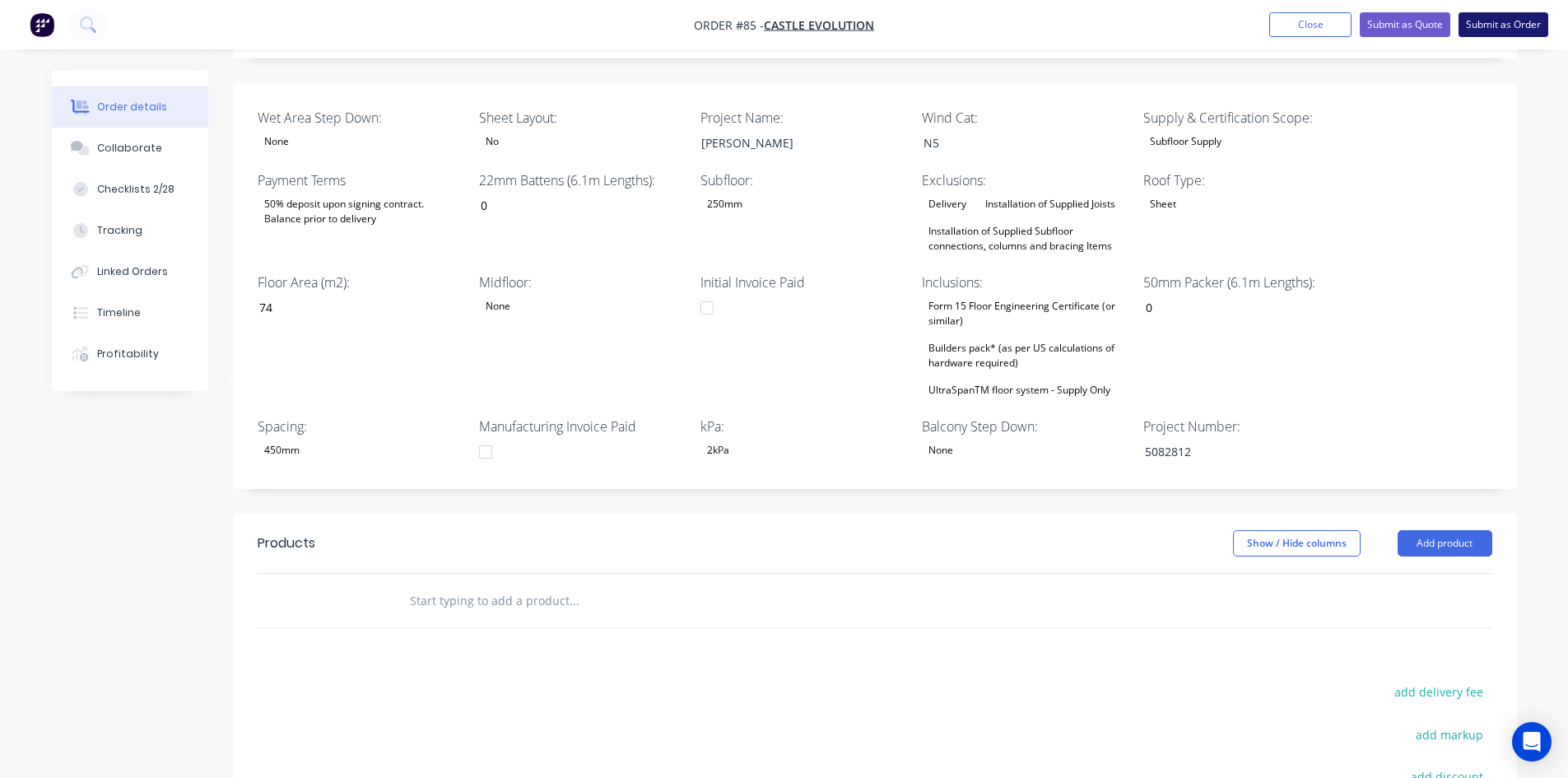
click at [1479, 28] on button "Submit as Order" at bounding box center [1503, 25] width 90 height 25
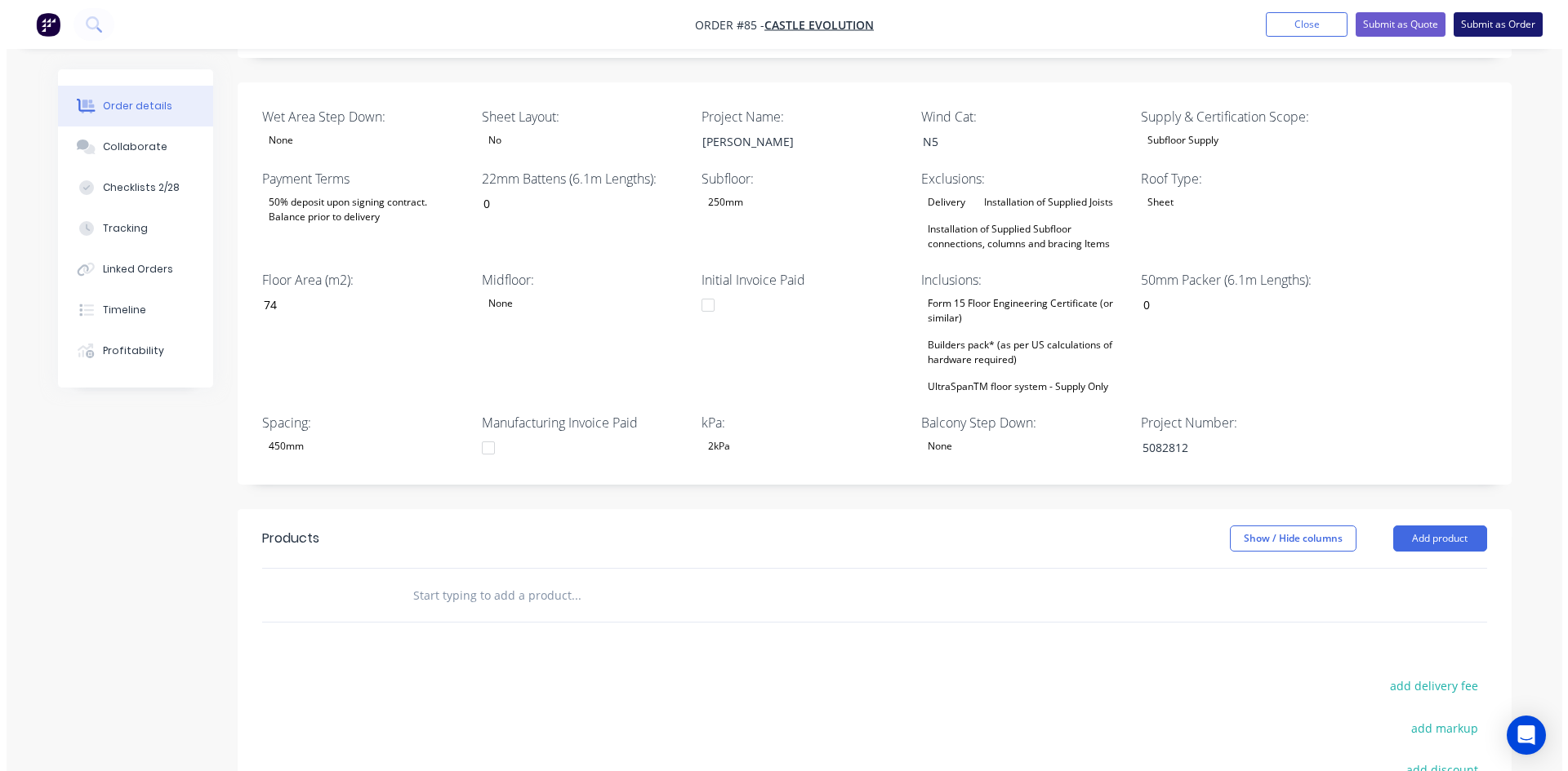
scroll to position [0, 0]
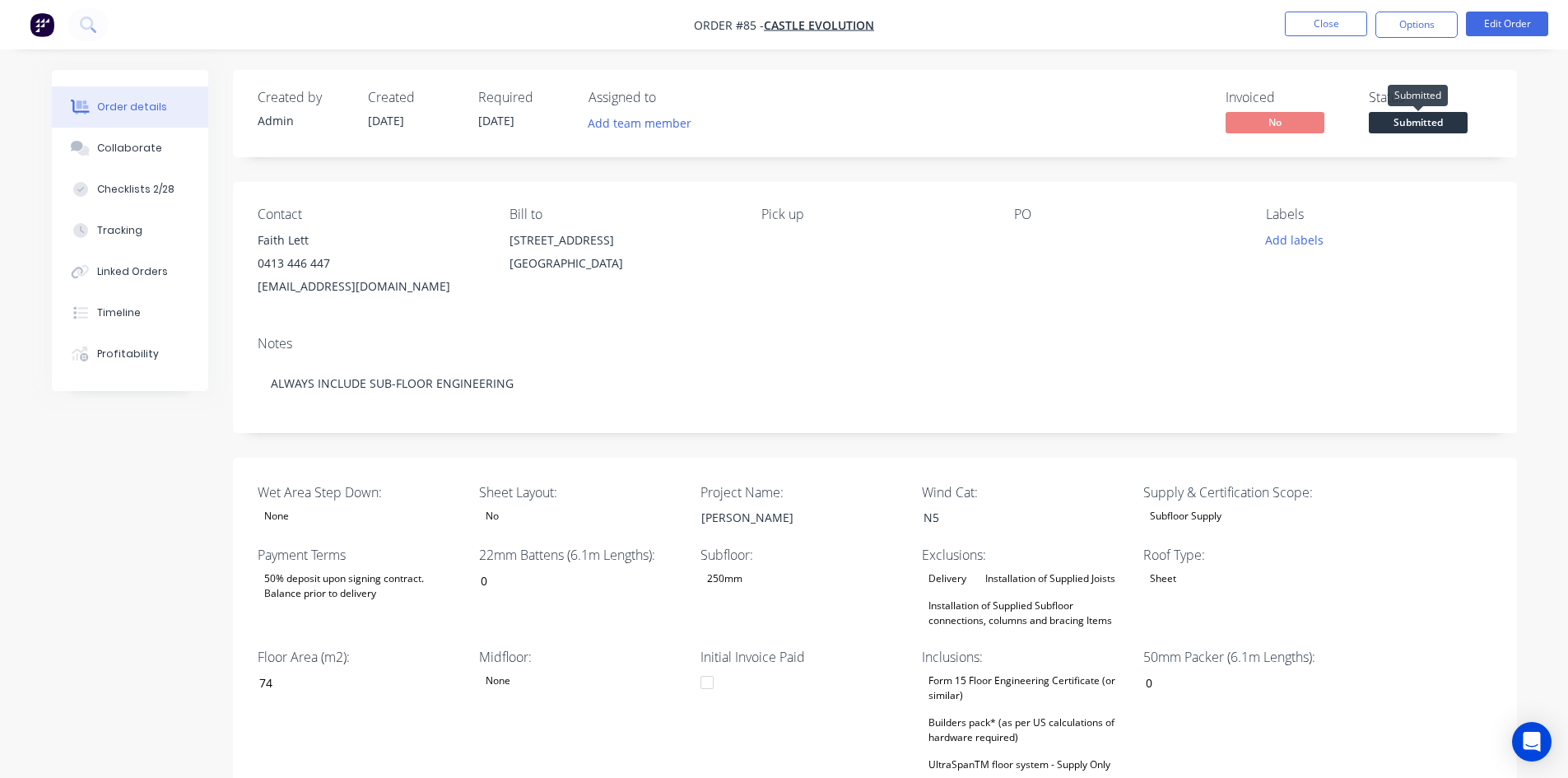
click at [1407, 118] on span "Submitted" at bounding box center [1418, 122] width 99 height 20
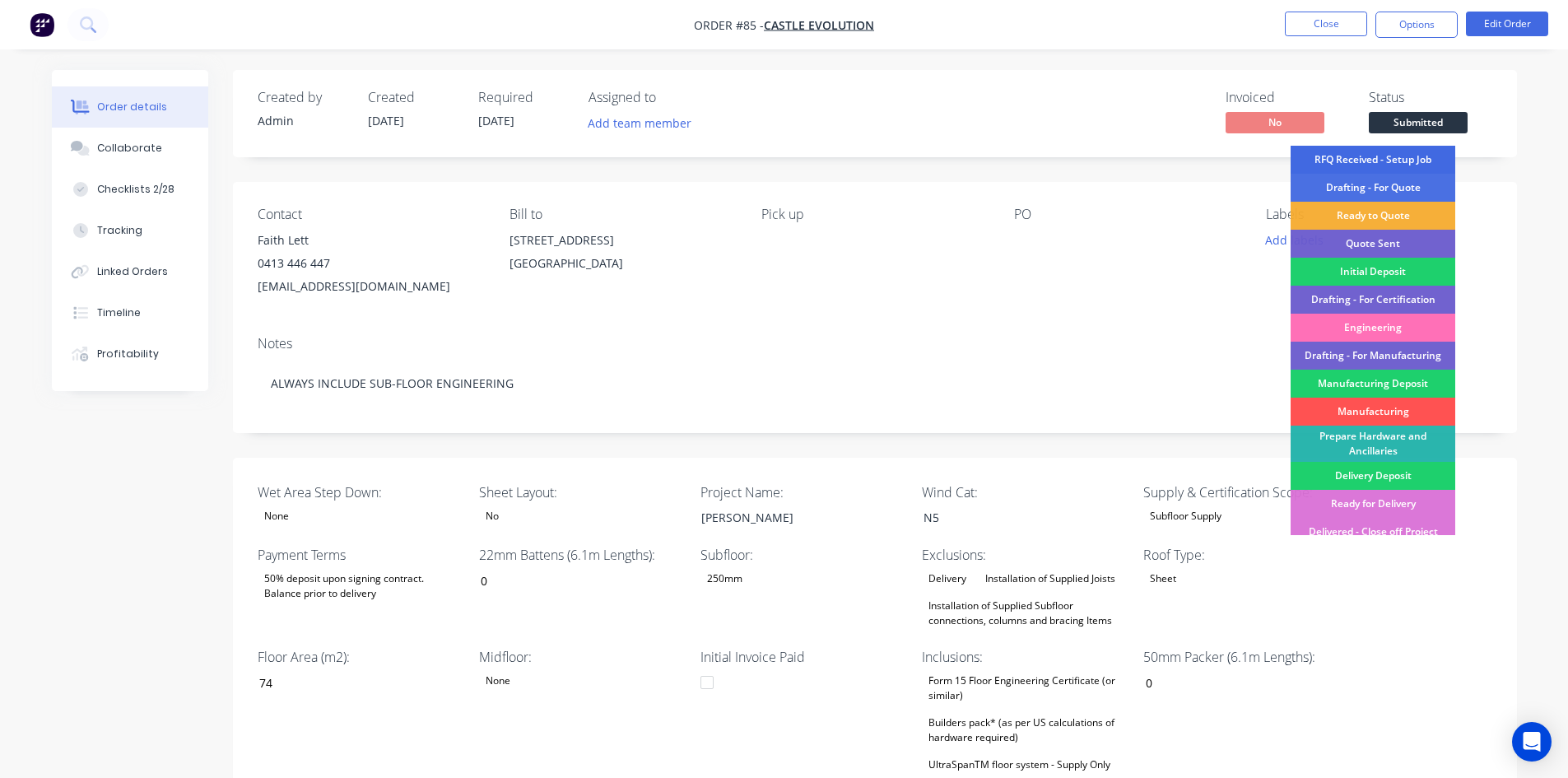
click at [1401, 168] on div "RFQ Received - Setup Job" at bounding box center [1373, 159] width 165 height 28
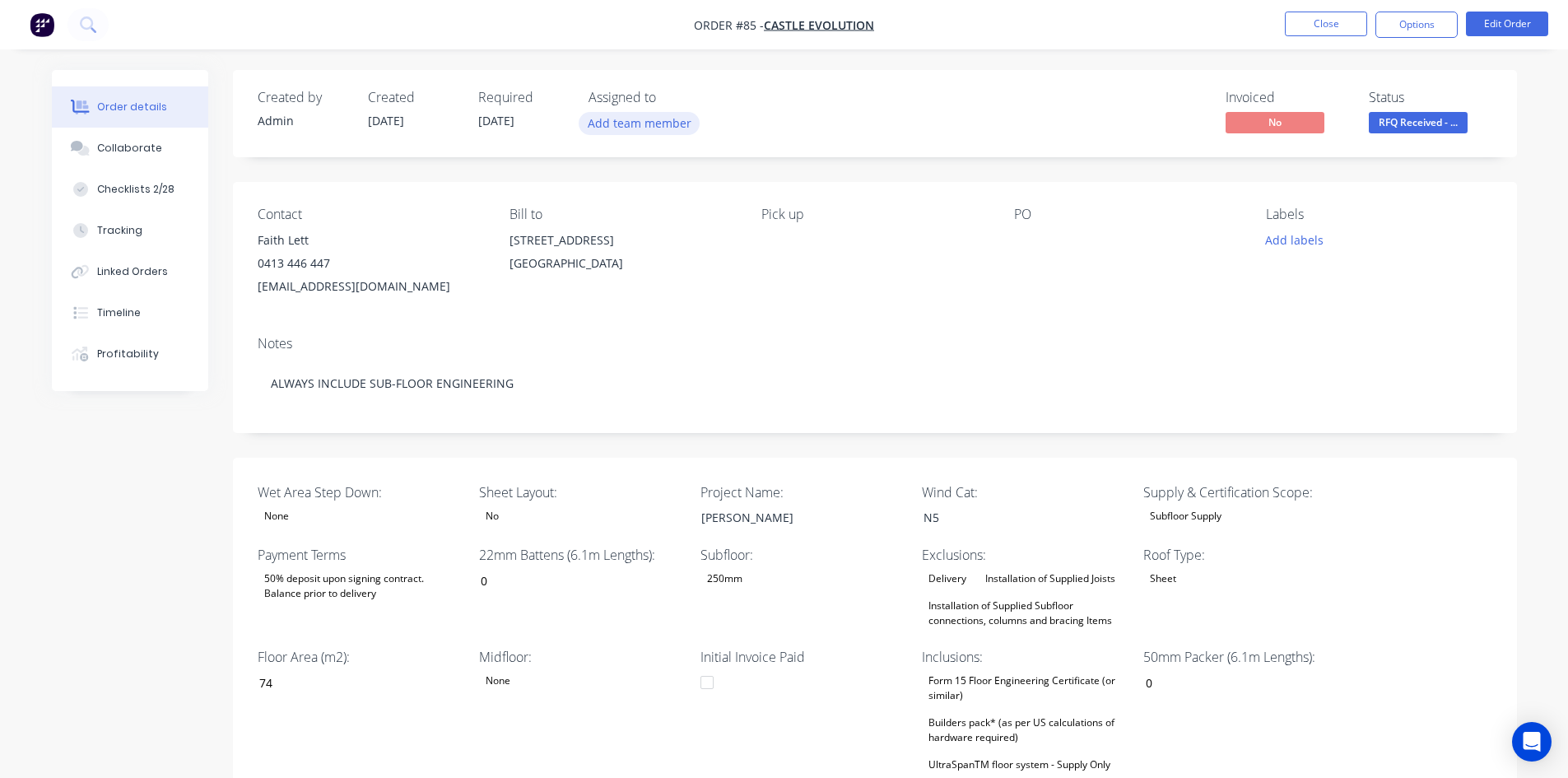
click at [647, 133] on button "Add team member" at bounding box center [639, 123] width 121 height 22
click at [660, 255] on div "[PERSON_NAME]" at bounding box center [722, 248] width 165 height 17
click at [886, 285] on div "Pick up" at bounding box center [874, 253] width 225 height 92
click at [1303, 14] on button "Close" at bounding box center [1326, 24] width 82 height 25
